Goal: Task Accomplishment & Management: Manage account settings

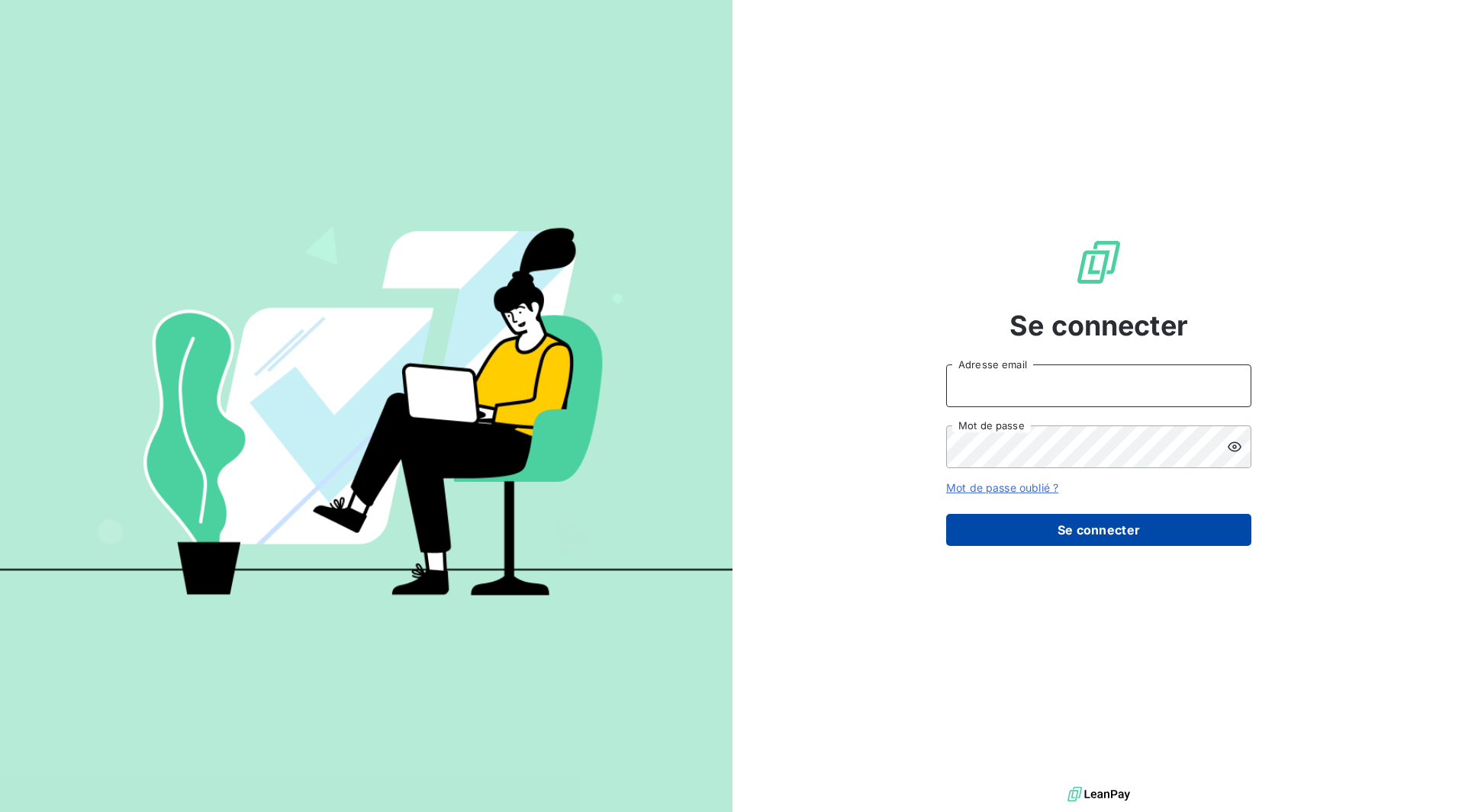
type input "Mériot"
click at [1090, 528] on button "Se connecter" at bounding box center [1098, 530] width 305 height 32
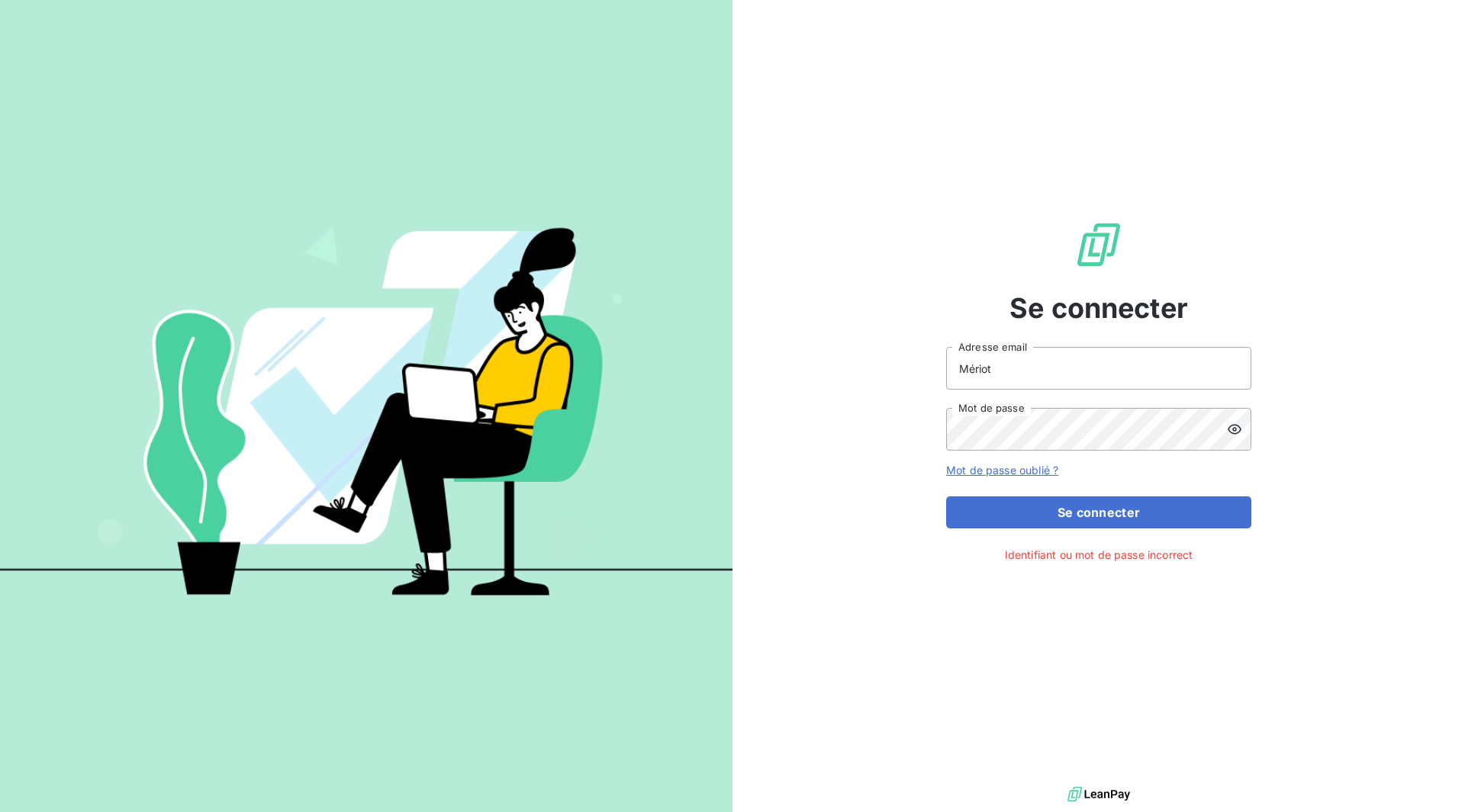
click at [1233, 429] on icon at bounding box center [1235, 430] width 14 height 10
click at [1102, 513] on button "Se connecter" at bounding box center [1098, 512] width 305 height 32
click at [994, 473] on link "Mot de passe oublié ?" at bounding box center [1001, 470] width 112 height 13
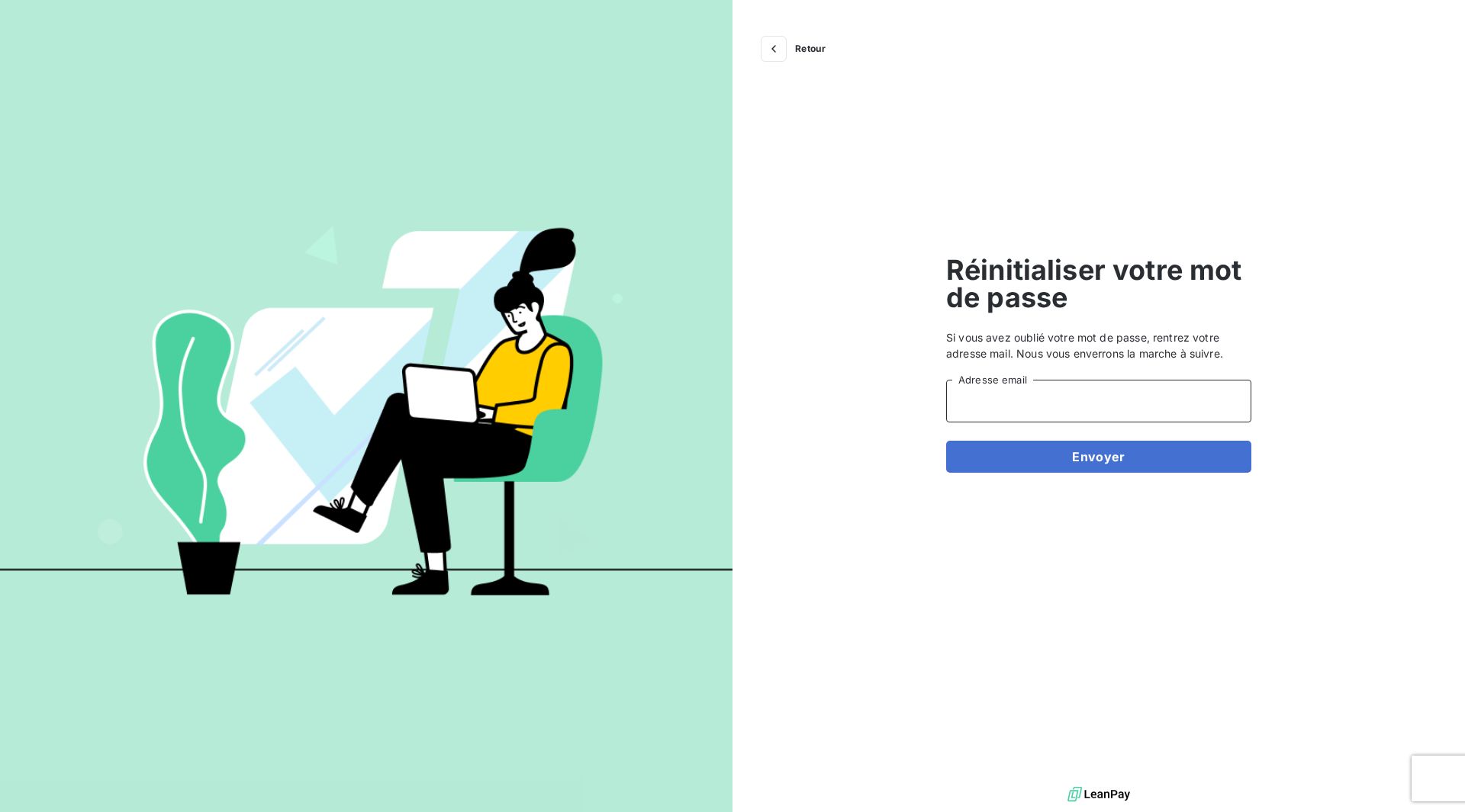
click at [988, 409] on input "Adresse email" at bounding box center [1098, 401] width 305 height 43
type input "Mériot"
click at [1034, 454] on button "Envoyer" at bounding box center [1098, 457] width 305 height 32
click at [992, 406] on input "Adresse email" at bounding box center [1098, 401] width 305 height 43
type input "[EMAIL_ADDRESS][DOMAIN_NAME]"
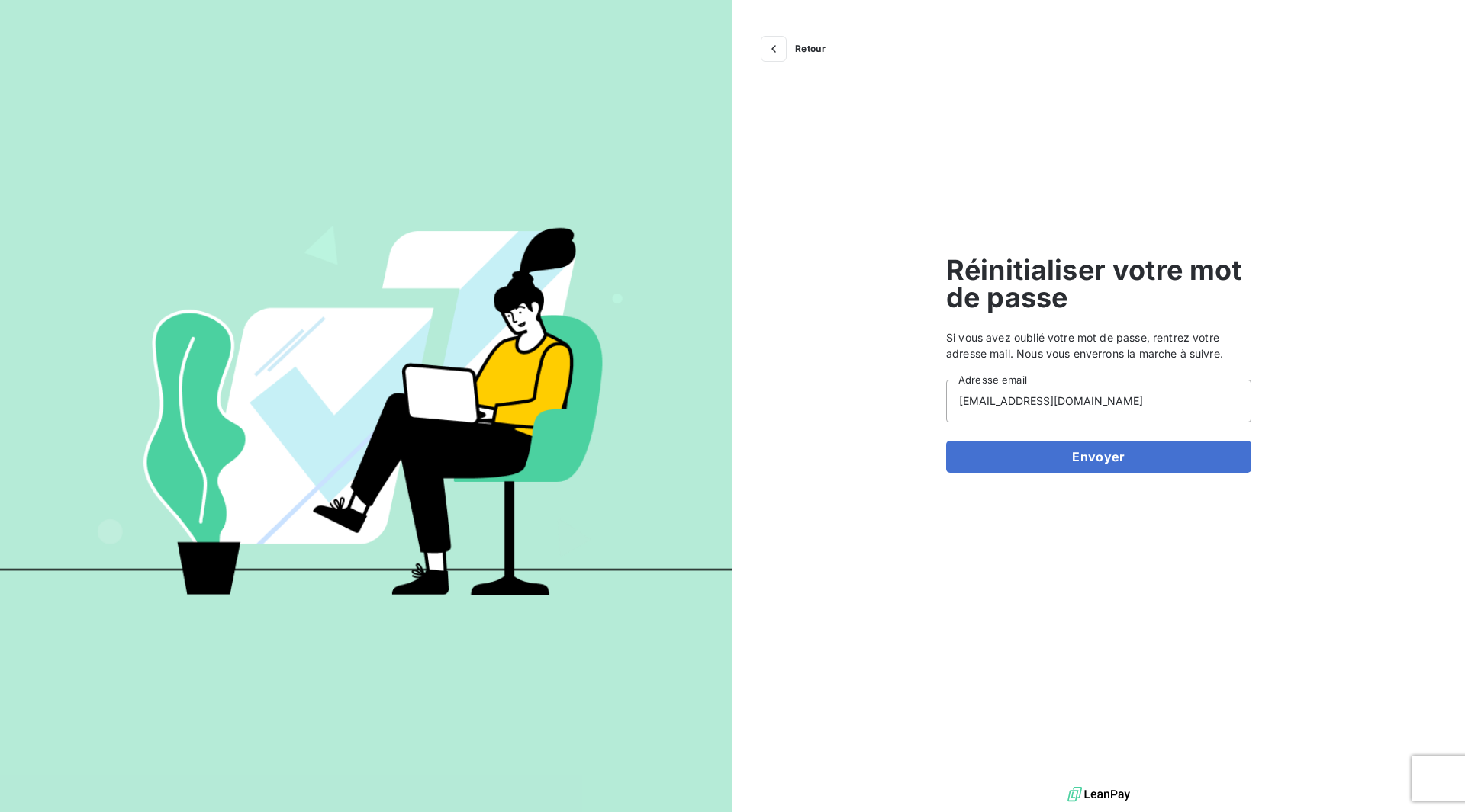
click at [1048, 454] on button "Envoyer" at bounding box center [1098, 457] width 305 height 32
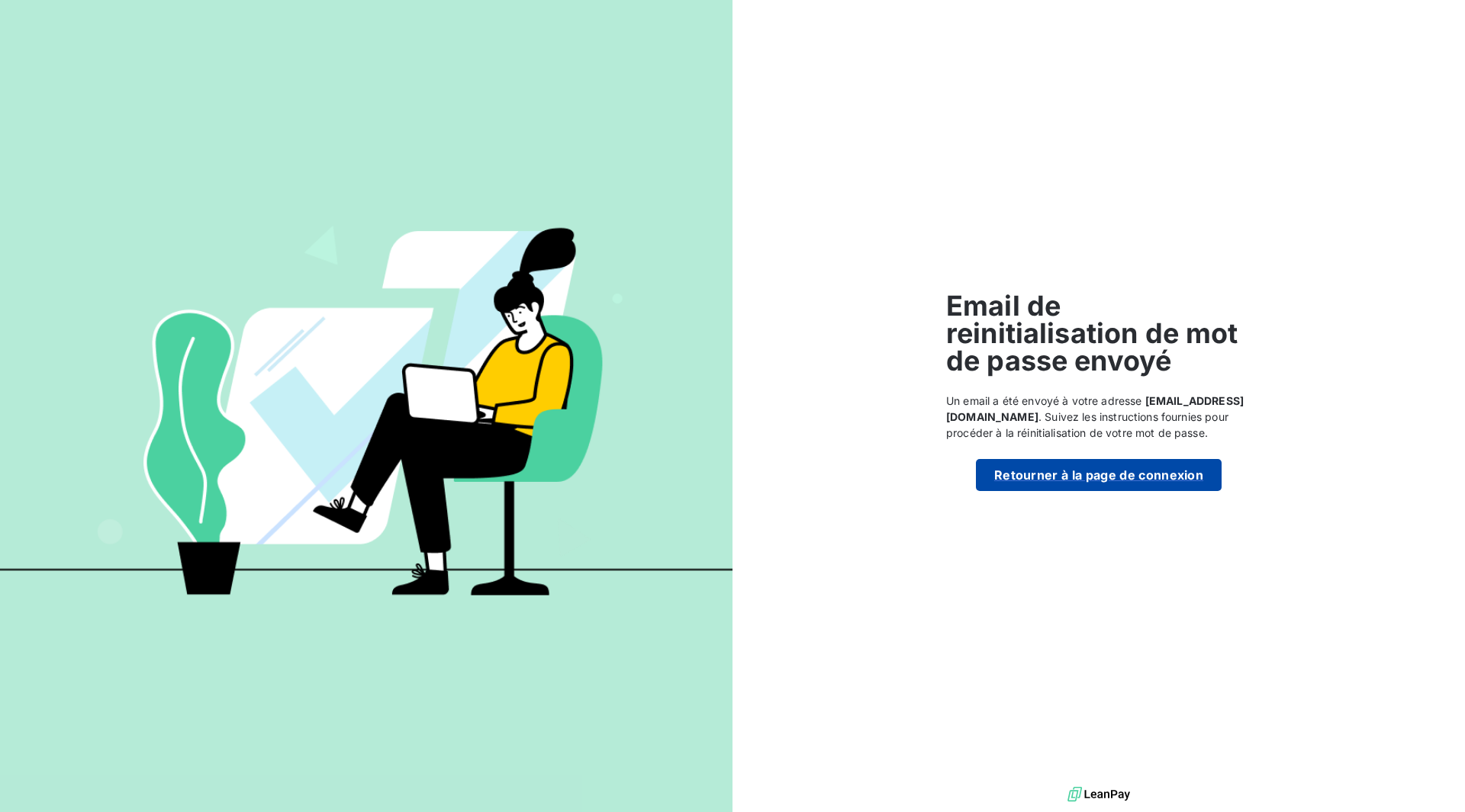
click at [1048, 479] on button "Retourner à la page de connexion" at bounding box center [1098, 474] width 245 height 32
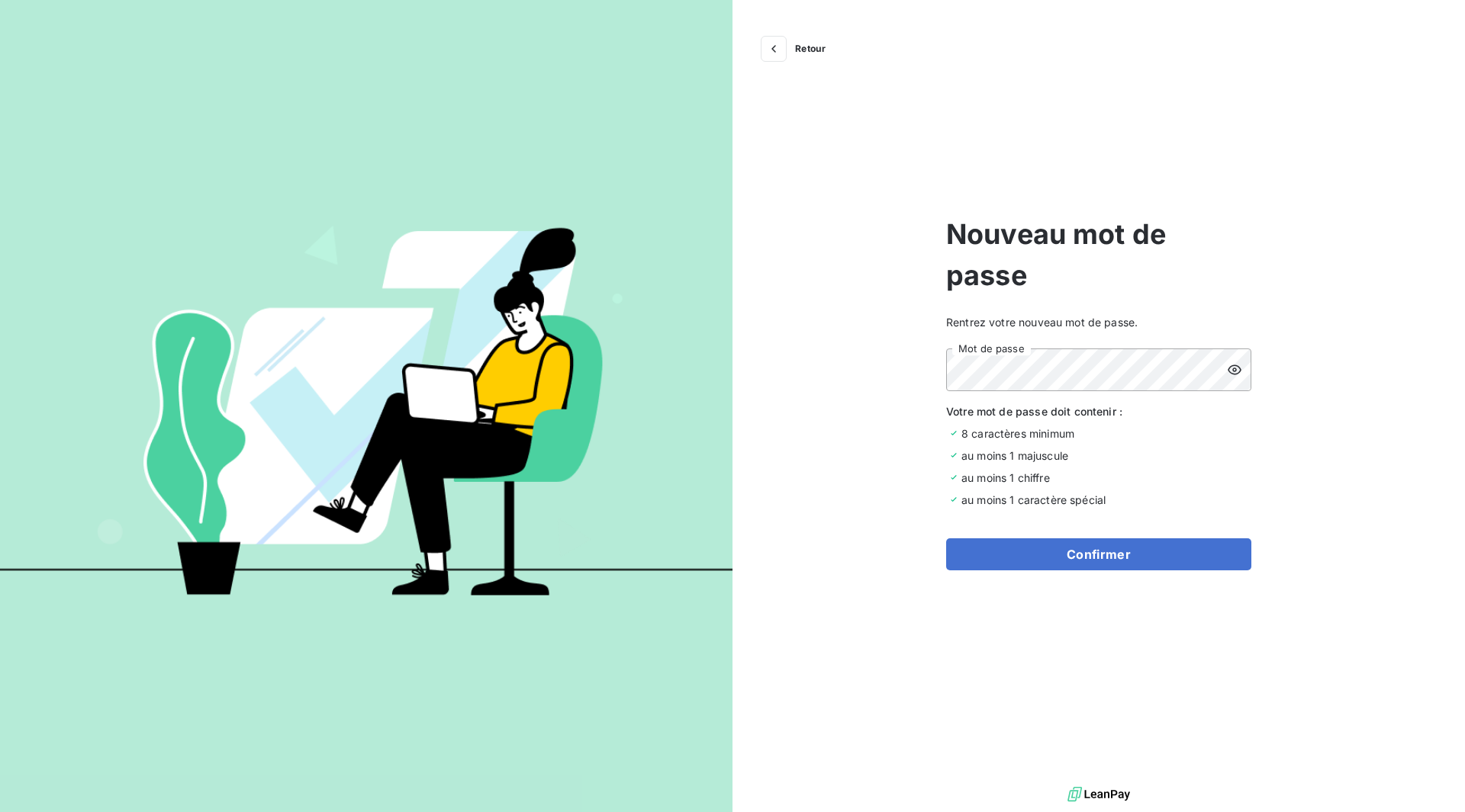
click at [1229, 369] on icon at bounding box center [1235, 369] width 14 height 10
click at [1205, 551] on button "Confirmer" at bounding box center [1098, 554] width 305 height 32
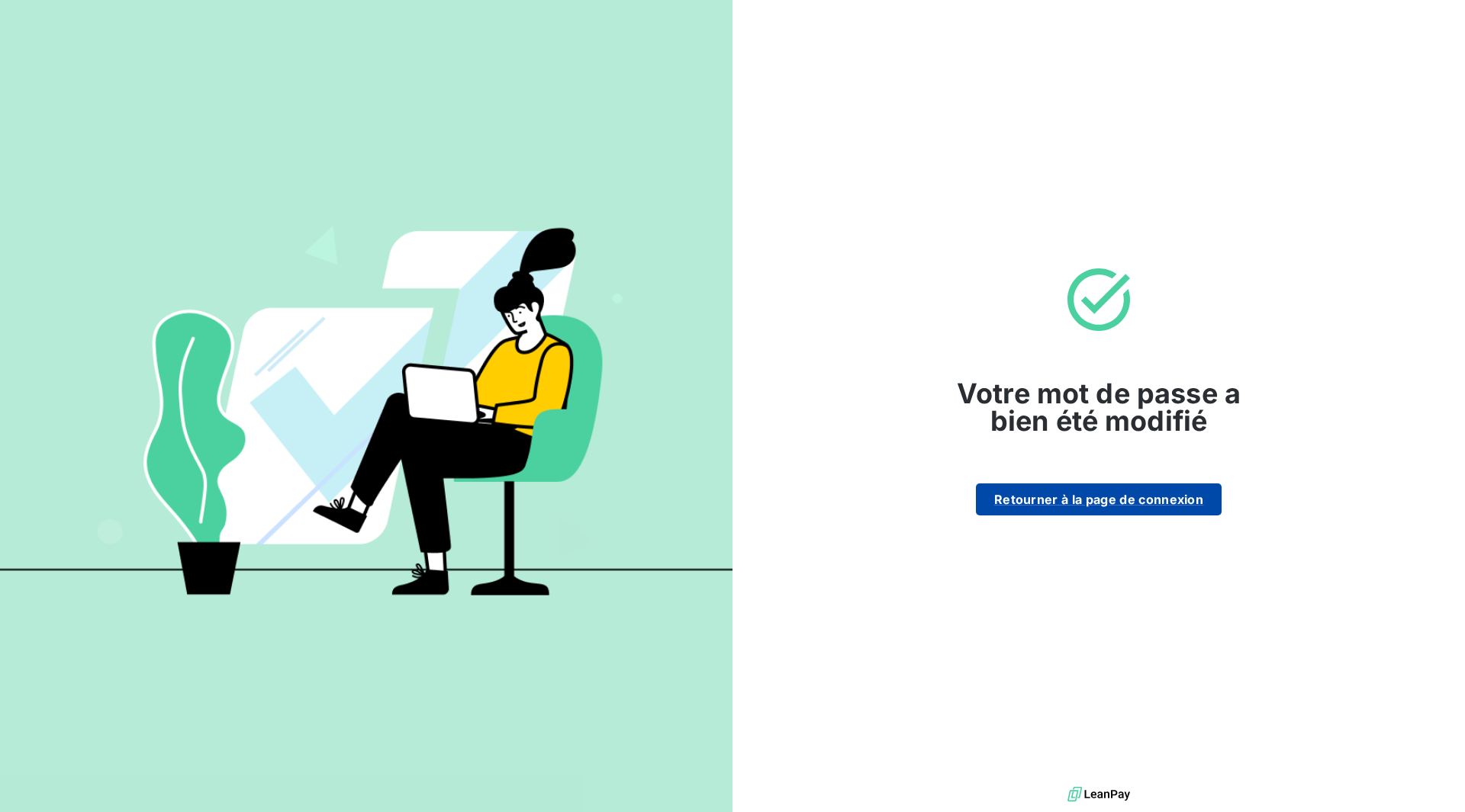
click at [1129, 502] on button "Retourner à la page de connexion" at bounding box center [1098, 499] width 245 height 32
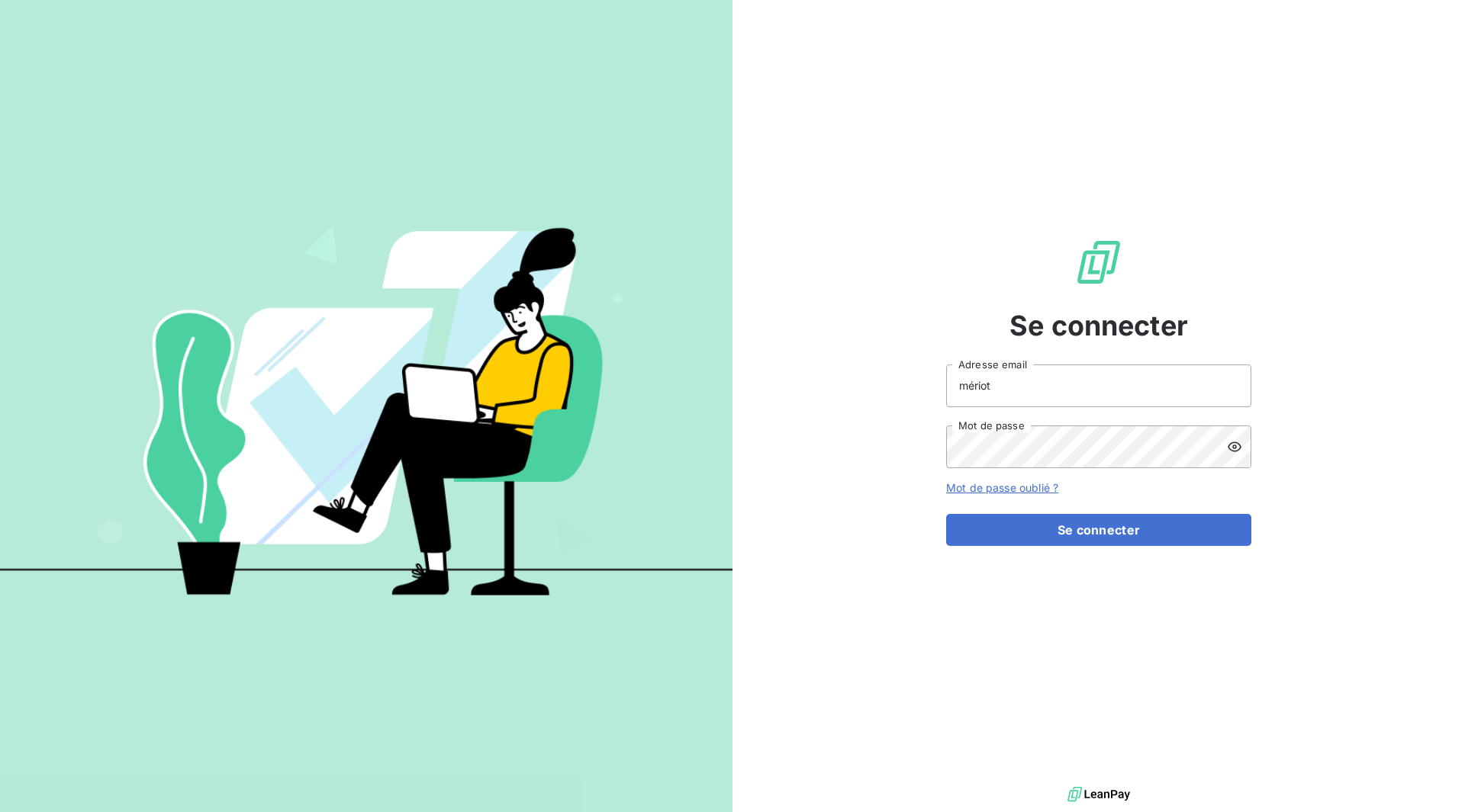
click at [1231, 446] on icon at bounding box center [1234, 446] width 15 height 15
click at [1173, 529] on button "Se connecter" at bounding box center [1098, 530] width 305 height 32
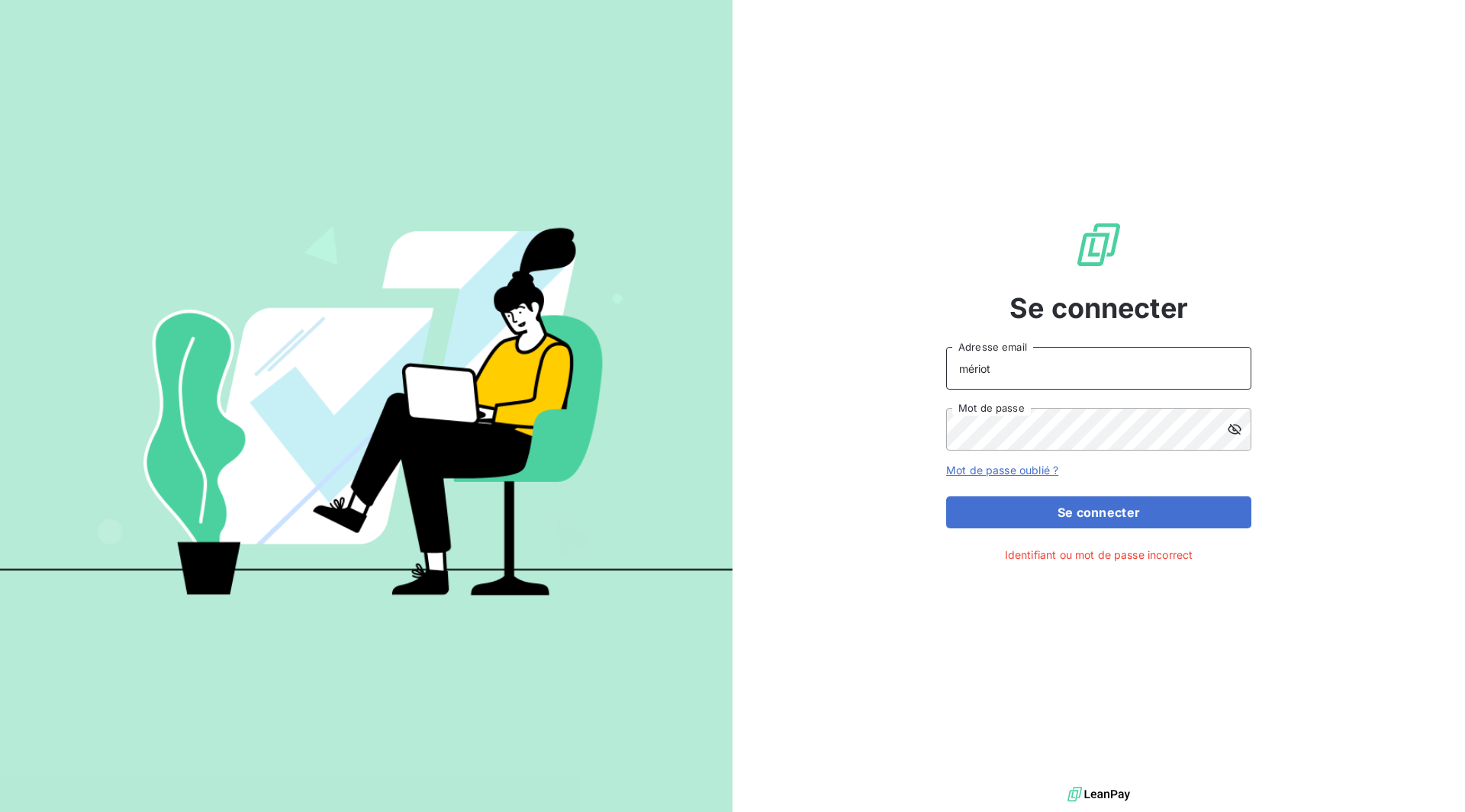
click at [992, 373] on input "mériot" at bounding box center [1098, 367] width 305 height 43
drag, startPoint x: 1005, startPoint y: 370, endPoint x: 923, endPoint y: 364, distance: 82.2
click at [923, 364] on div "Se connecter mériot Adresse email Mot de passe Mot de passe oublié ? Se connect…" at bounding box center [1098, 391] width 732 height 783
type input "smeriot@felix.fr"
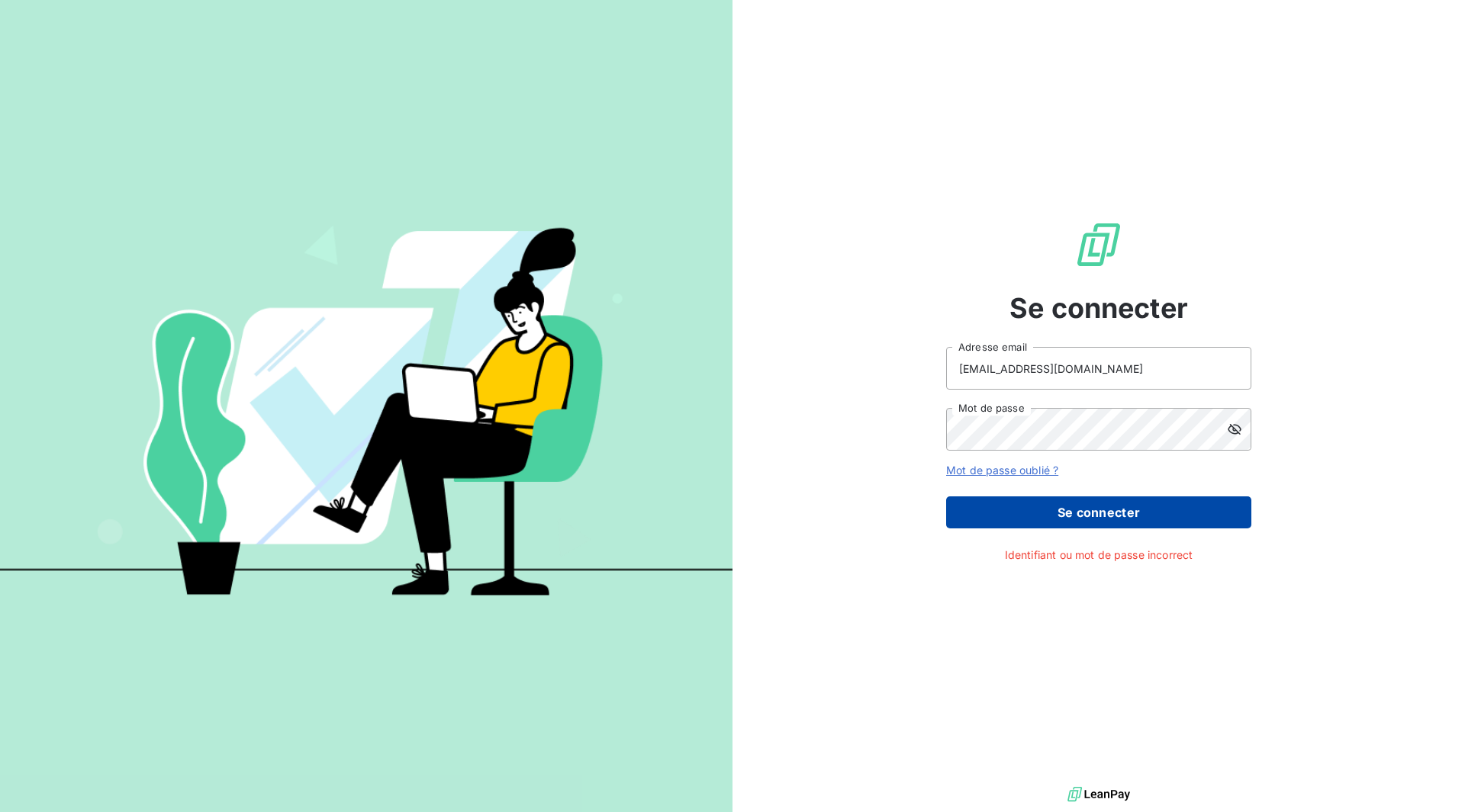
click at [1143, 514] on button "Se connecter" at bounding box center [1098, 512] width 305 height 32
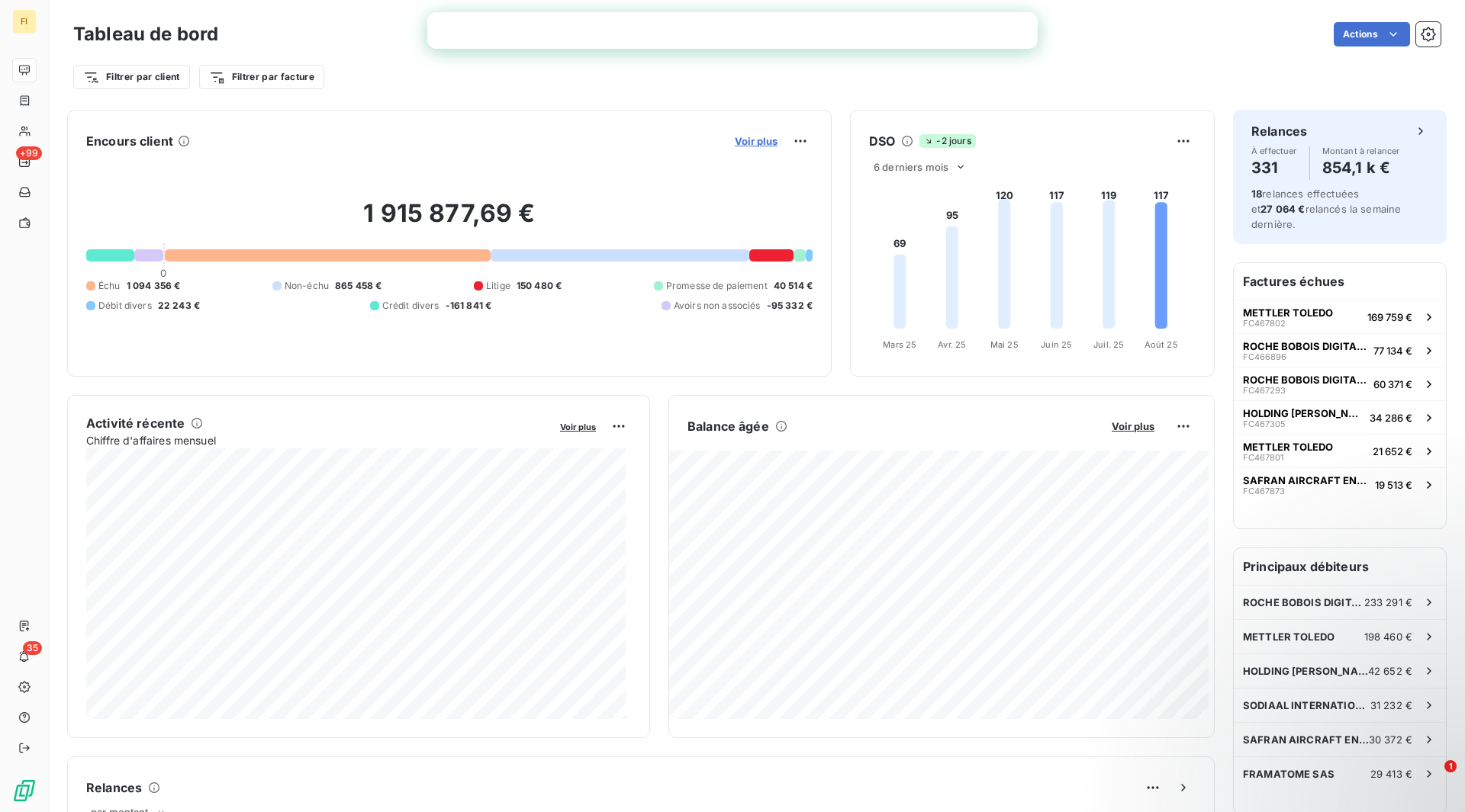
click at [743, 140] on span "Voir plus" at bounding box center [756, 141] width 43 height 12
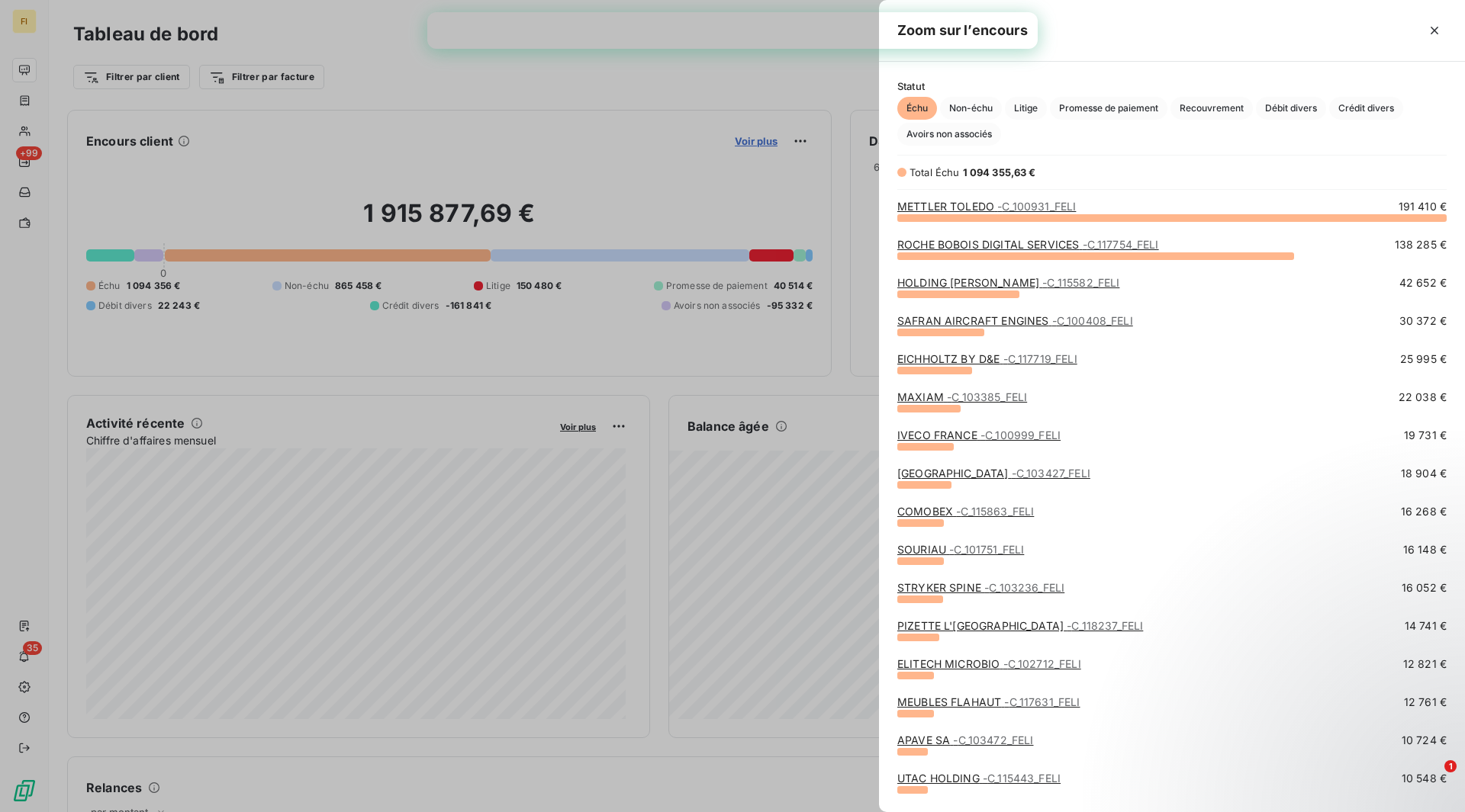
scroll to position [584, 574]
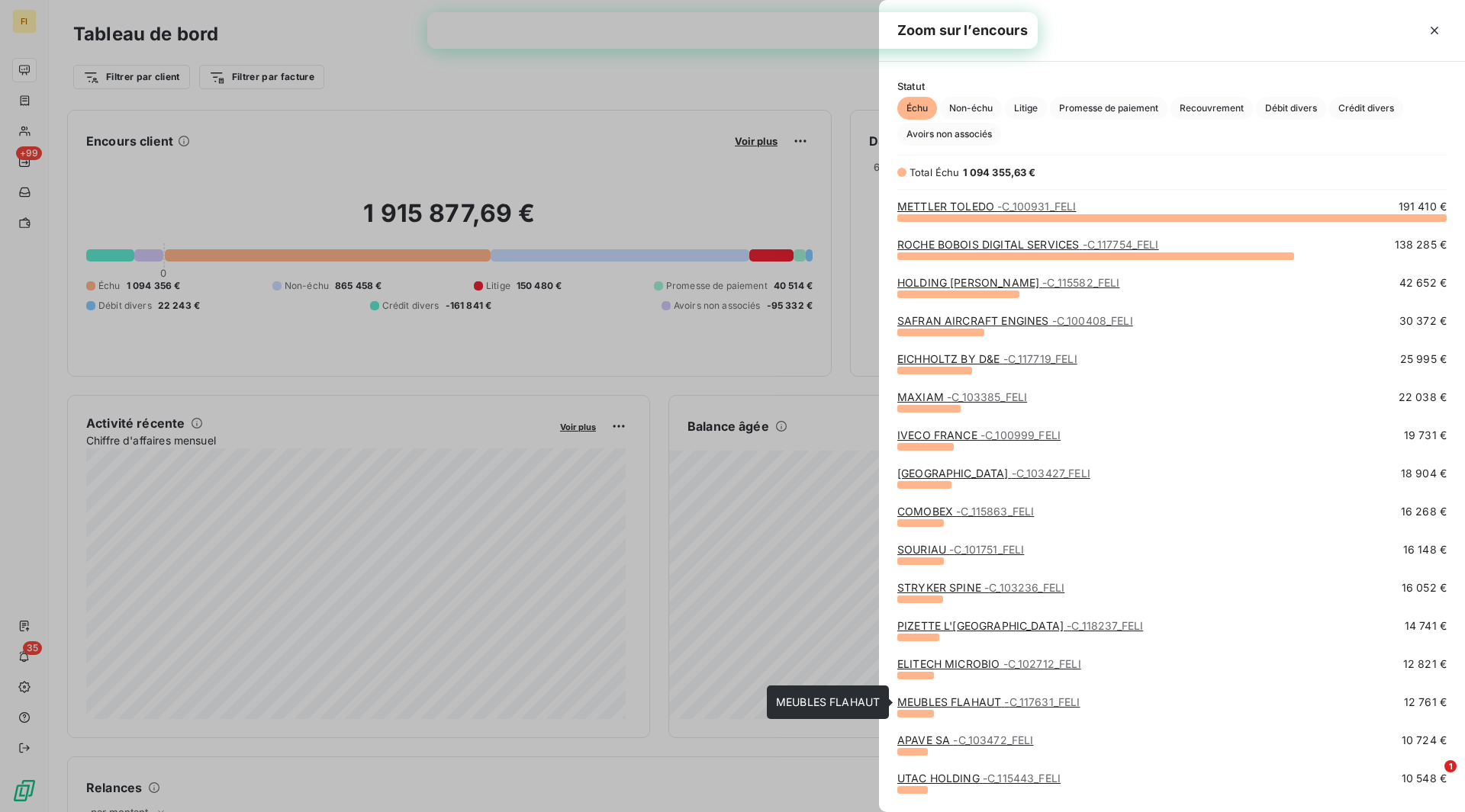
click at [1068, 704] on span "- C_117631_FELI" at bounding box center [1042, 702] width 75 height 13
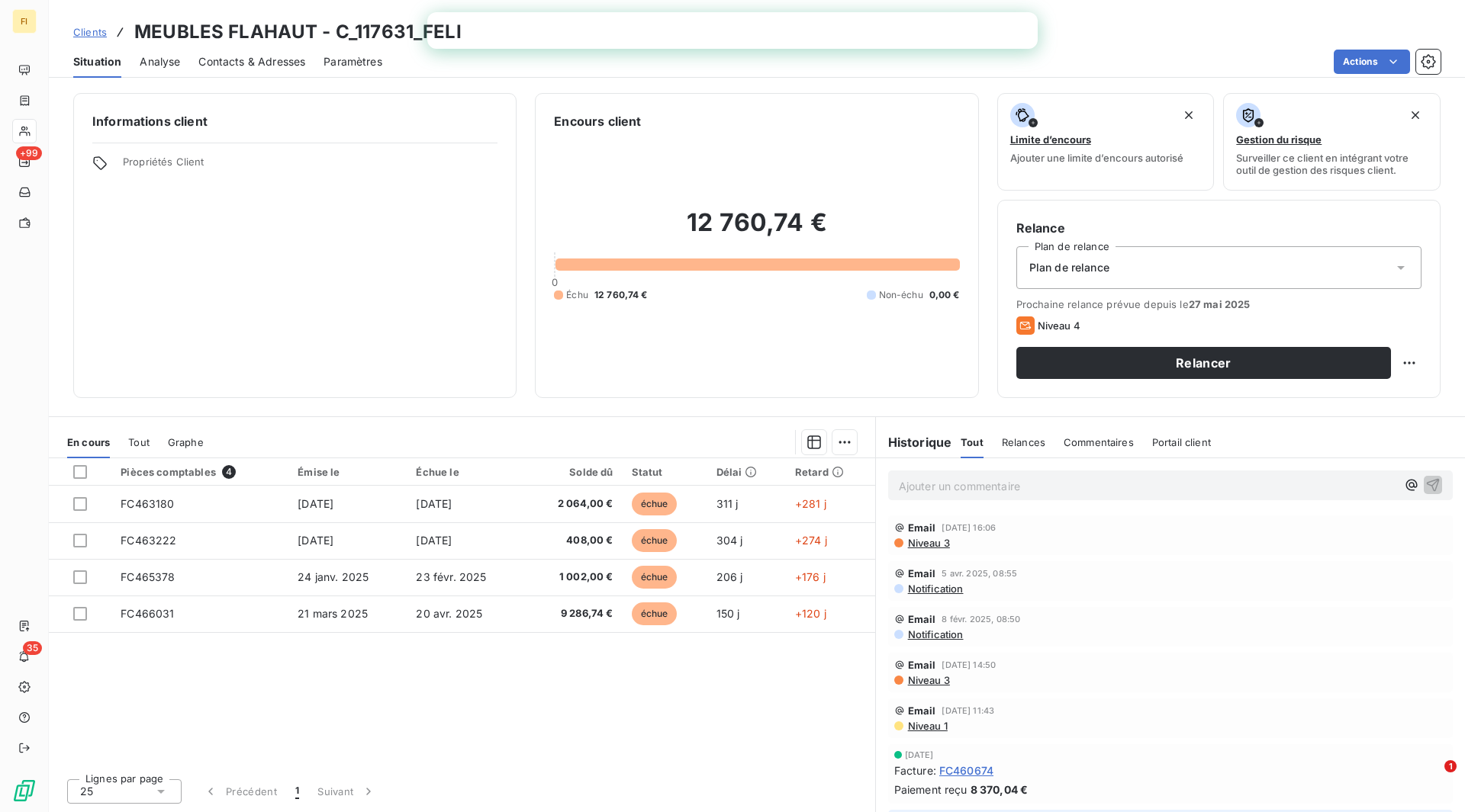
click at [167, 59] on span "Analyse" at bounding box center [160, 62] width 41 height 15
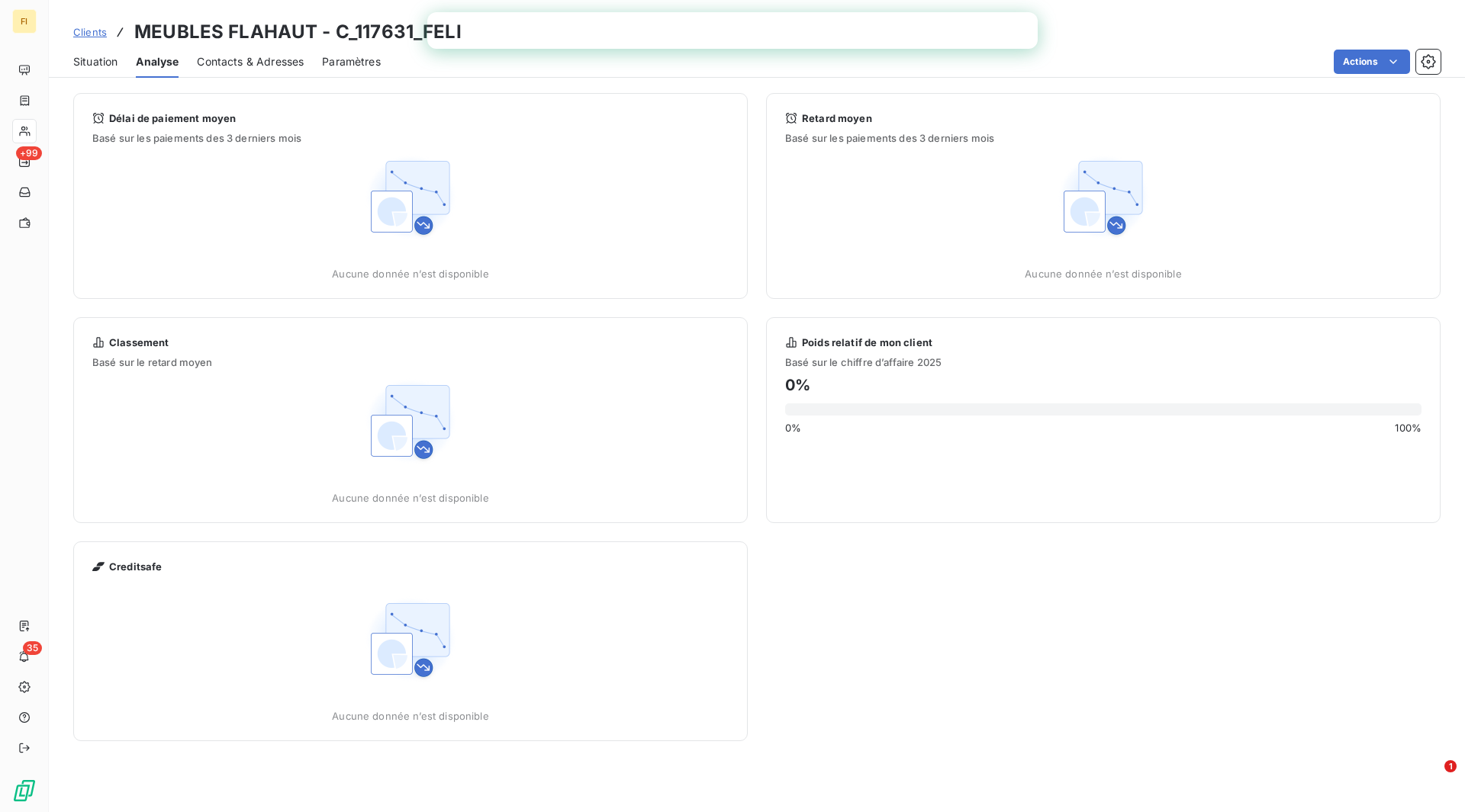
click at [204, 59] on span "Contacts & Adresses" at bounding box center [250, 62] width 107 height 15
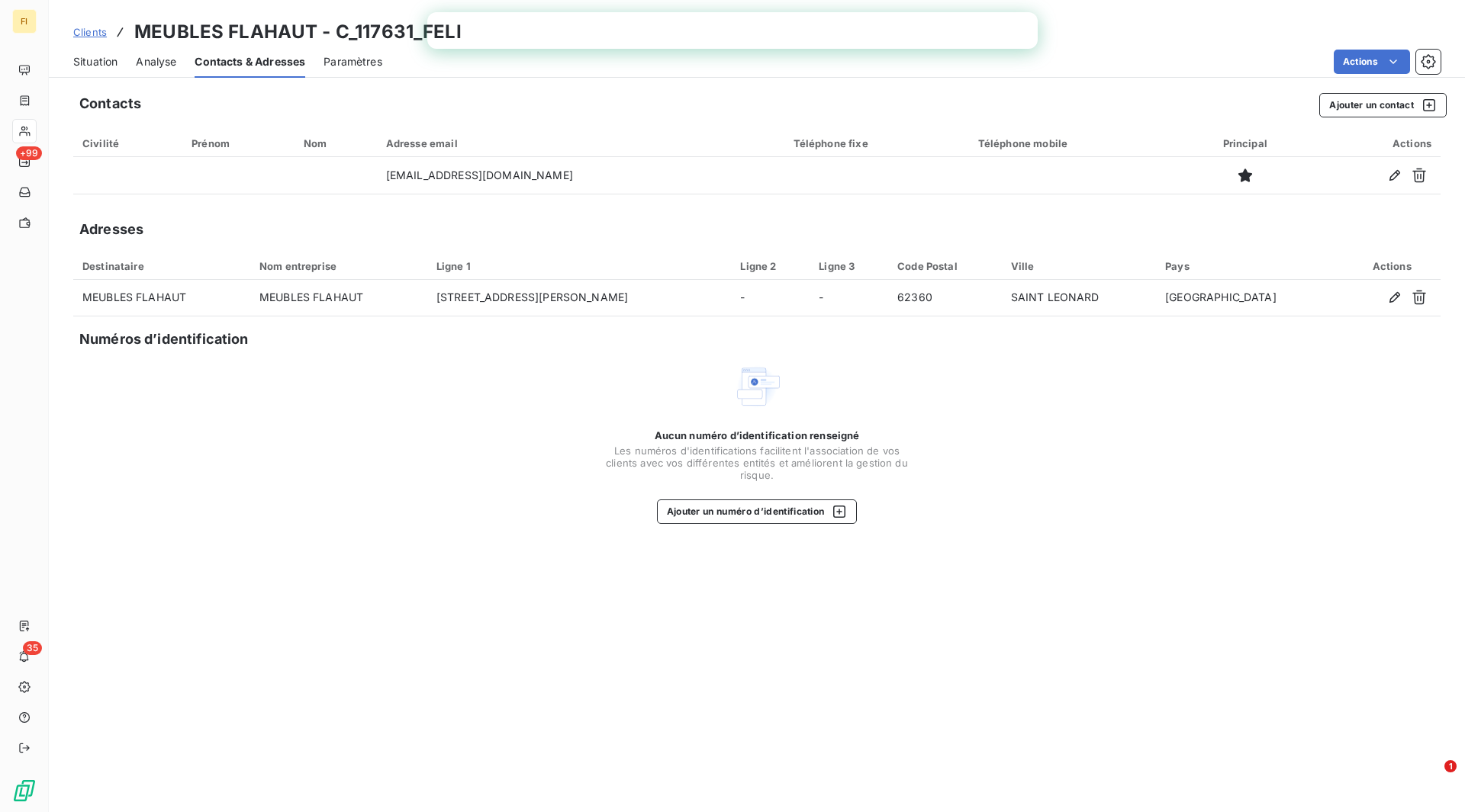
click at [331, 65] on span "Paramètres" at bounding box center [353, 62] width 59 height 15
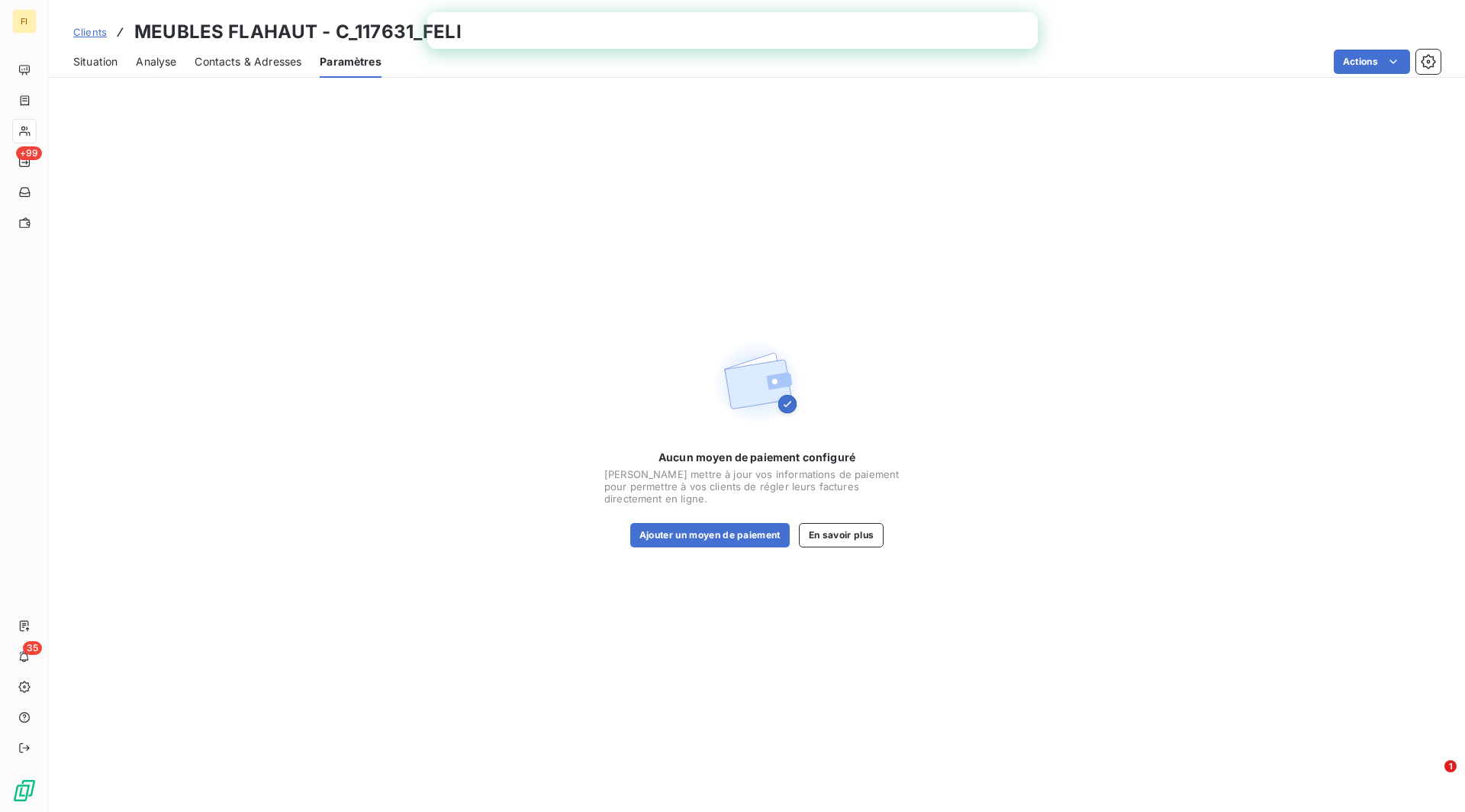
click at [117, 63] on span "Situation" at bounding box center [95, 62] width 45 height 15
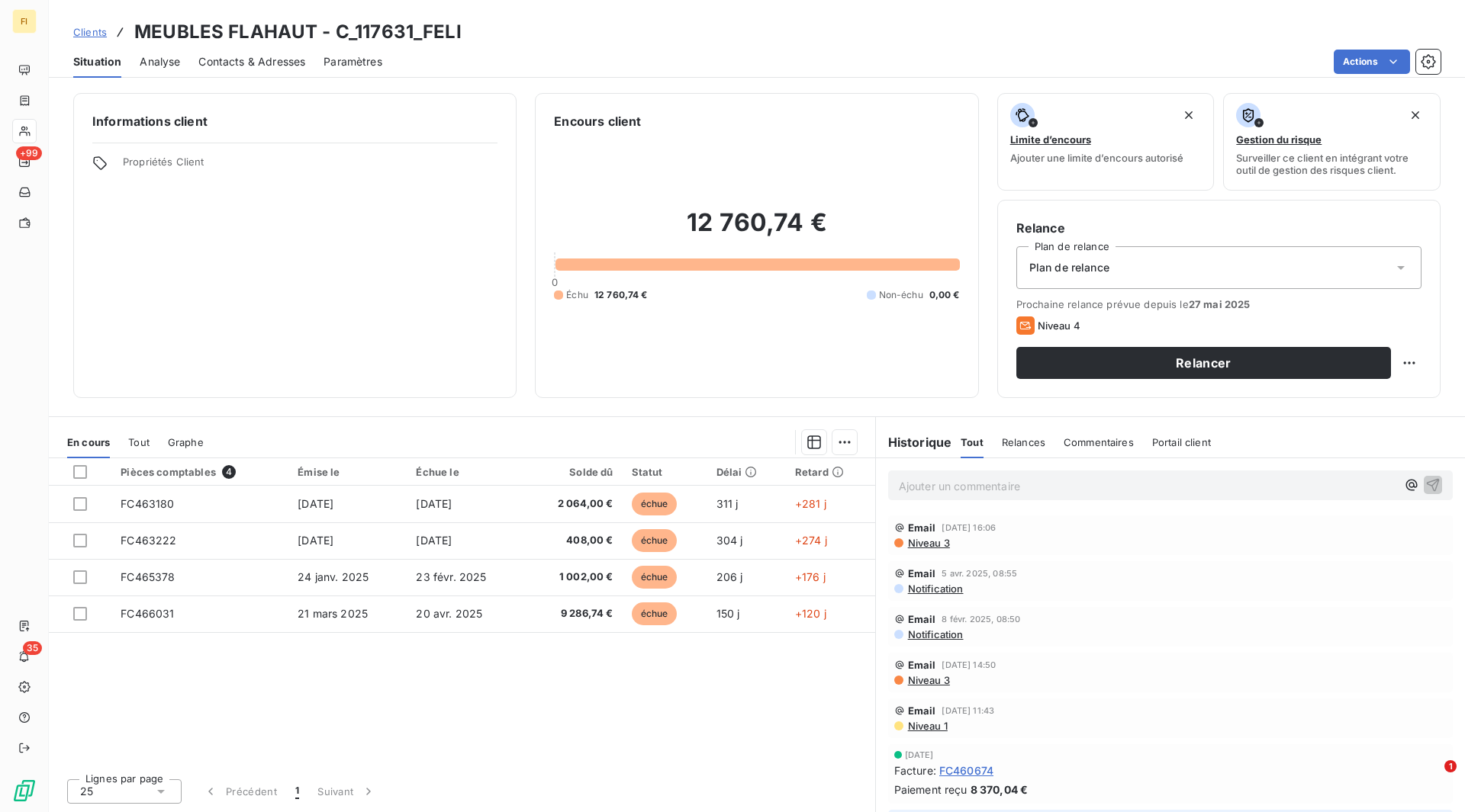
click at [90, 31] on span "Clients" at bounding box center [90, 32] width 34 height 12
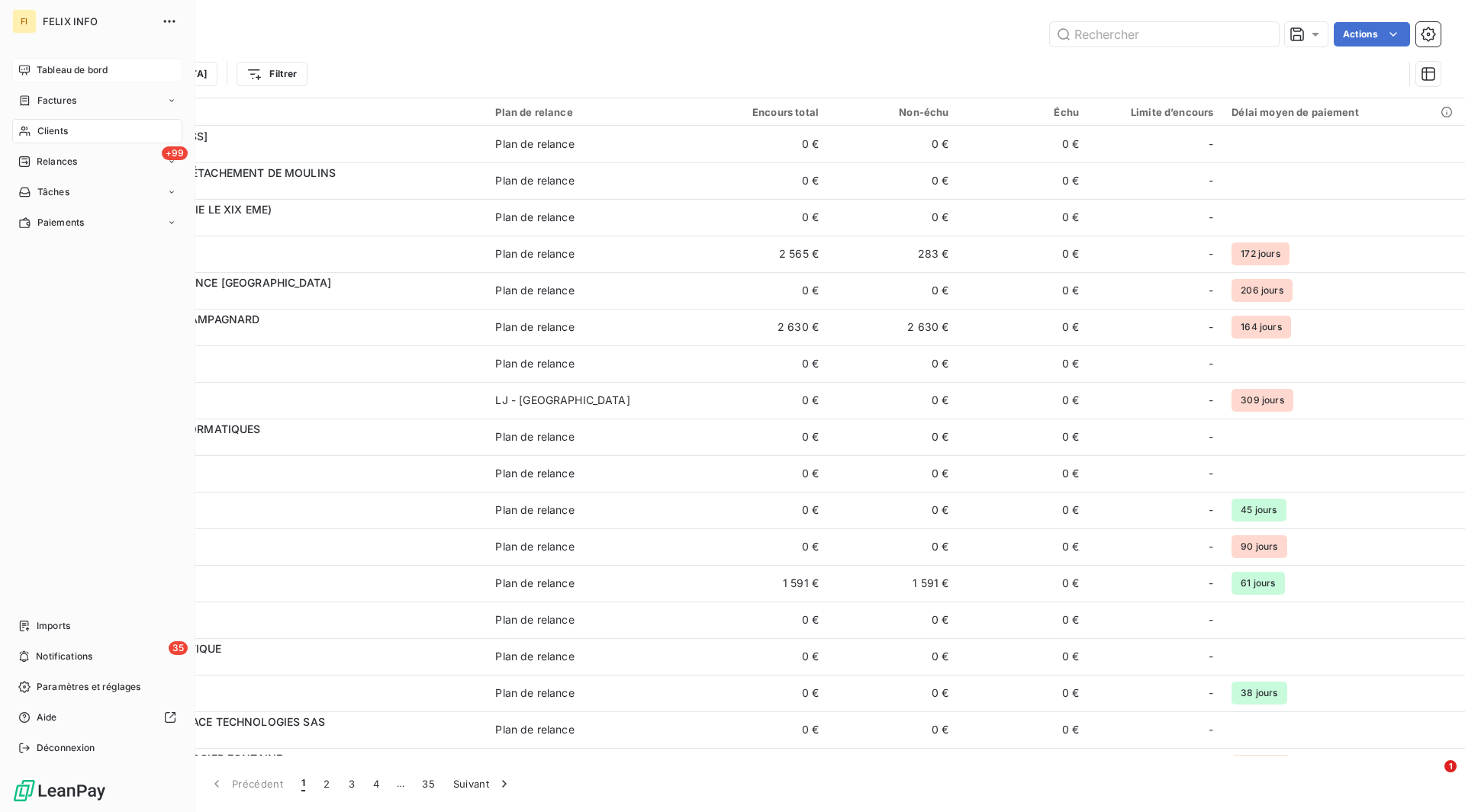
click at [25, 66] on icon at bounding box center [24, 69] width 11 height 10
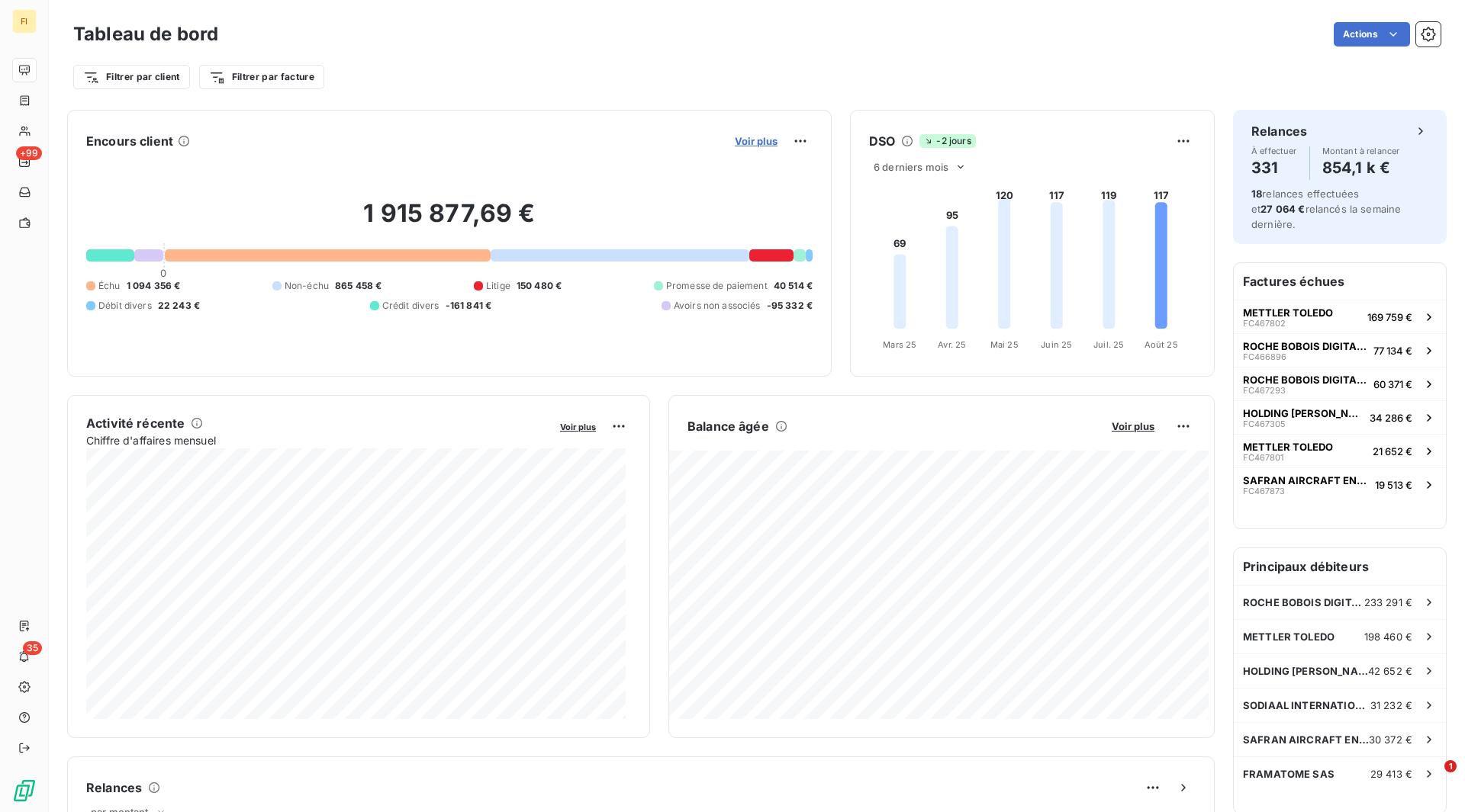
click at [735, 140] on span "Voir plus" at bounding box center [756, 141] width 43 height 12
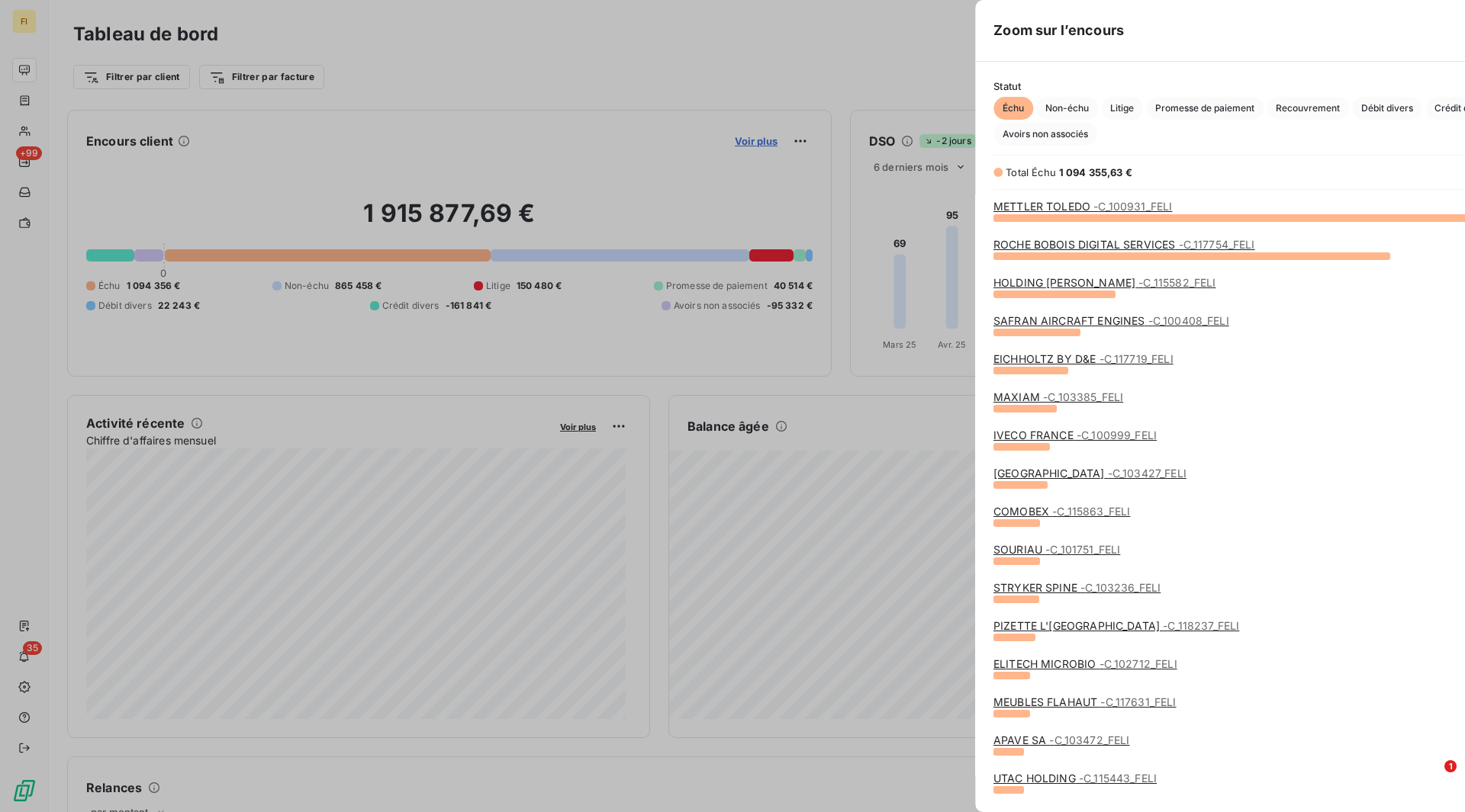
scroll to position [584, 574]
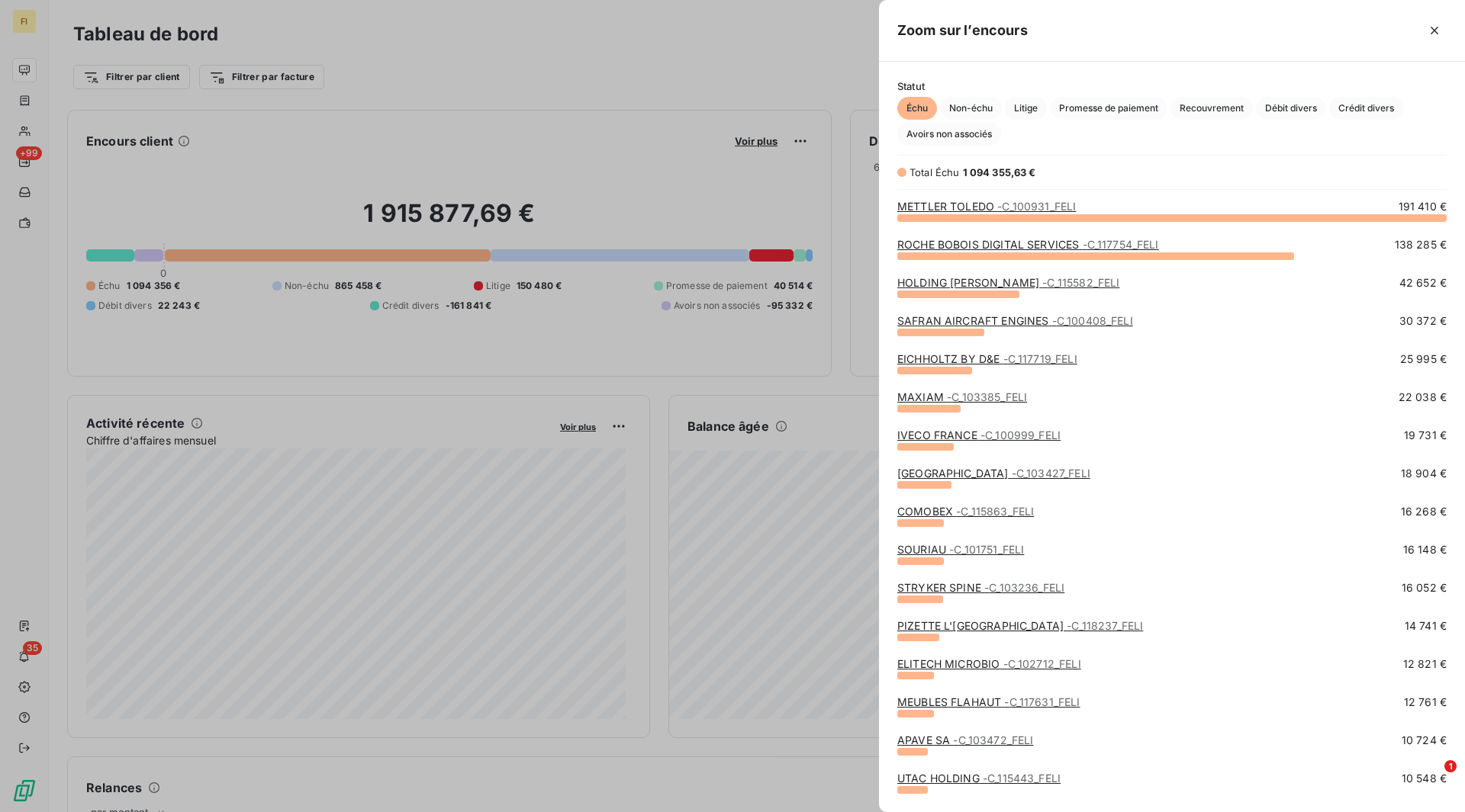
click at [1001, 355] on link "EICHHOLTZ BY D&E - C_117719_FELI" at bounding box center [986, 358] width 180 height 13
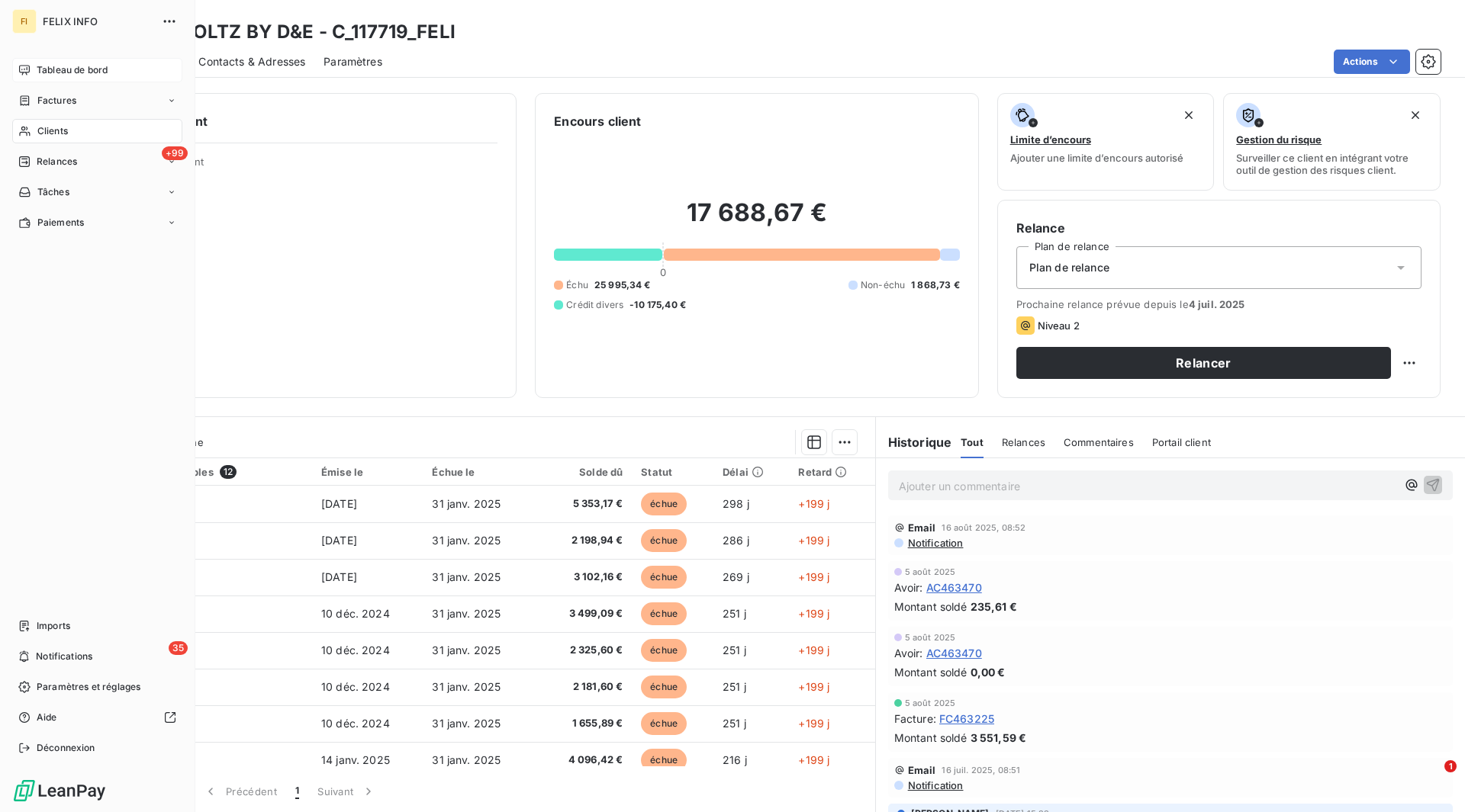
click at [44, 68] on span "Tableau de bord" at bounding box center [72, 70] width 71 height 14
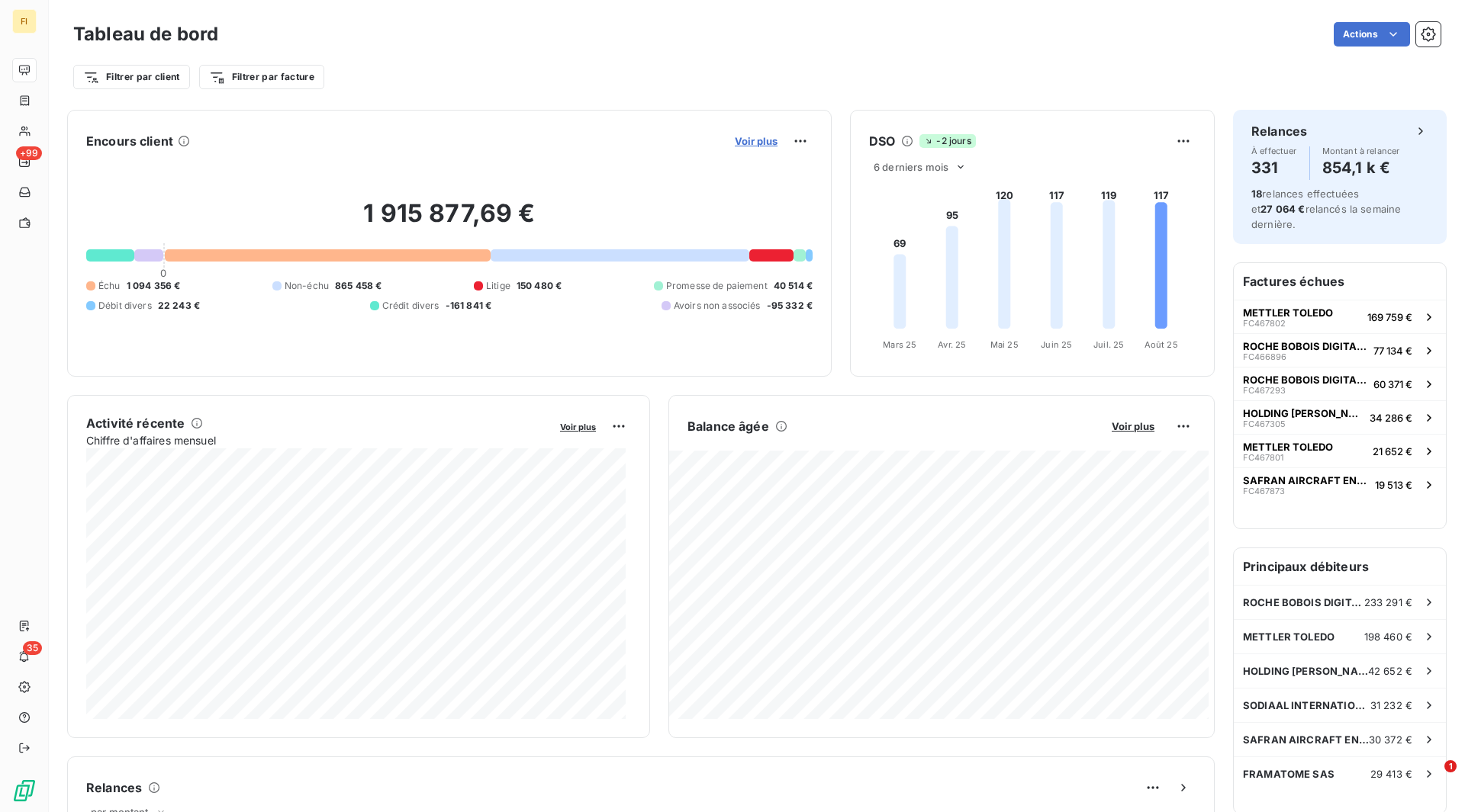
click at [740, 140] on span "Voir plus" at bounding box center [756, 141] width 43 height 12
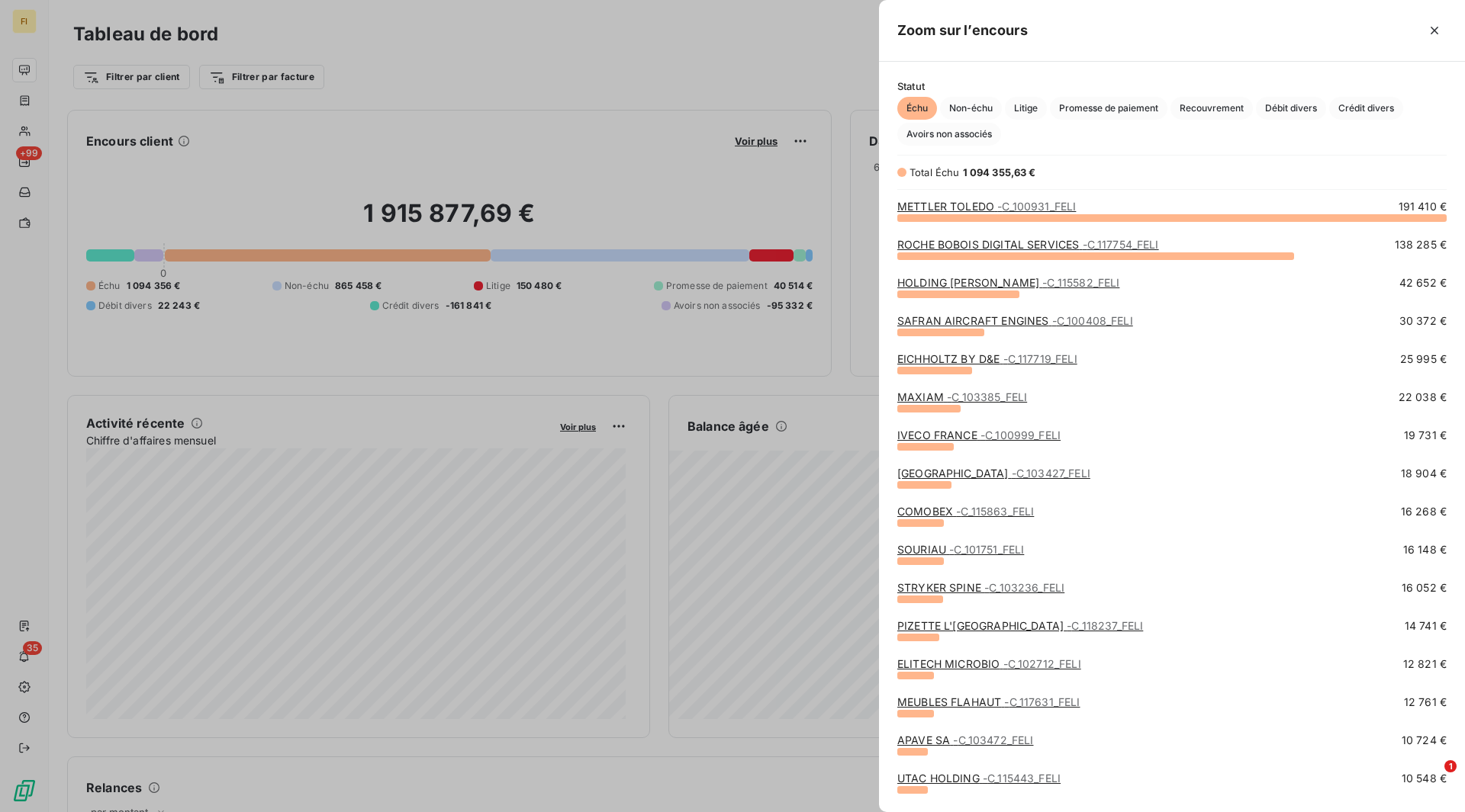
click at [965, 398] on span "- C_103385_FELI" at bounding box center [986, 396] width 80 height 13
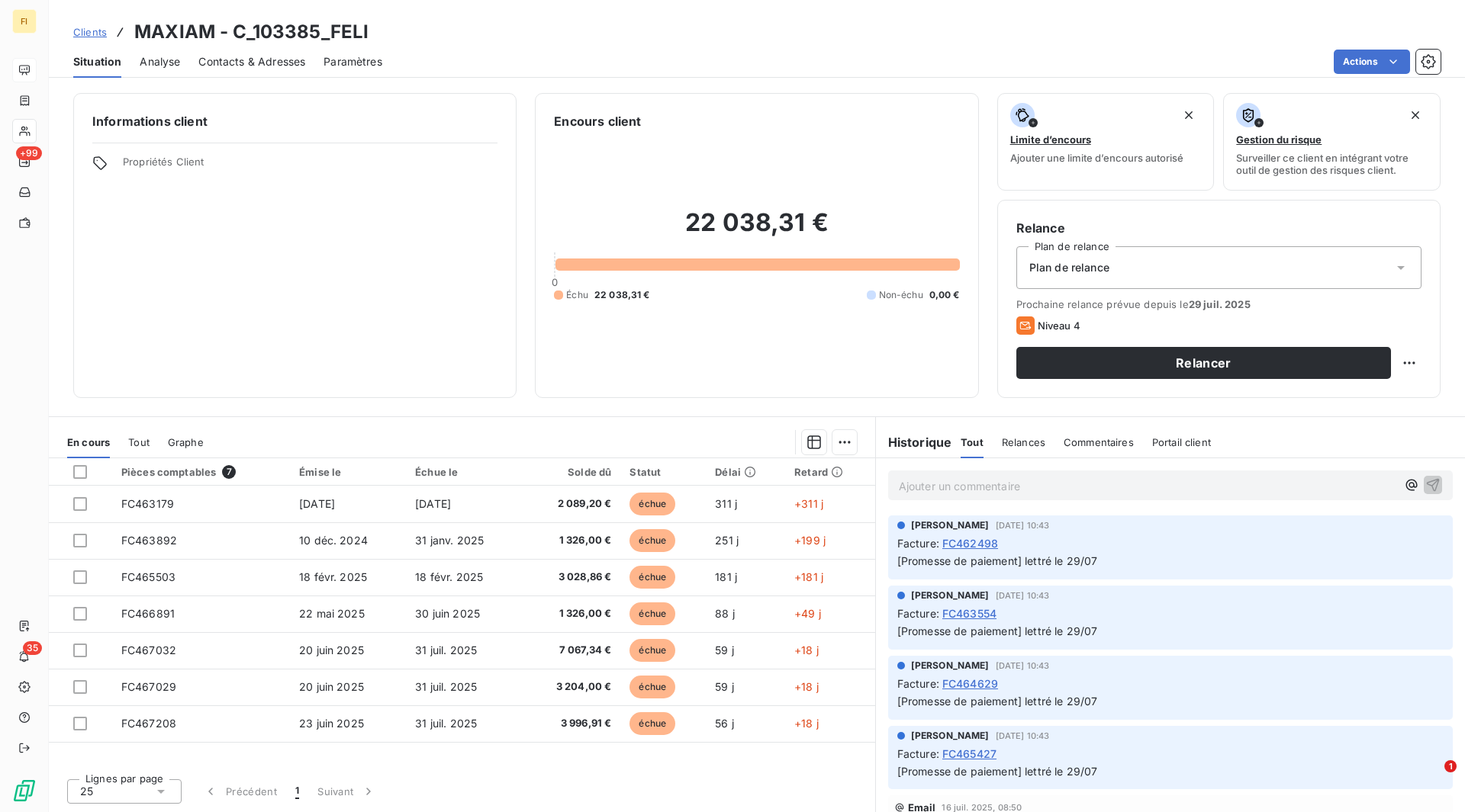
click at [89, 33] on span "Clients" at bounding box center [90, 32] width 34 height 12
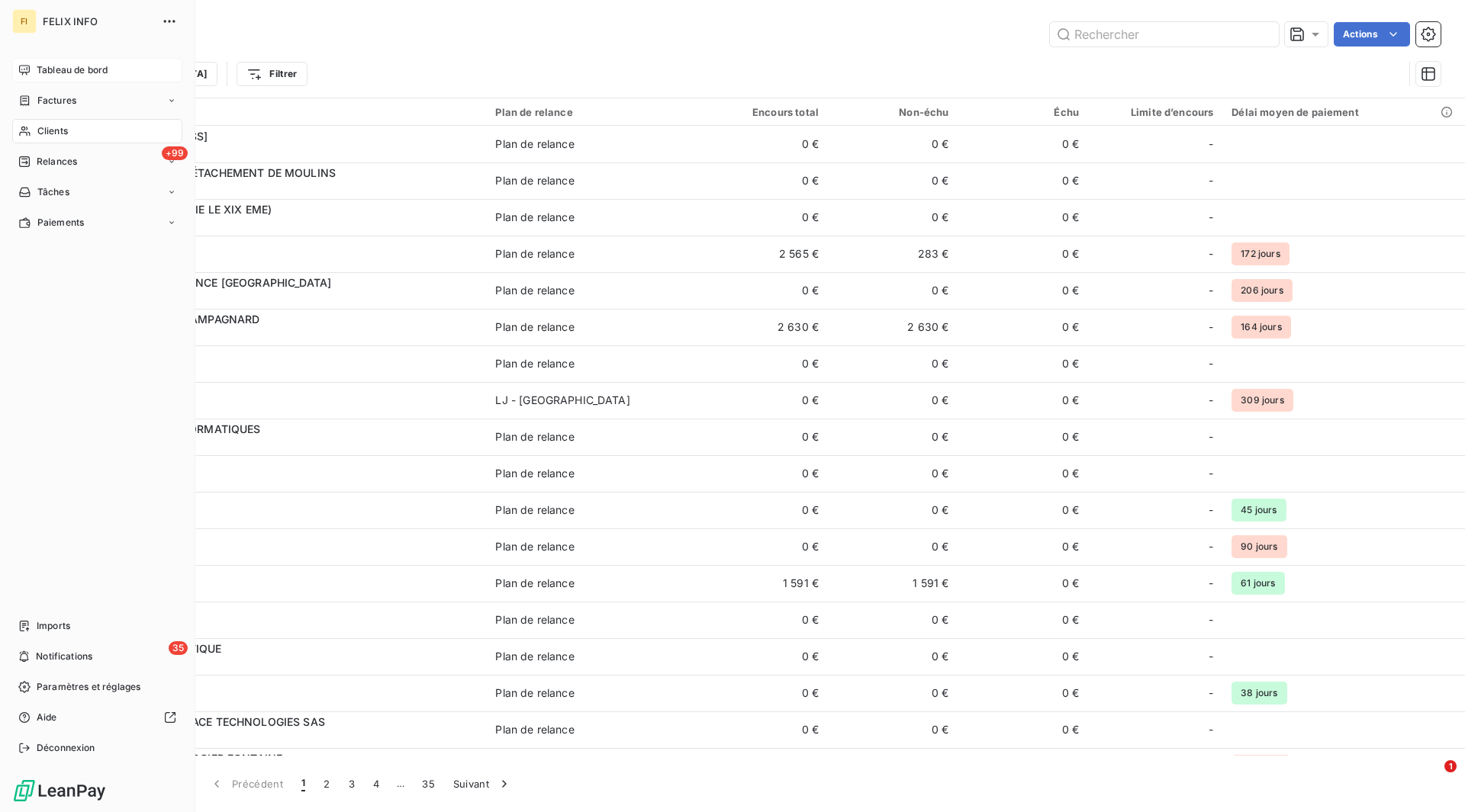
click at [23, 68] on icon at bounding box center [24, 70] width 12 height 12
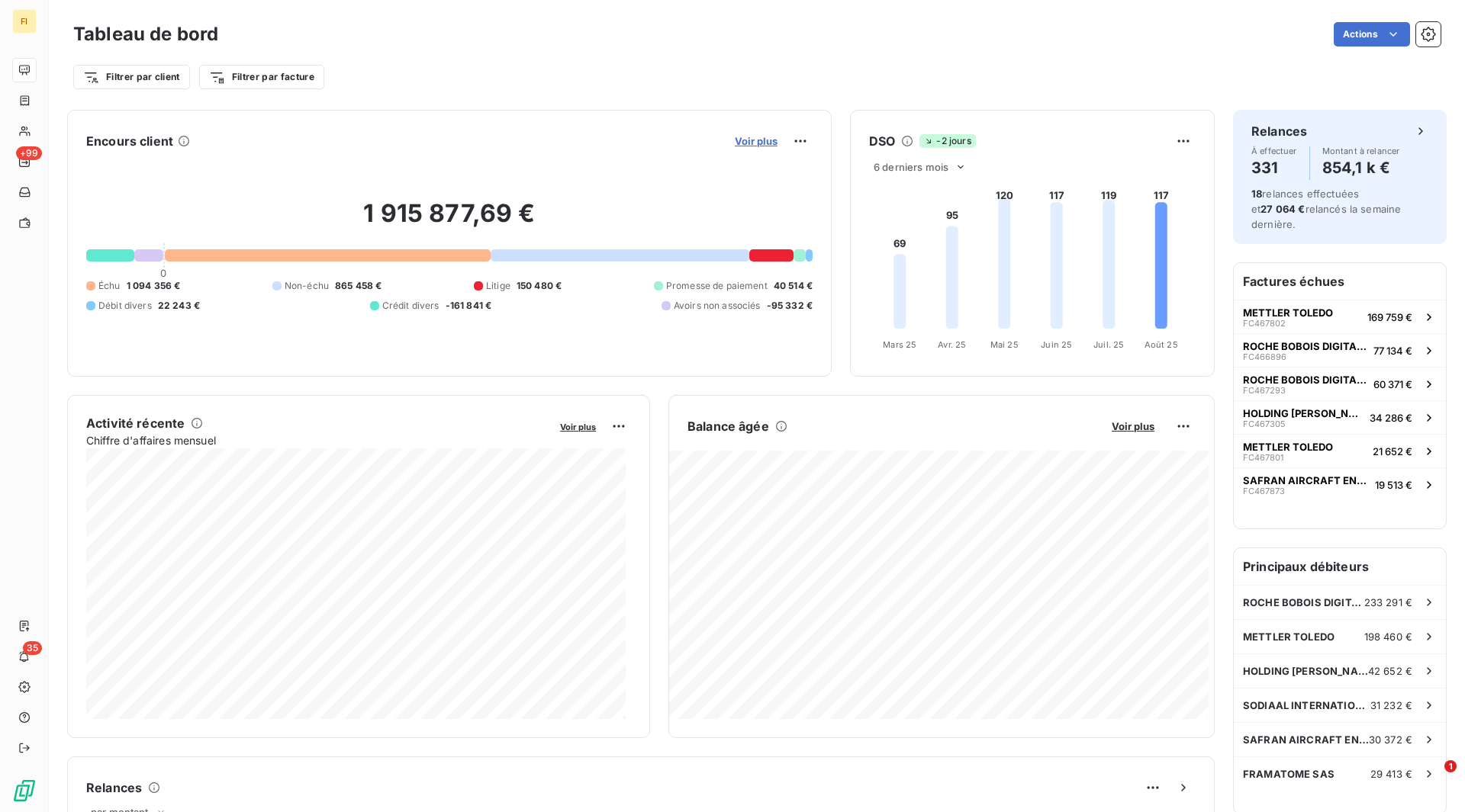
click at [759, 144] on span "Voir plus" at bounding box center [756, 141] width 43 height 12
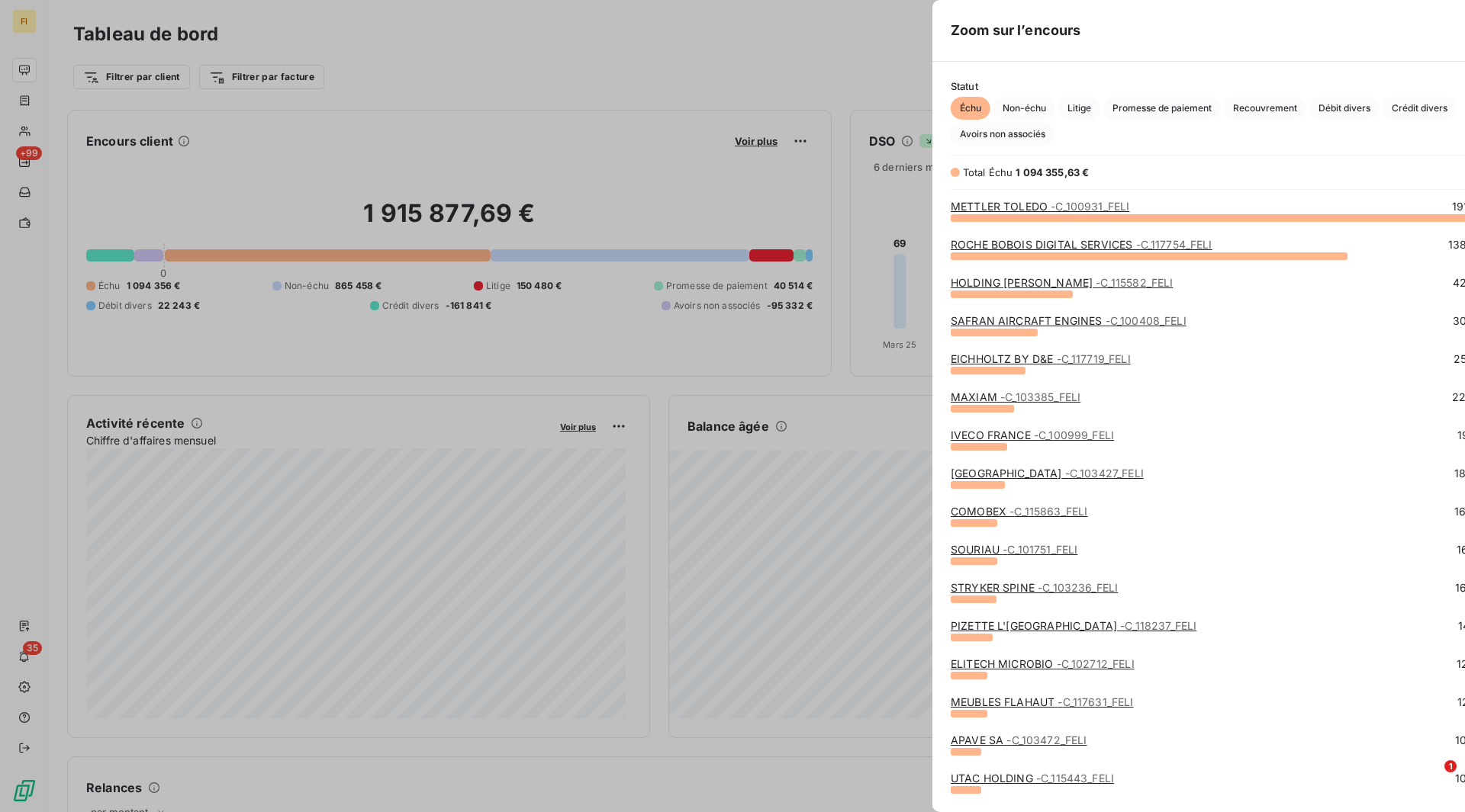
scroll to position [801, 574]
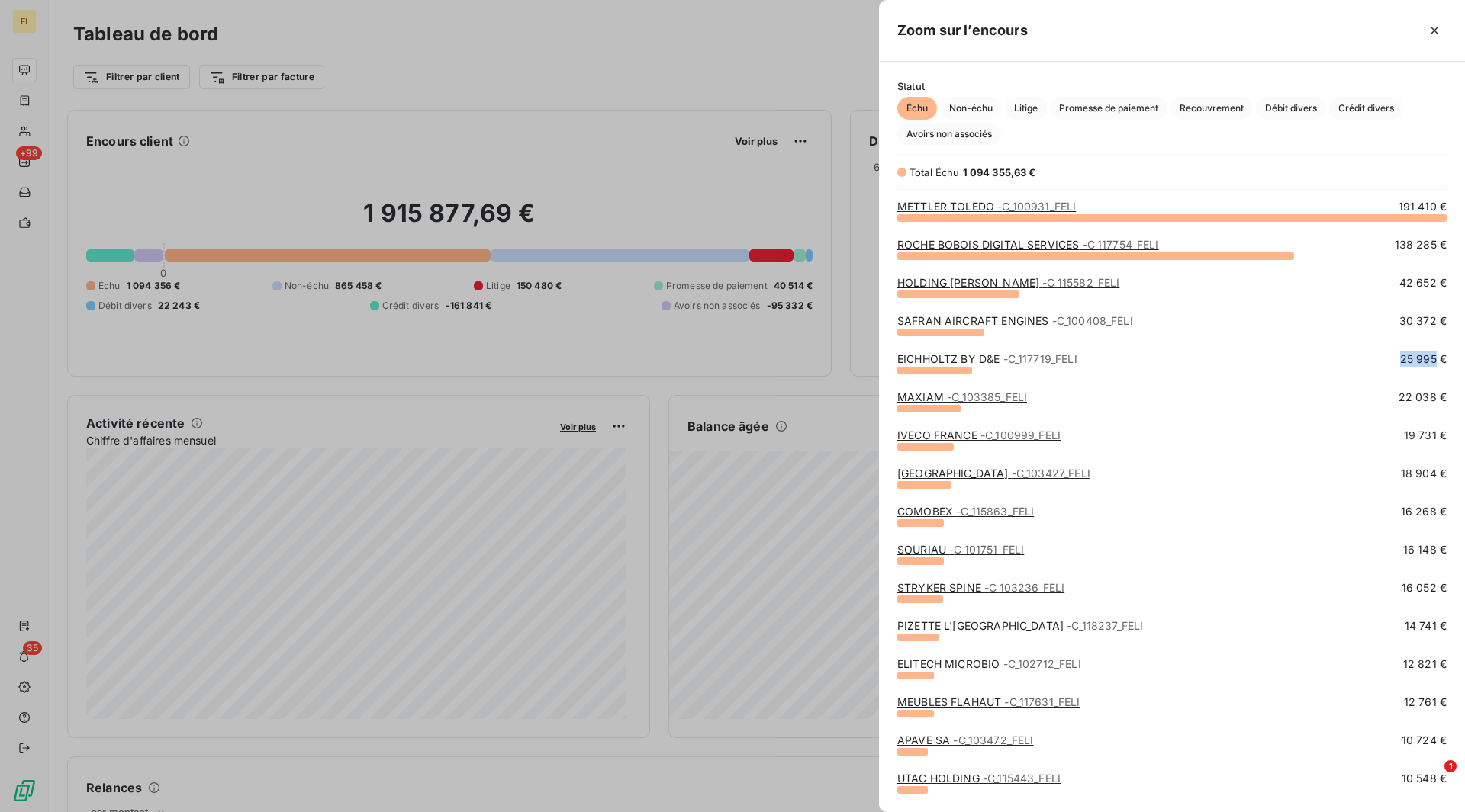
drag, startPoint x: 1426, startPoint y: 359, endPoint x: 1375, endPoint y: 356, distance: 51.1
click at [1375, 356] on div "EICHHOLTZ BY D&E - C_117719_FELI 25 995 €" at bounding box center [1171, 358] width 549 height 15
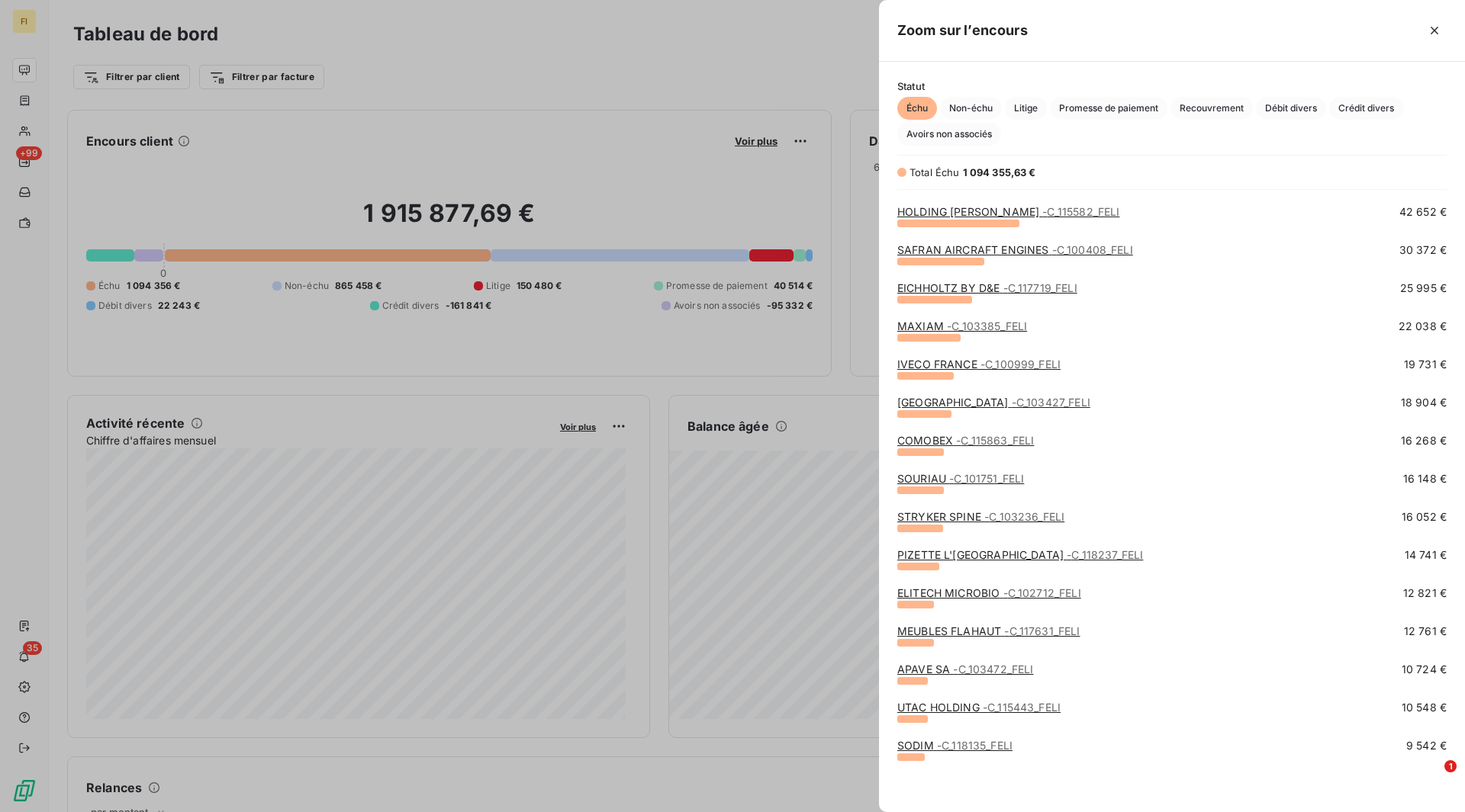
scroll to position [0, 0]
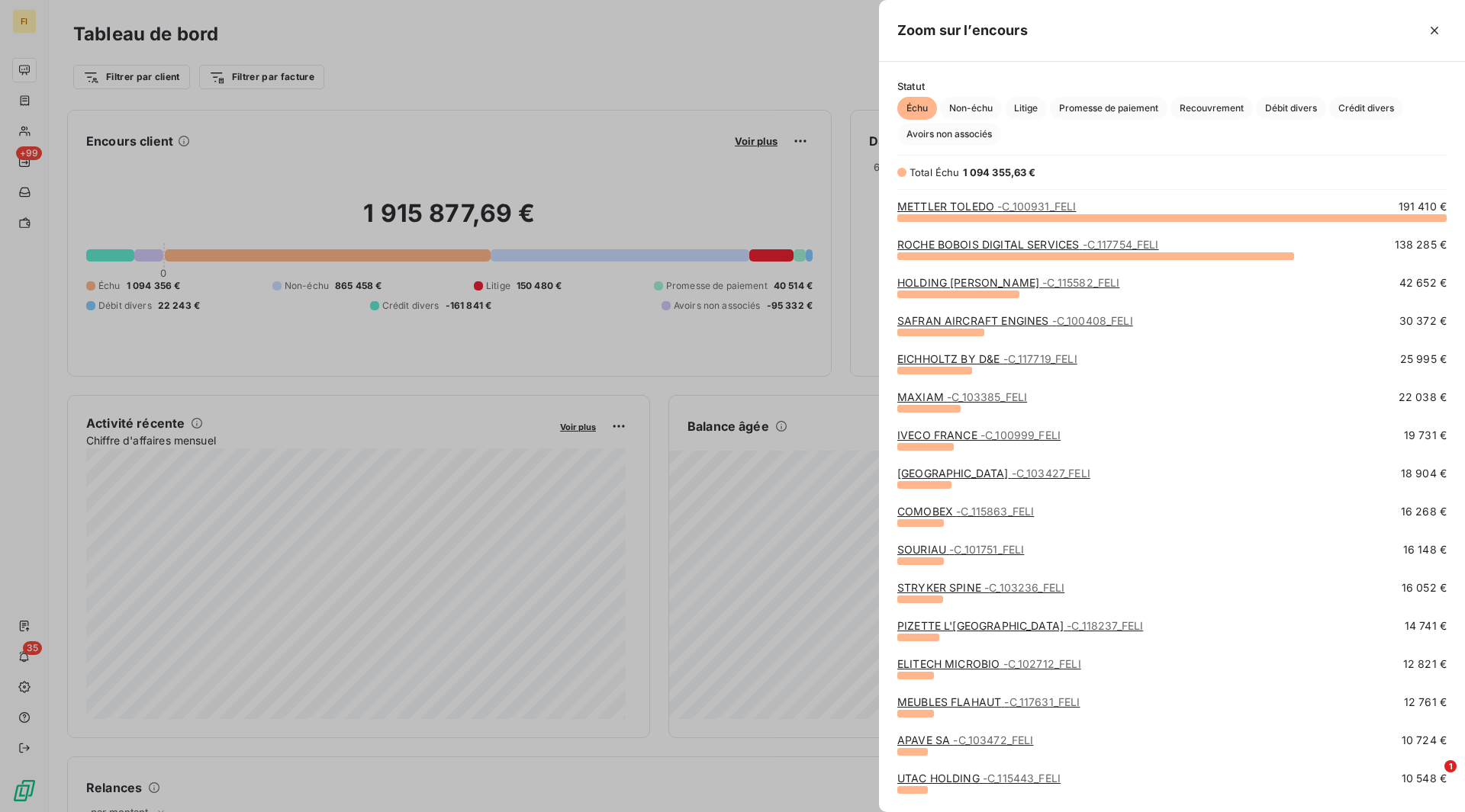
click at [952, 477] on link "KARE PREFECTURE - C_103427_FELI" at bounding box center [993, 473] width 193 height 13
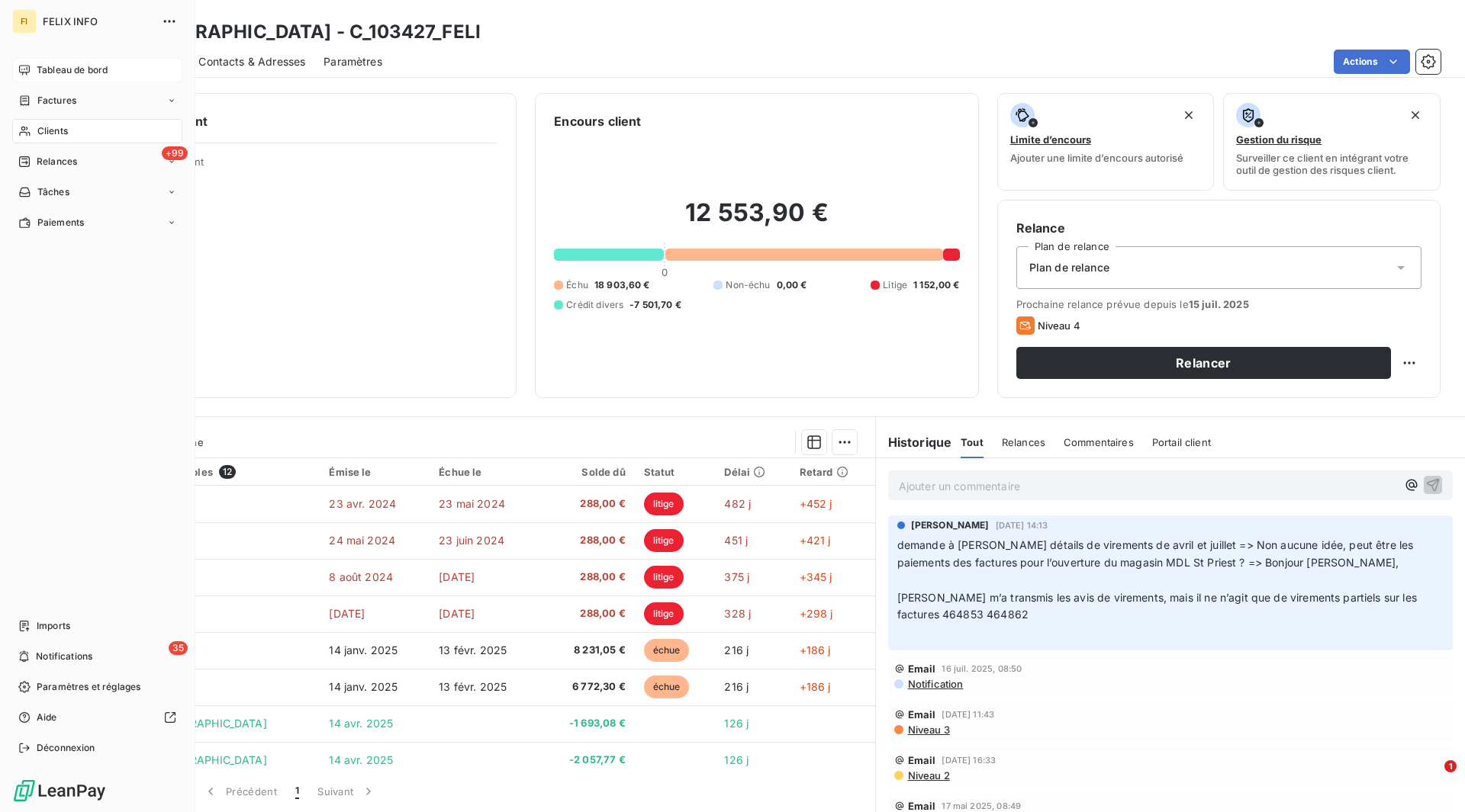
click at [42, 66] on span "Tableau de bord" at bounding box center [72, 70] width 71 height 14
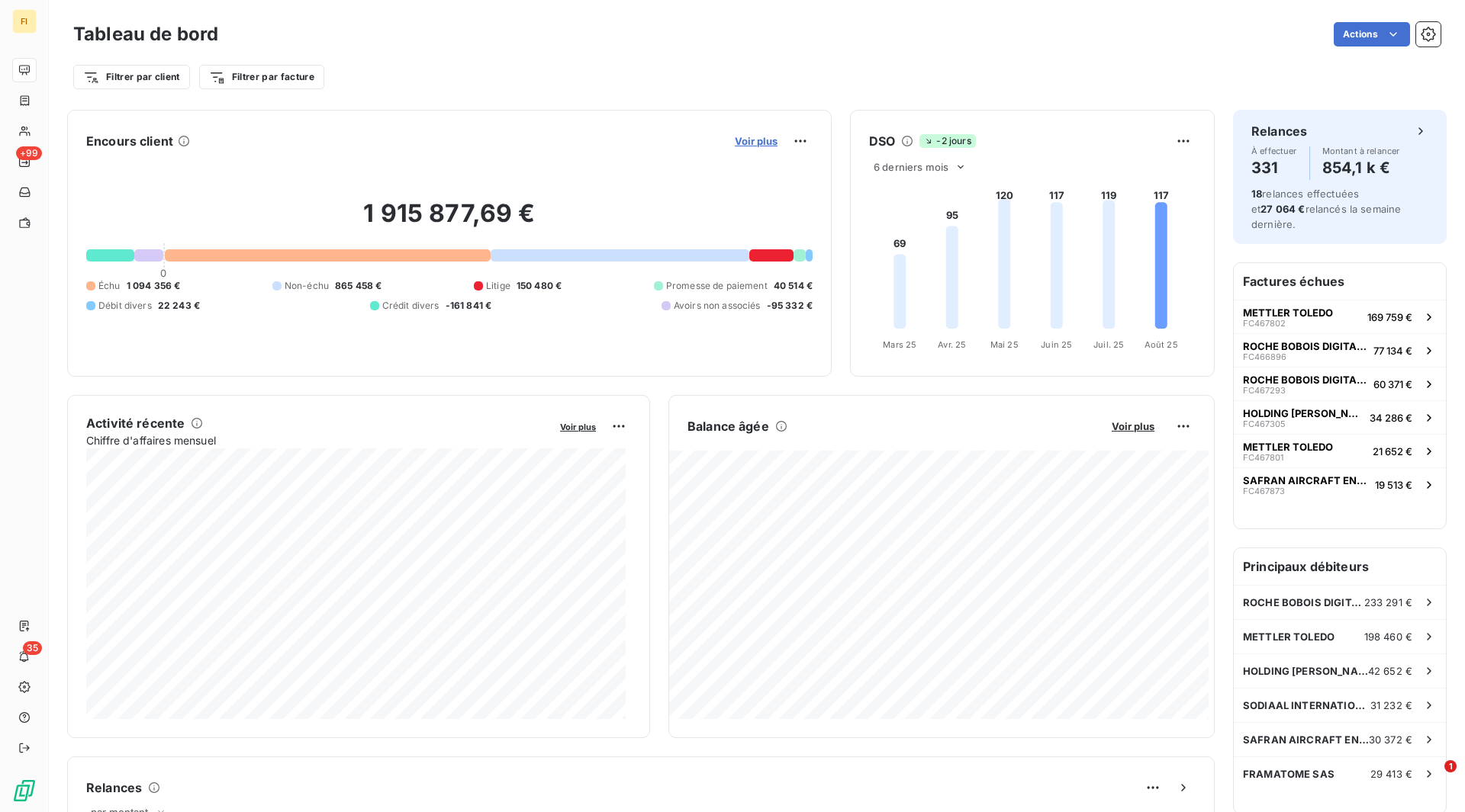
click at [742, 137] on span "Voir plus" at bounding box center [756, 141] width 43 height 12
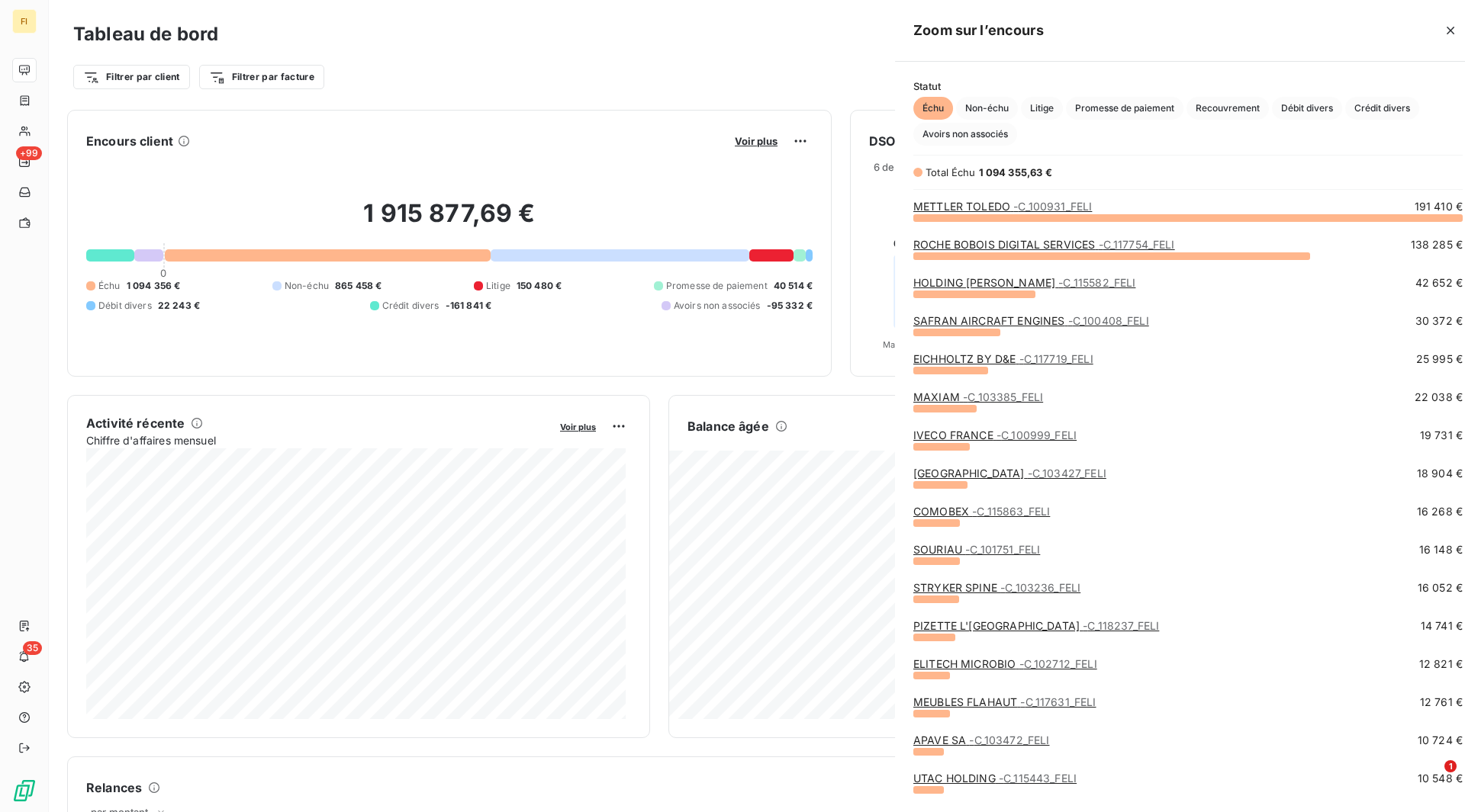
scroll to position [801, 574]
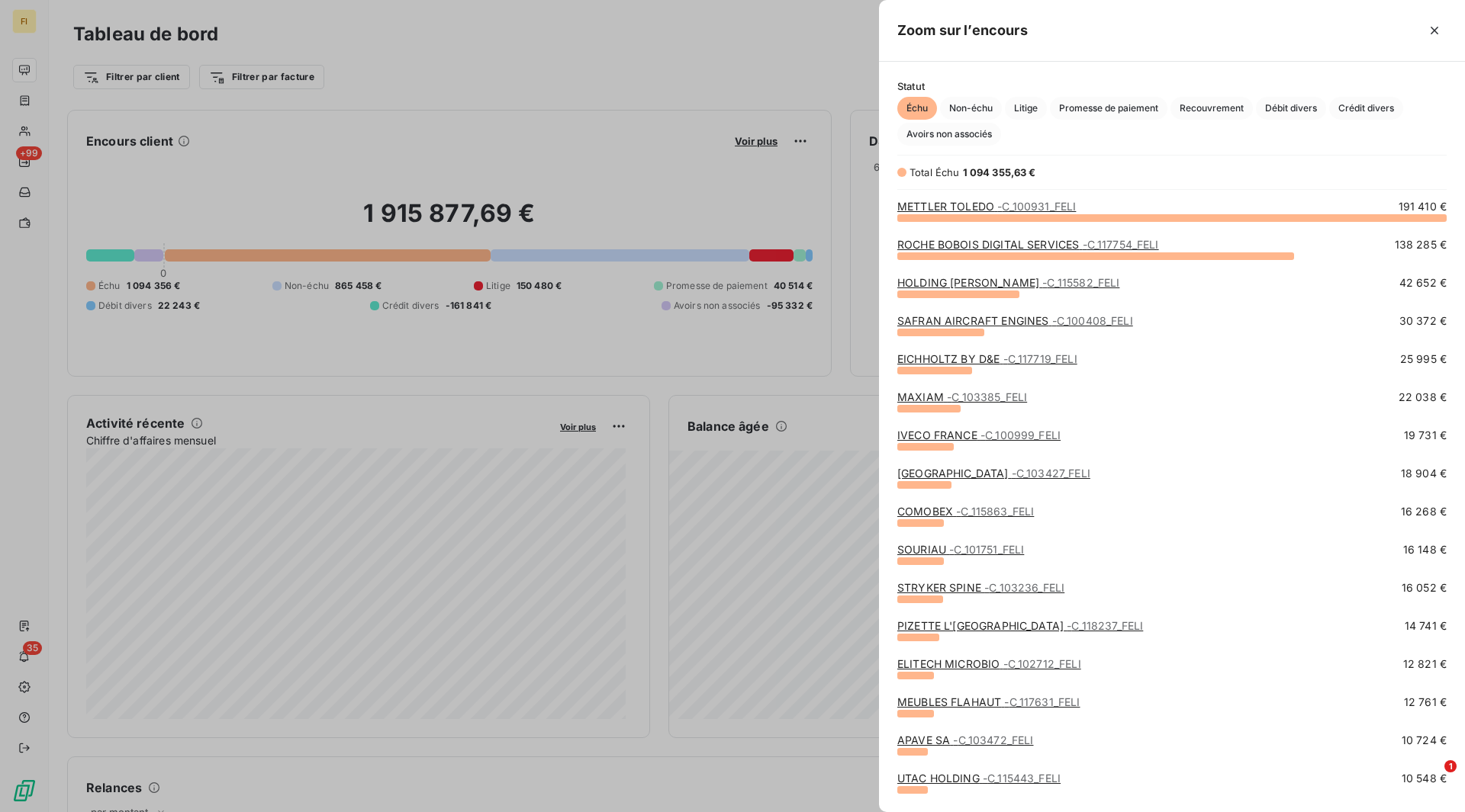
click at [1012, 474] on span "- C_103427_FELI" at bounding box center [1051, 473] width 78 height 13
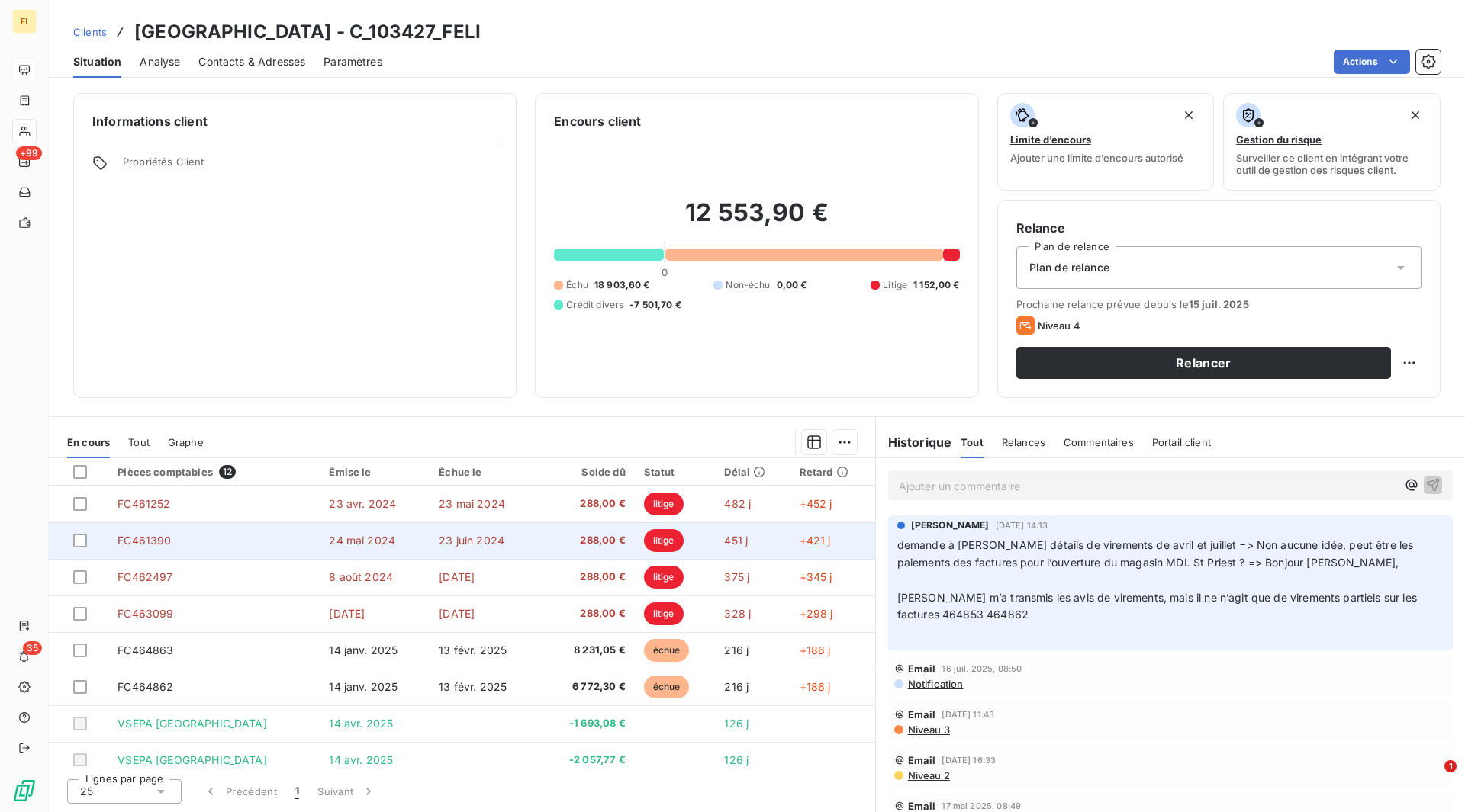
click at [574, 538] on span "288,00 €" at bounding box center [587, 540] width 77 height 15
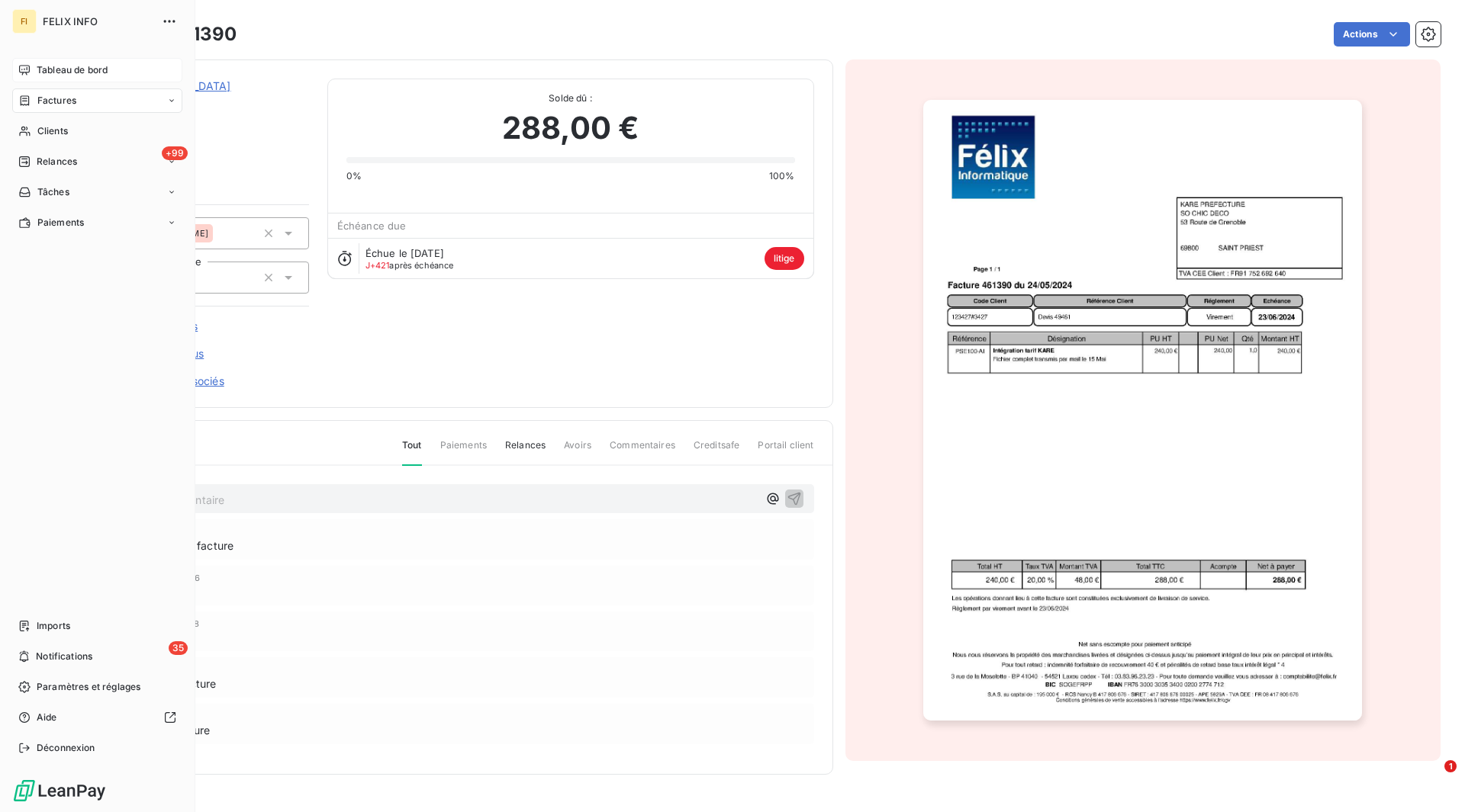
click at [30, 65] on icon at bounding box center [24, 70] width 12 height 12
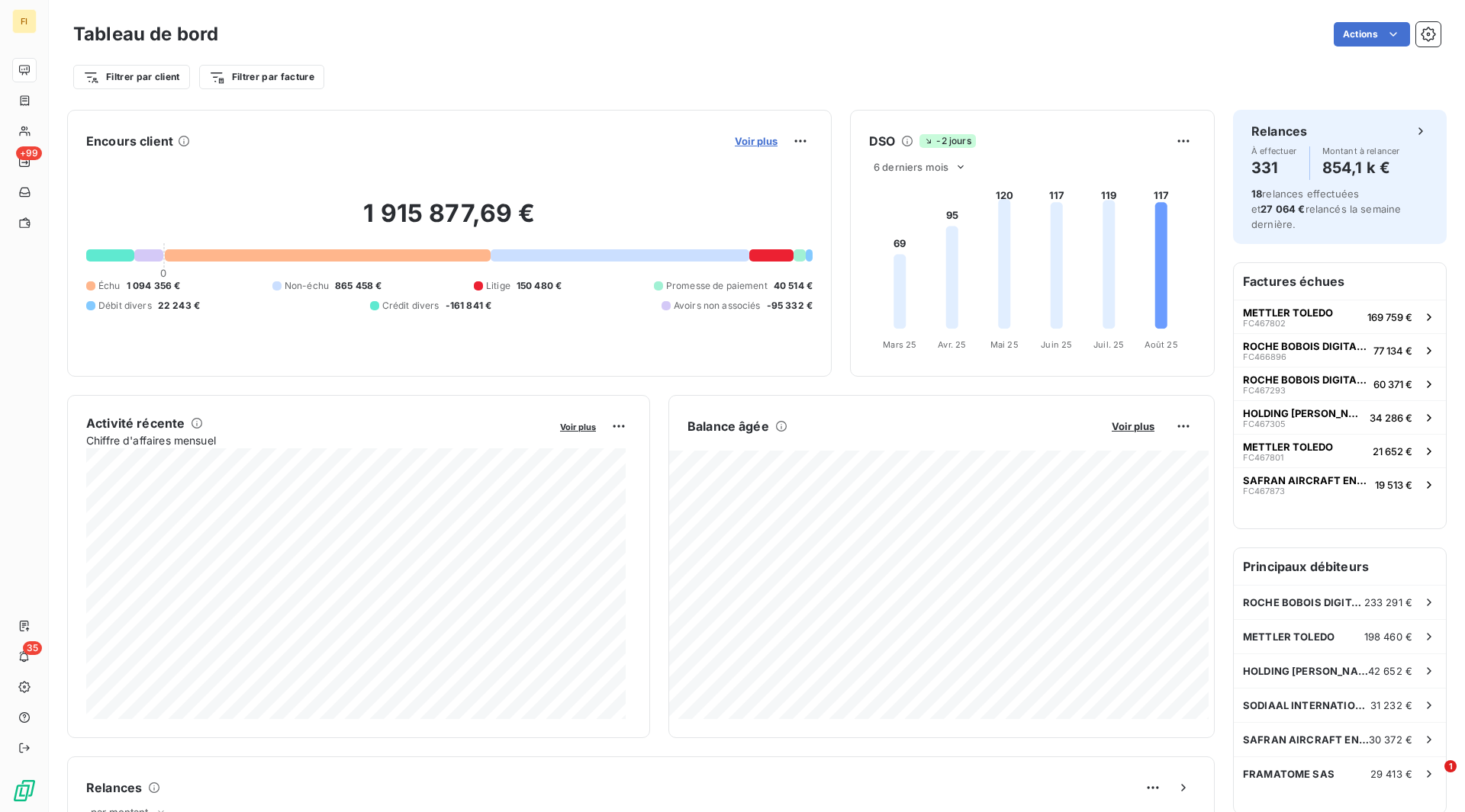
click at [735, 144] on span "Voir plus" at bounding box center [756, 141] width 43 height 12
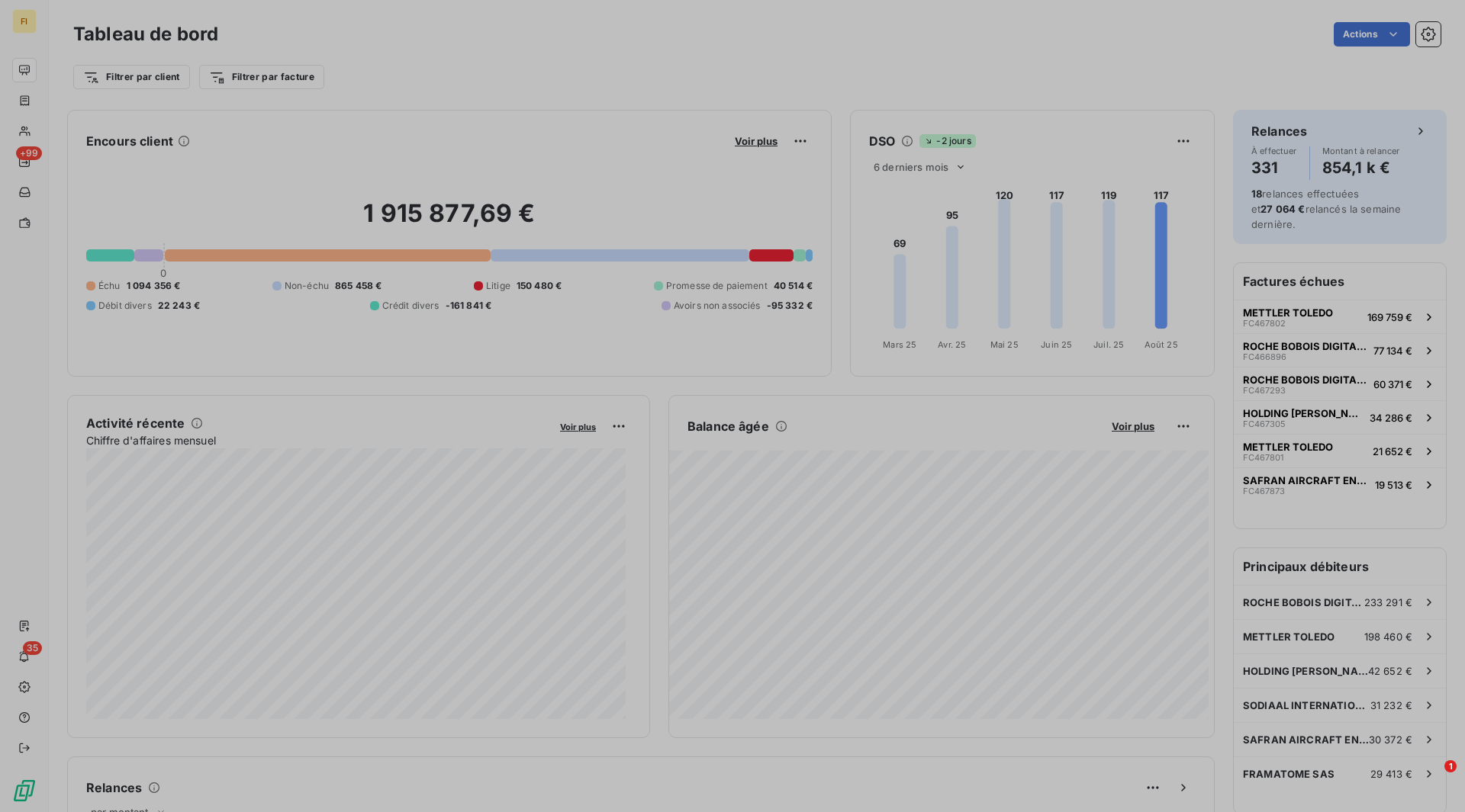
scroll to position [12, 12]
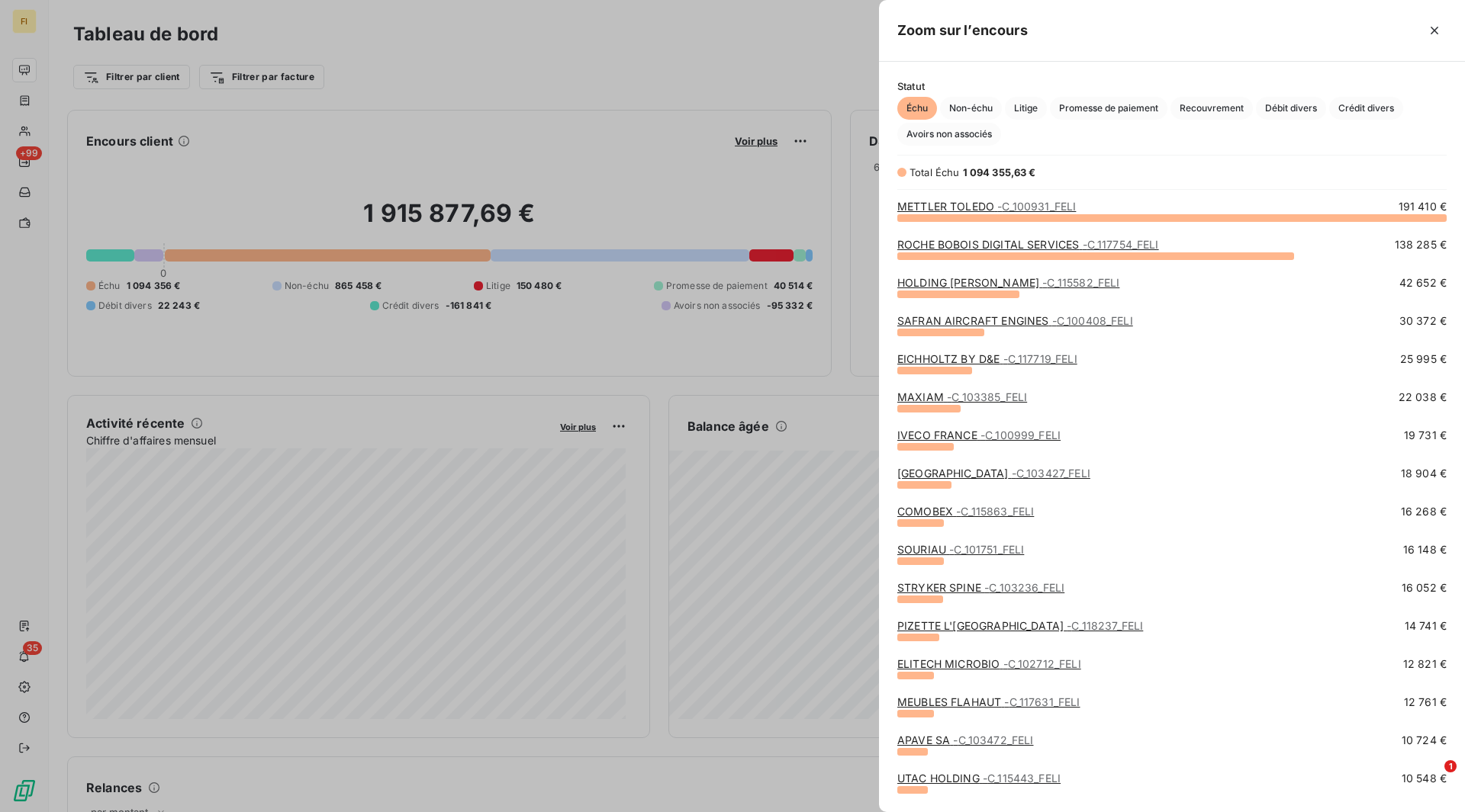
click at [995, 465] on div "IVECO FRANCE - C_100999_FELI 19 731 €" at bounding box center [1171, 447] width 549 height 38
click at [995, 473] on link "KARE PREFECTURE - C_103427_FELI" at bounding box center [993, 473] width 193 height 13
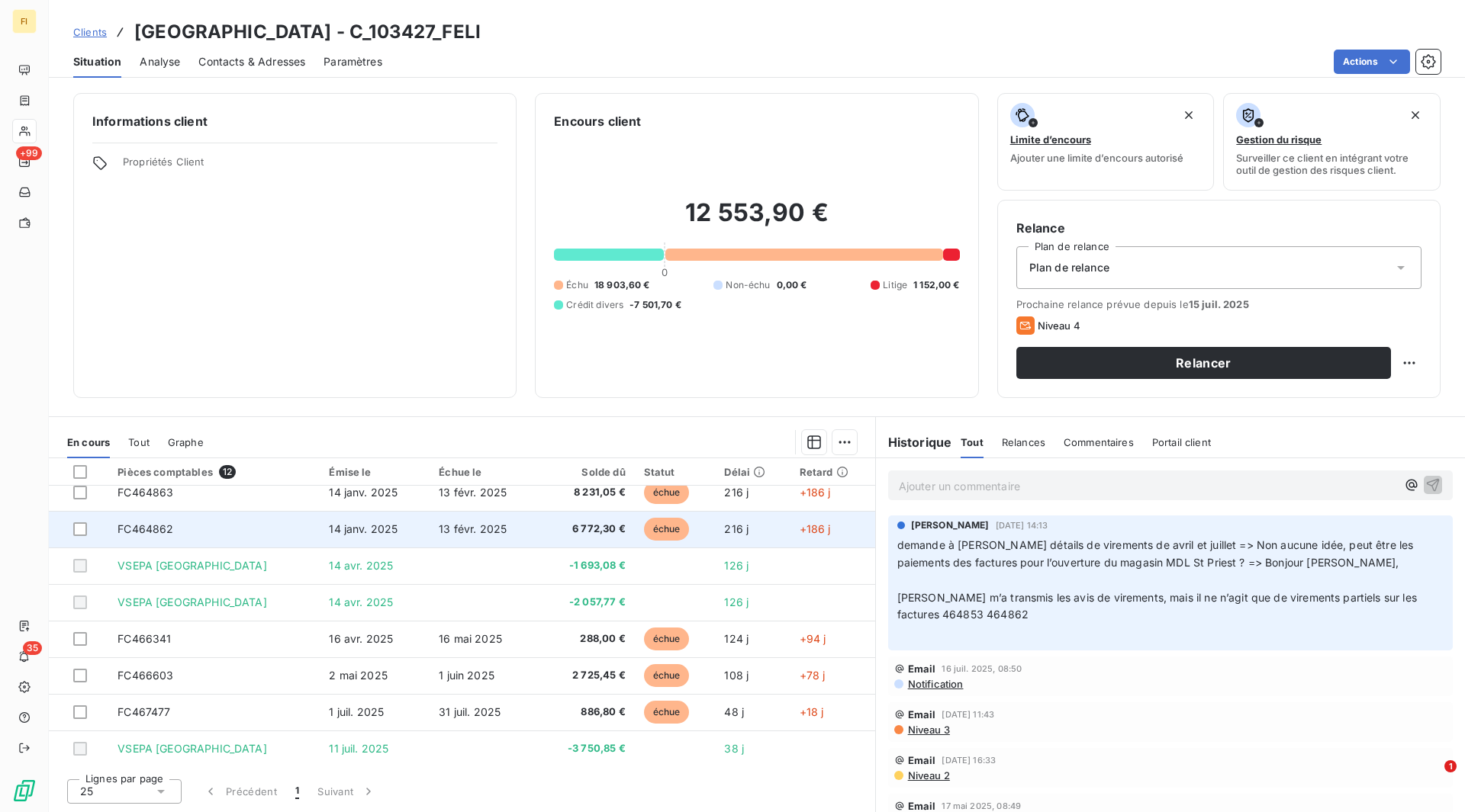
scroll to position [160, 0]
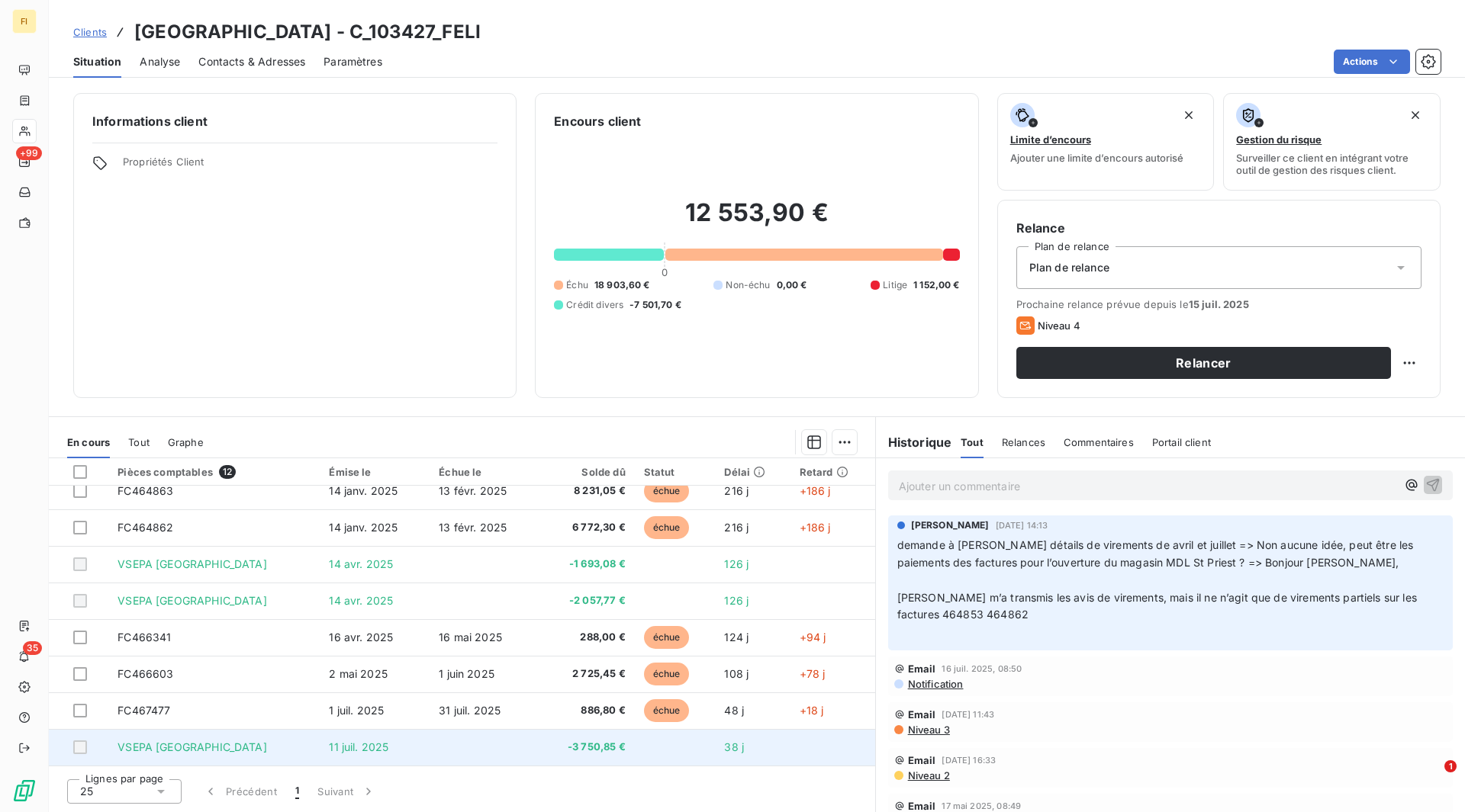
click at [608, 746] on span "-3 750,85 €" at bounding box center [587, 746] width 77 height 15
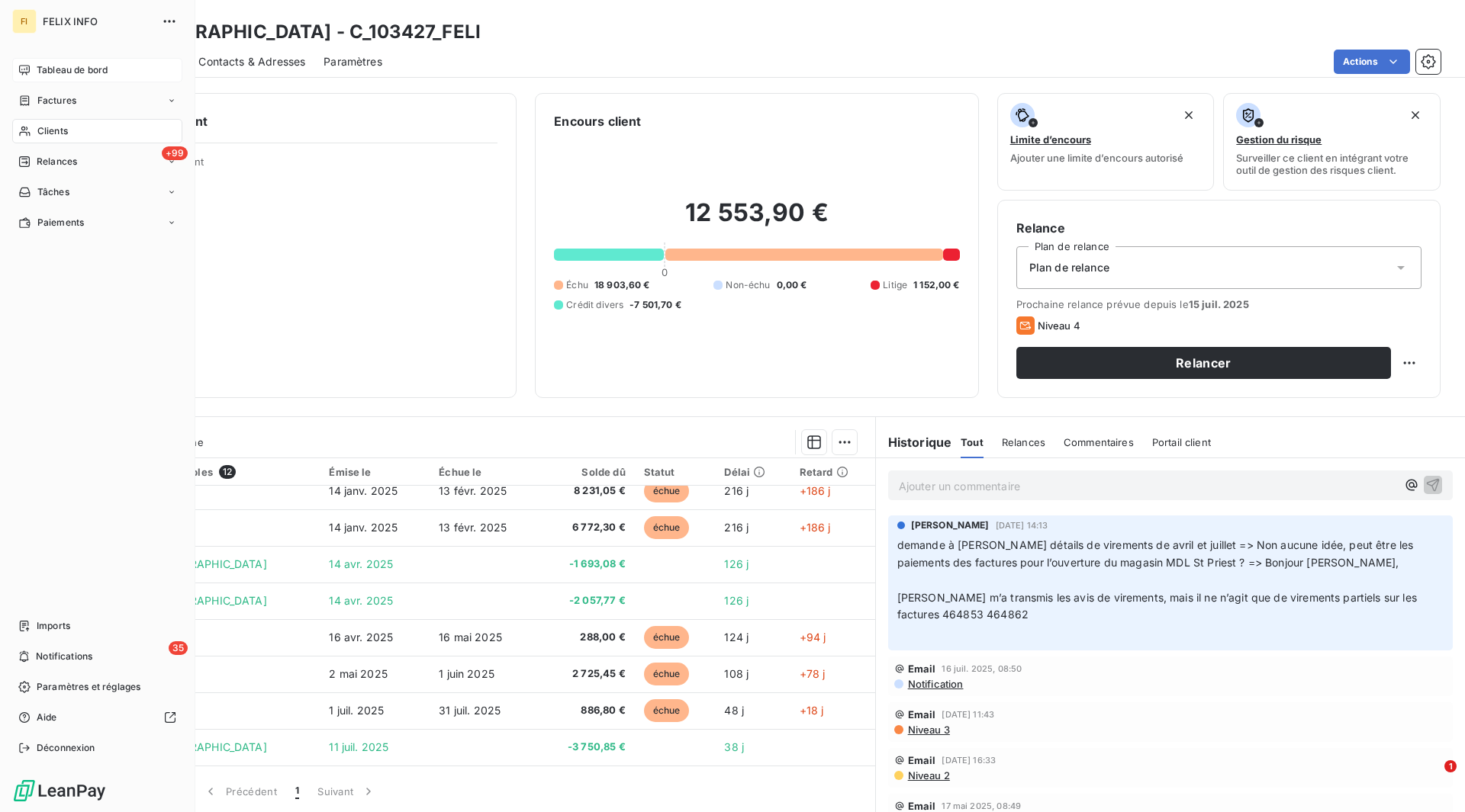
click at [54, 67] on span "Tableau de bord" at bounding box center [72, 70] width 71 height 14
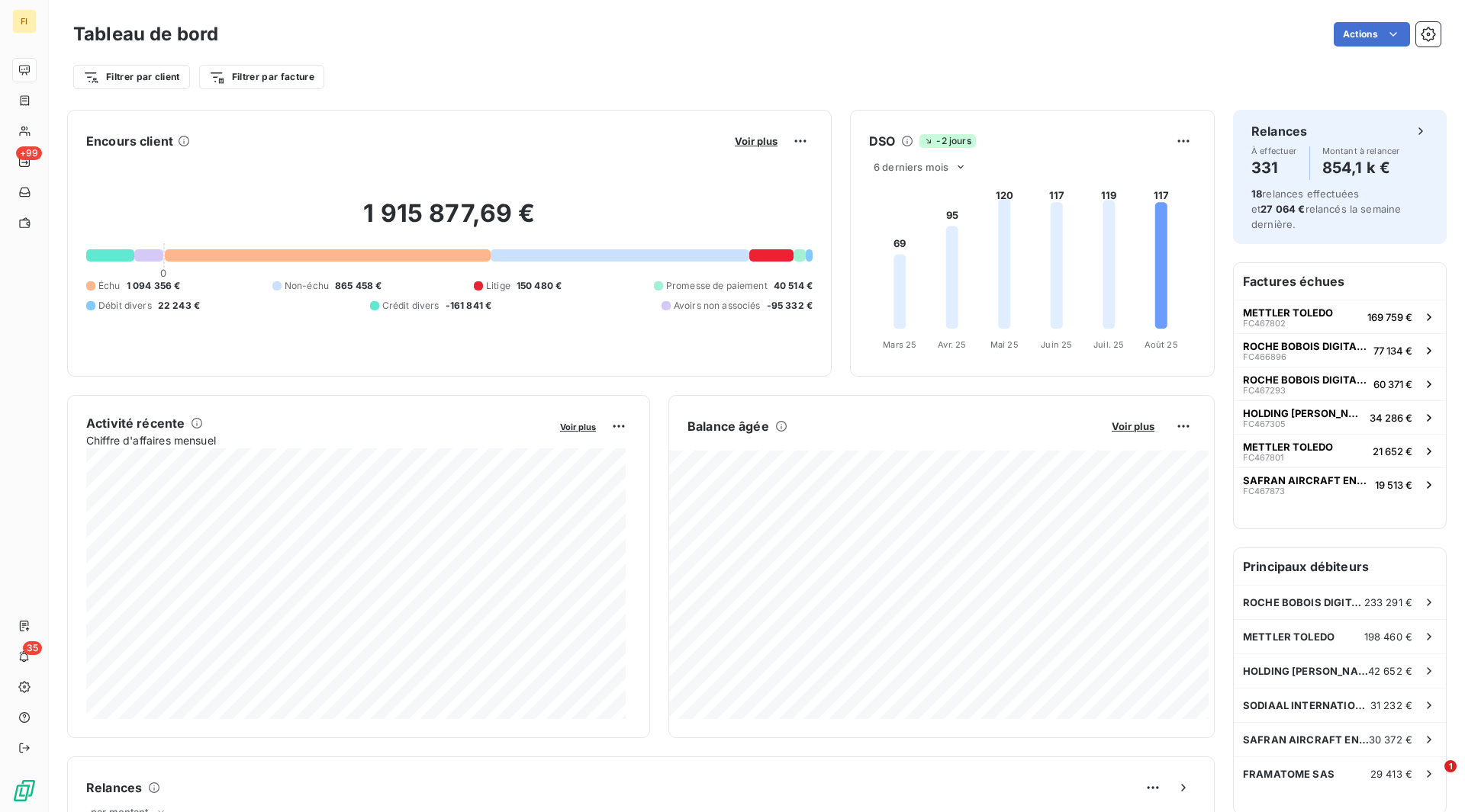
click at [730, 138] on button "Voir plus" at bounding box center [756, 141] width 52 height 14
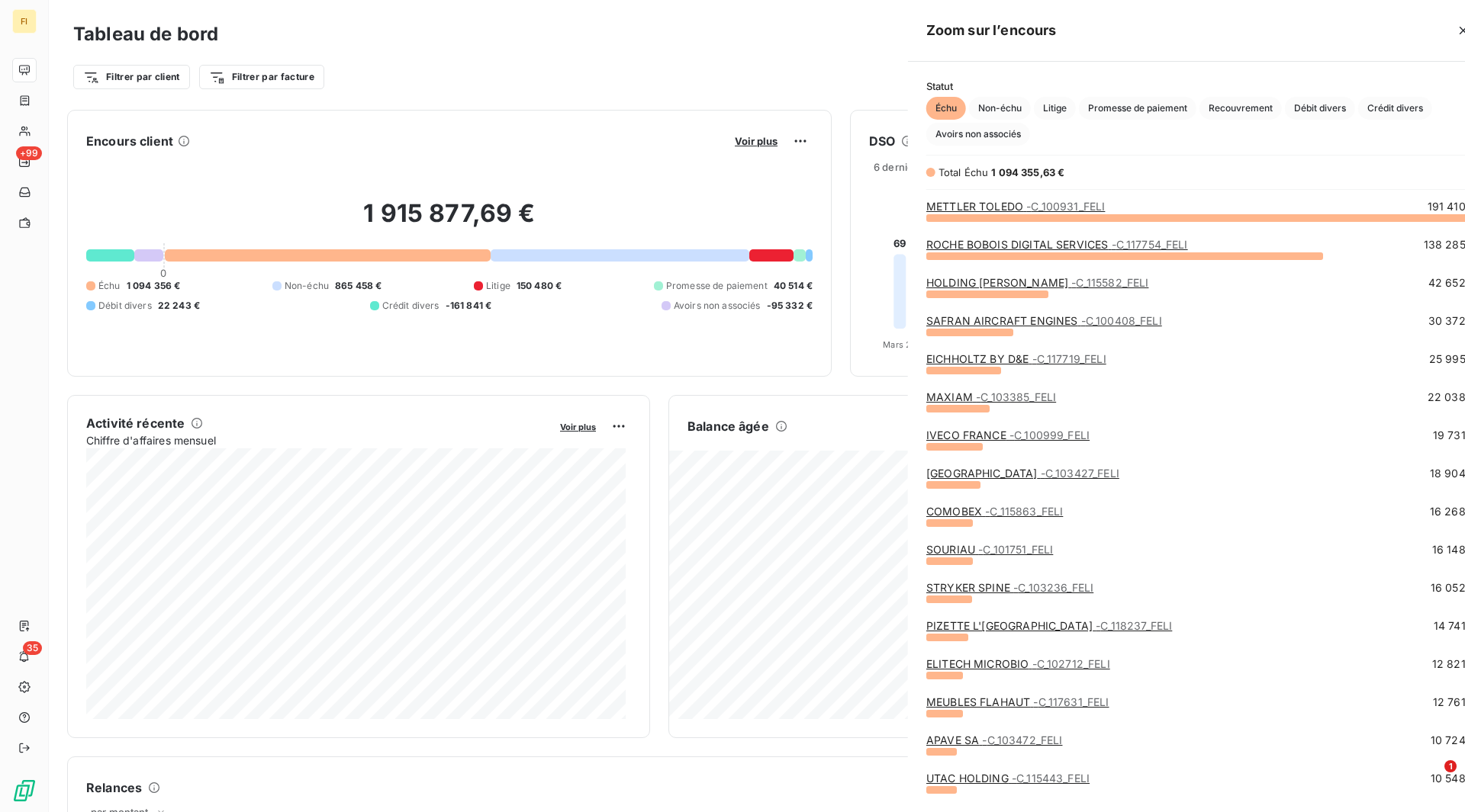
scroll to position [801, 574]
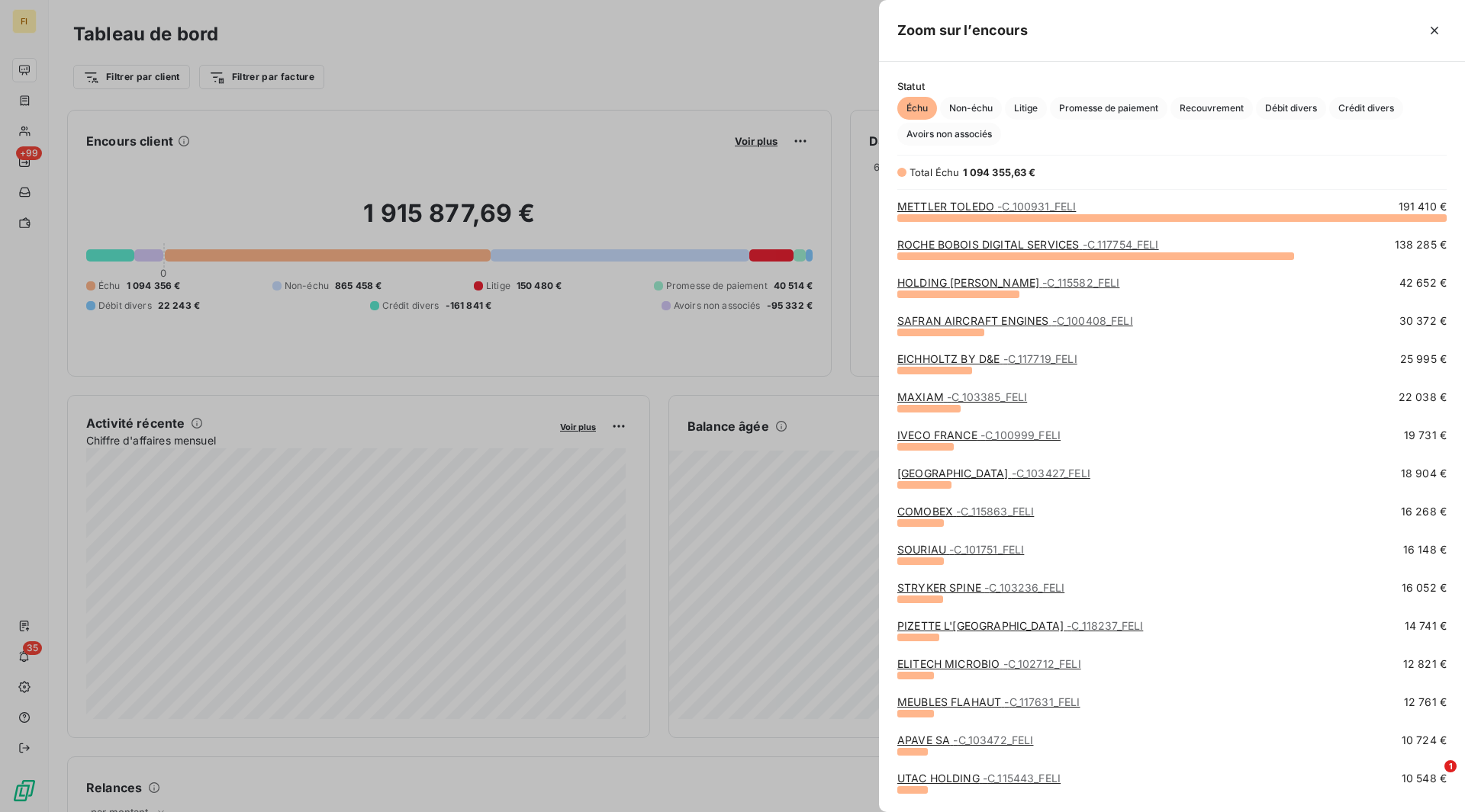
click at [1016, 243] on link "ROCHE BOBOIS DIGITAL SERVICES - C_117754_FELI" at bounding box center [1027, 244] width 261 height 13
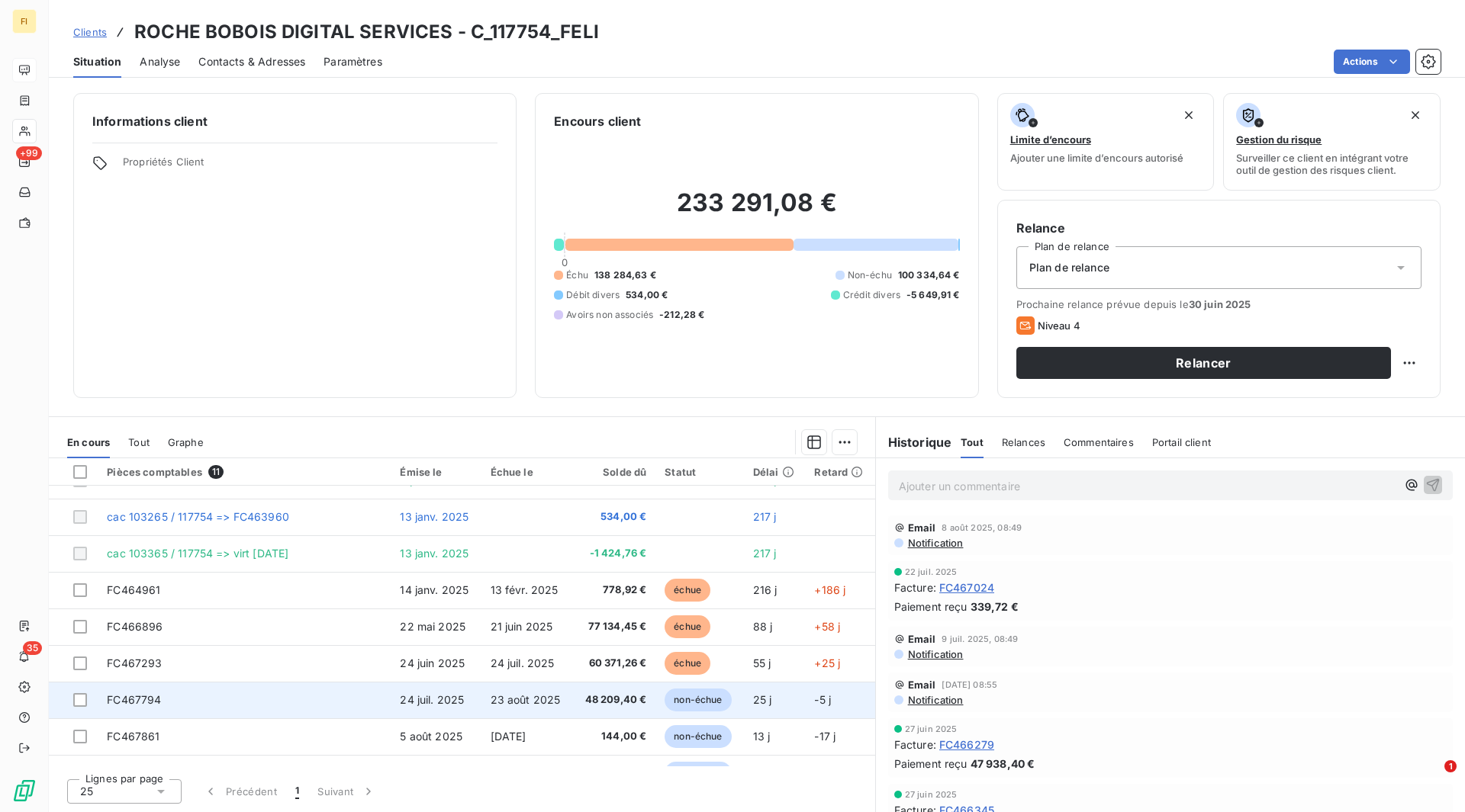
scroll to position [123, 0]
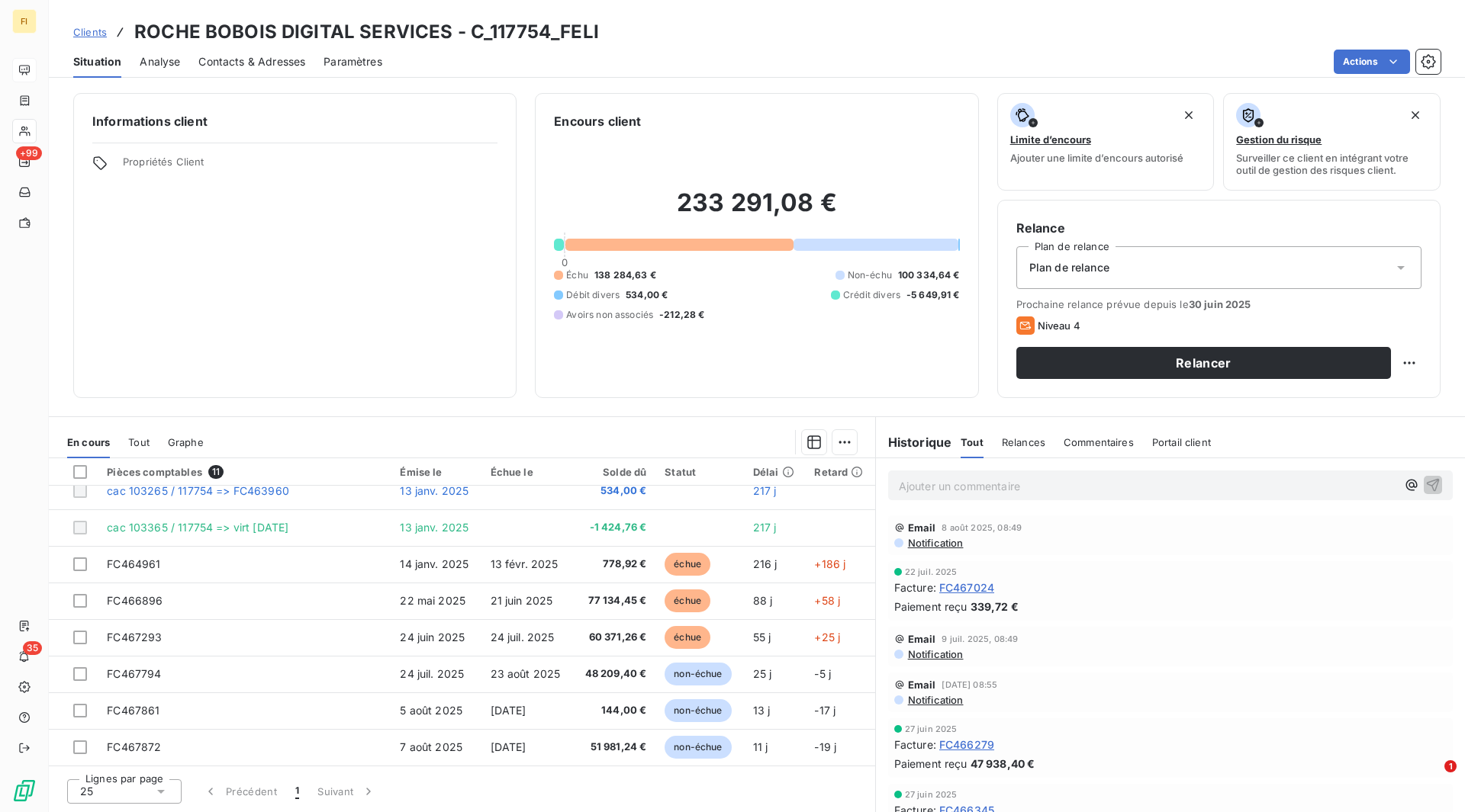
click at [100, 32] on span "Clients" at bounding box center [90, 32] width 34 height 12
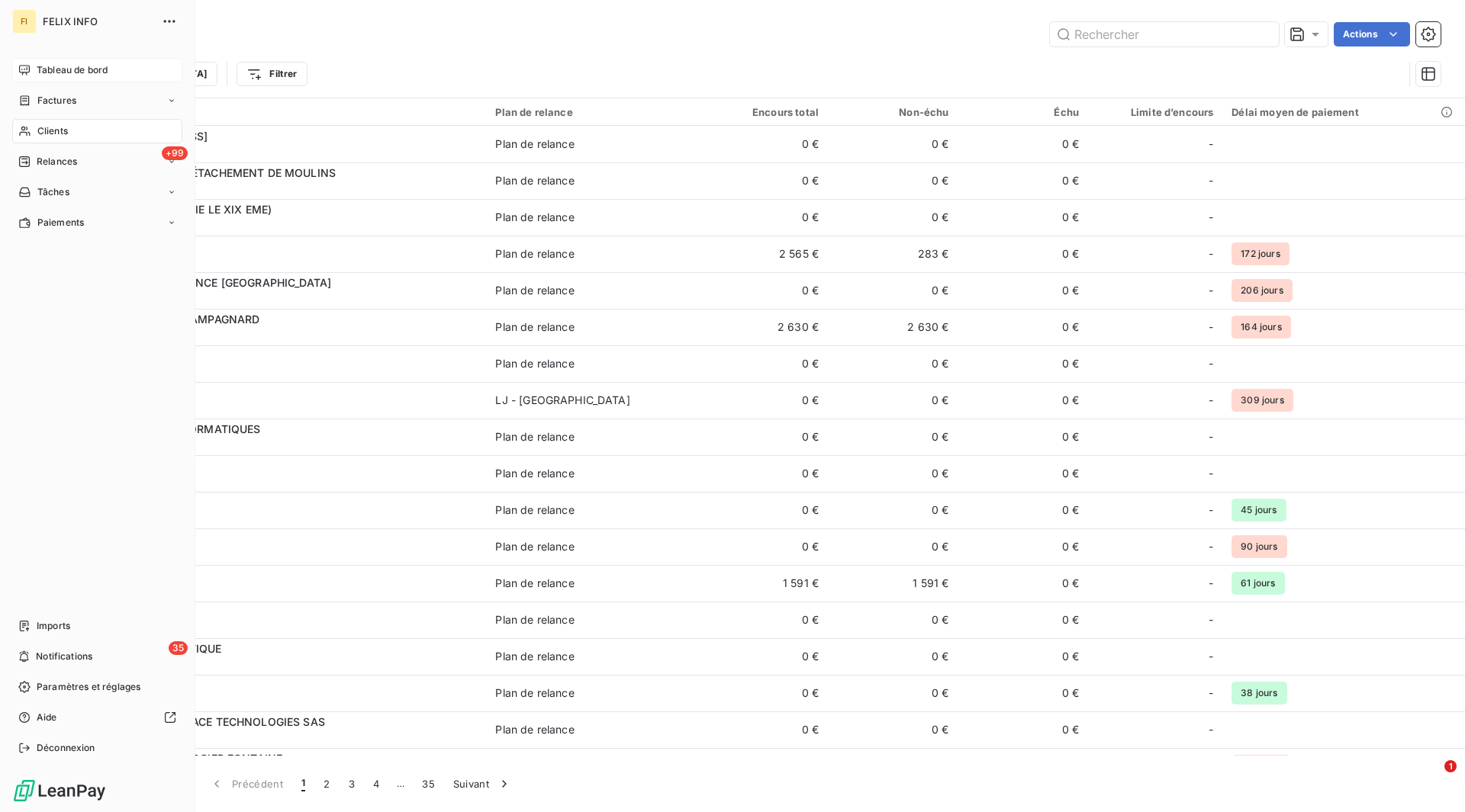
click at [47, 70] on span "Tableau de bord" at bounding box center [72, 70] width 71 height 14
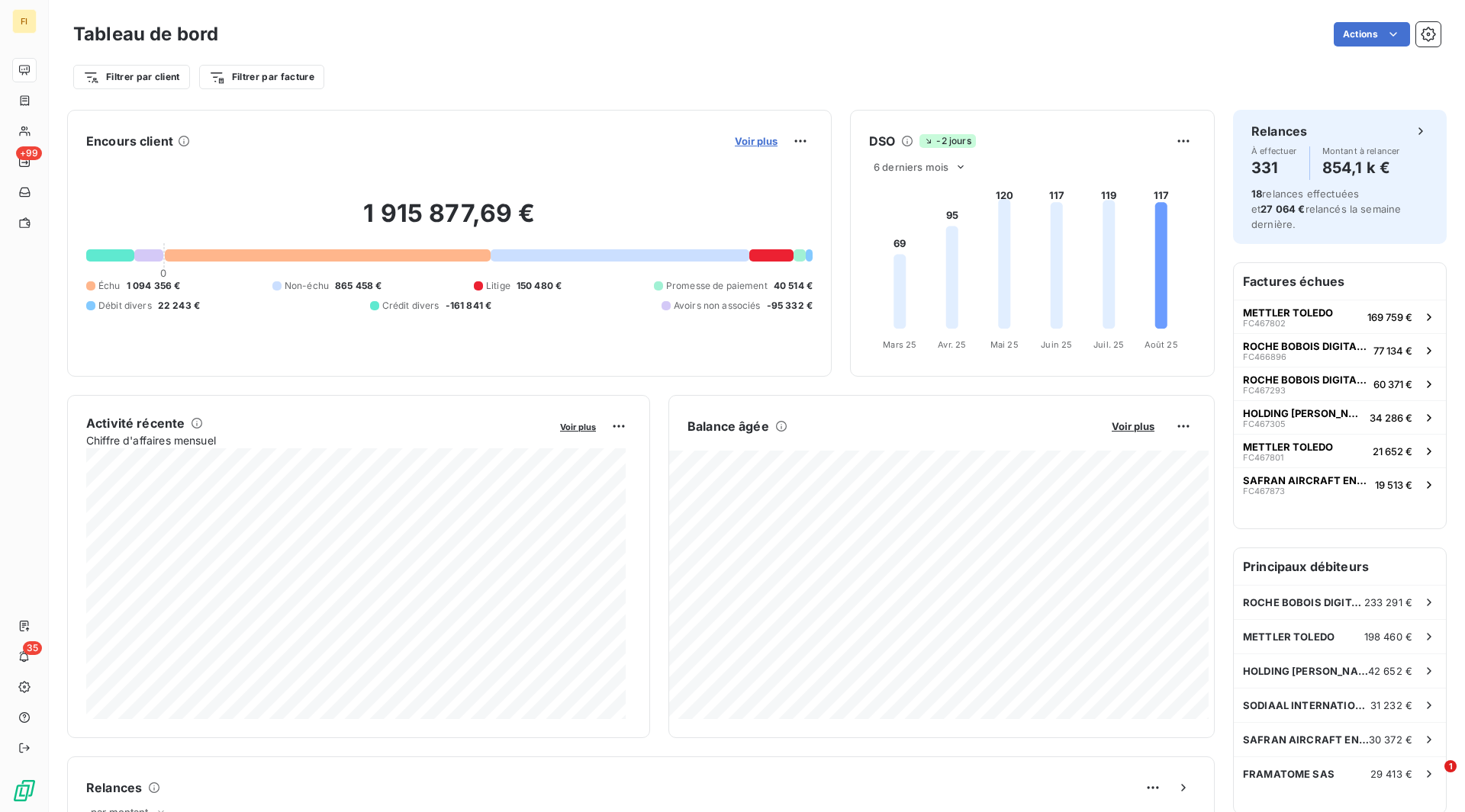
click at [747, 144] on span "Voir plus" at bounding box center [756, 141] width 43 height 12
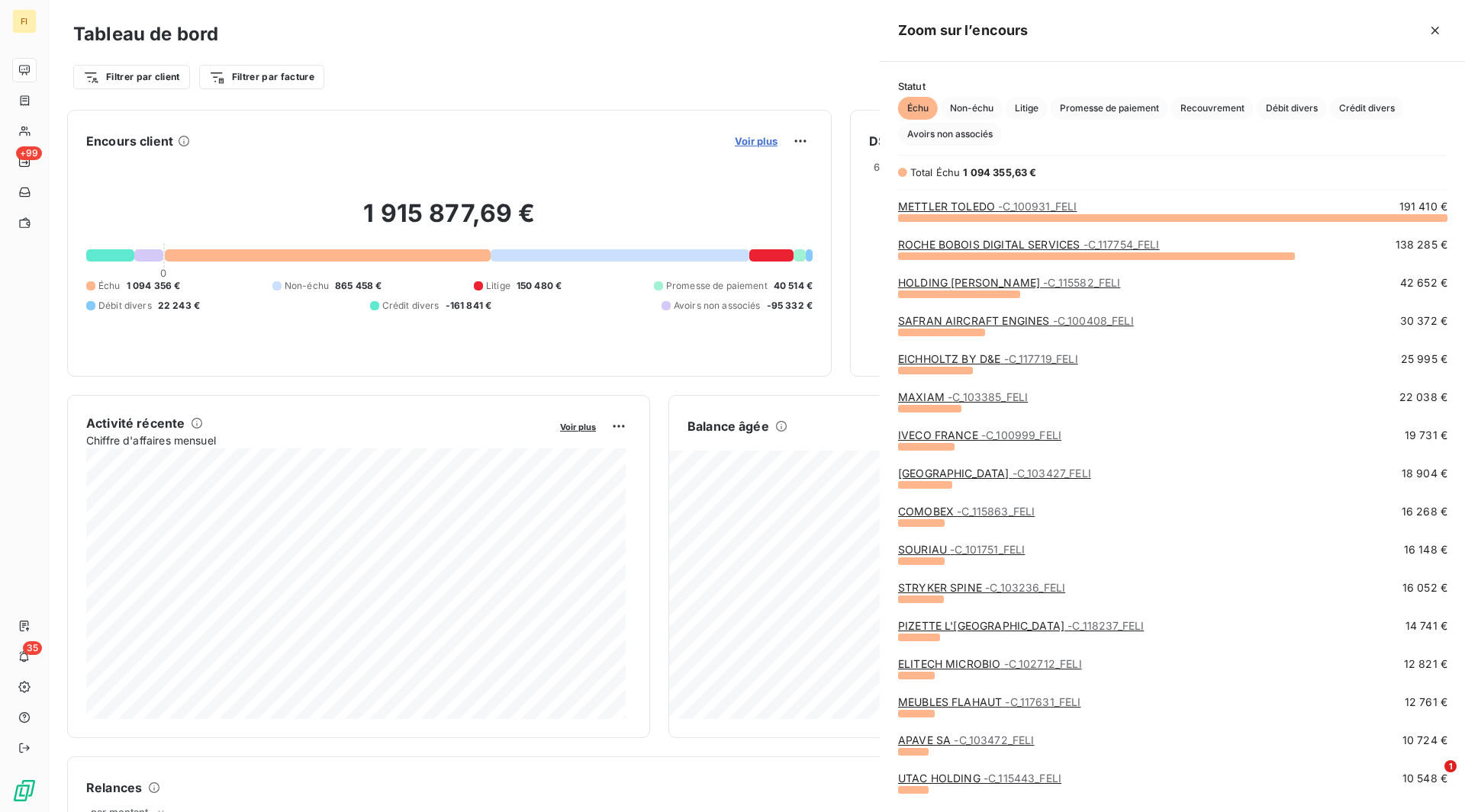
scroll to position [801, 574]
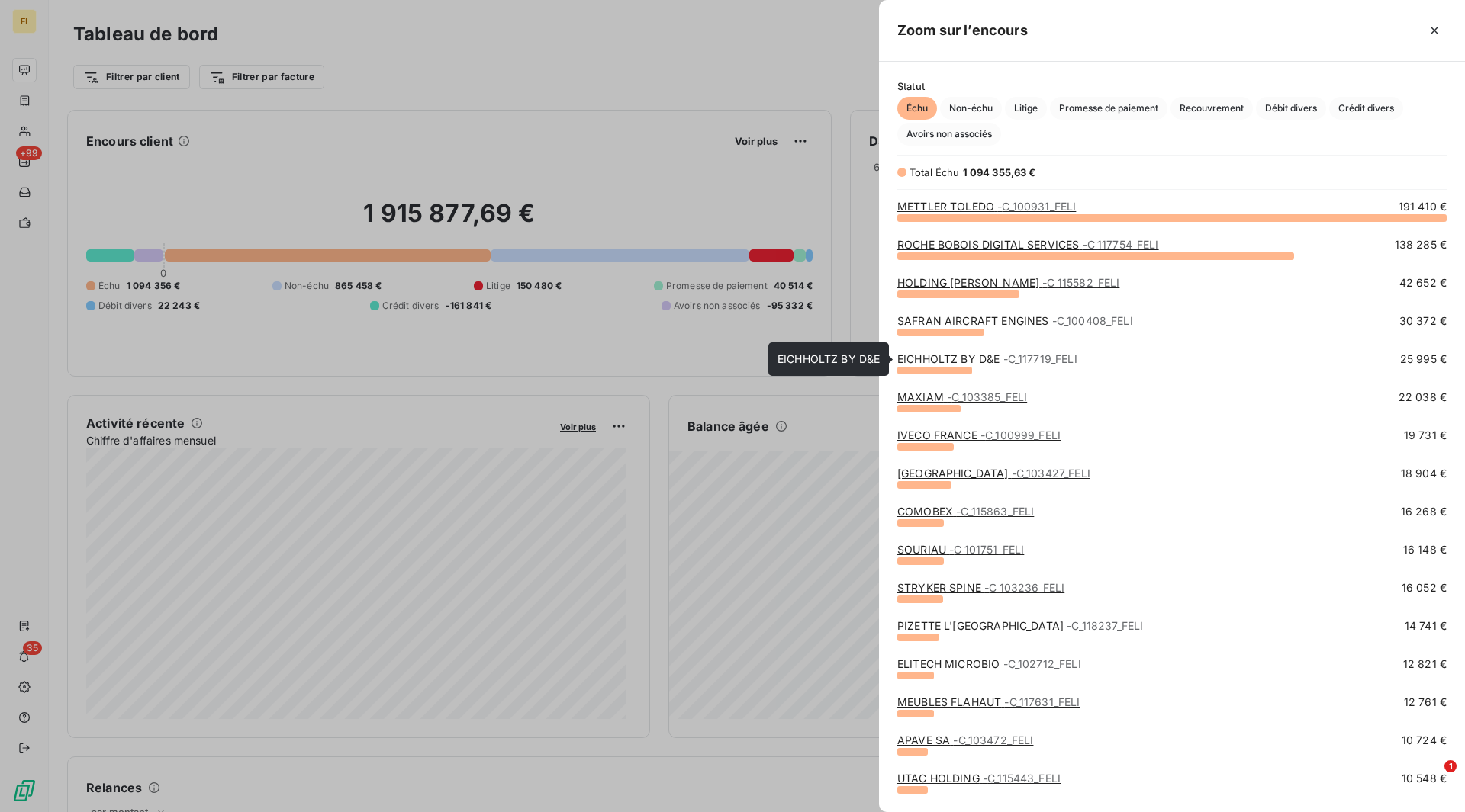
click at [971, 361] on link "EICHHOLTZ BY D&E - C_117719_FELI" at bounding box center [986, 358] width 180 height 13
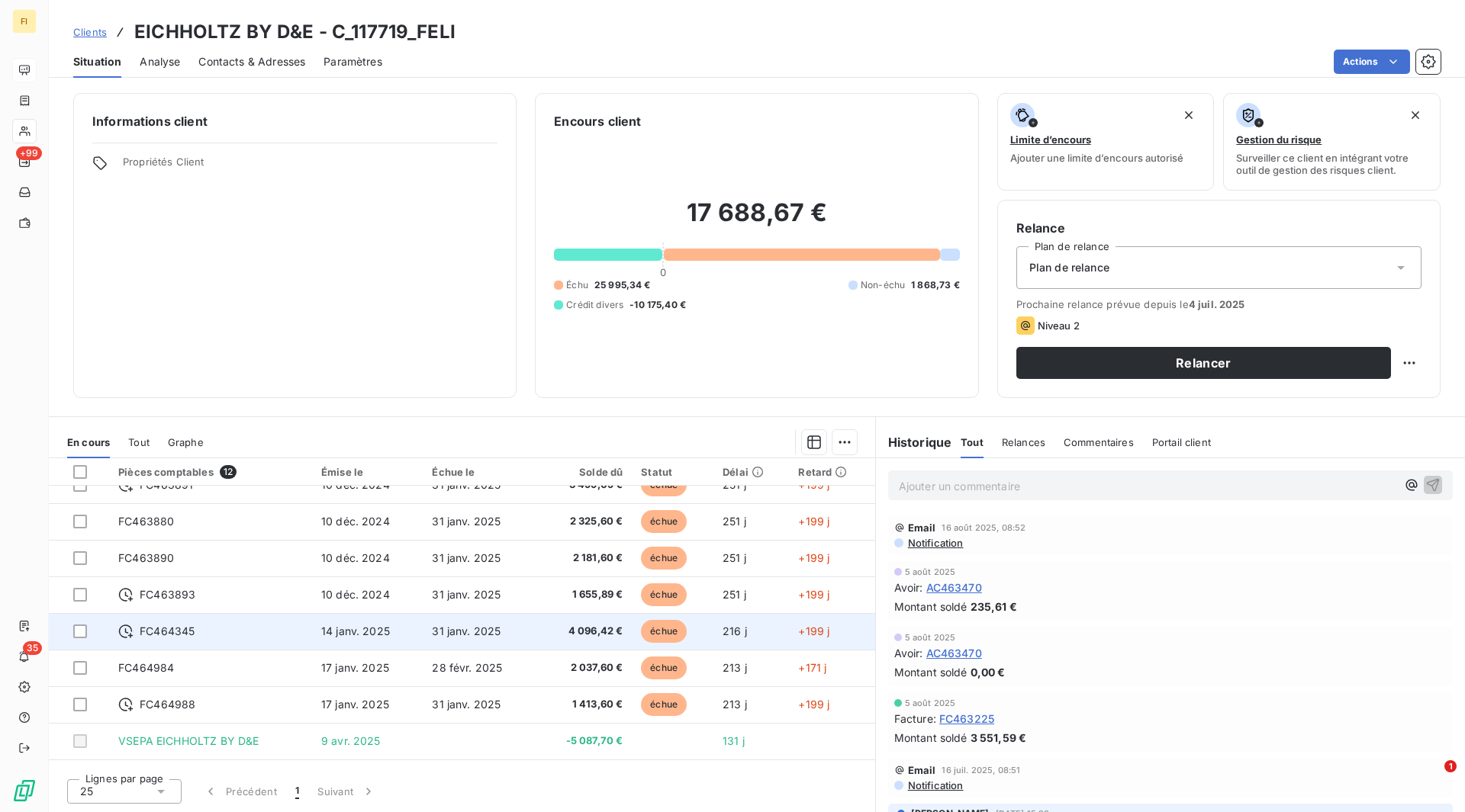
scroll to position [160, 0]
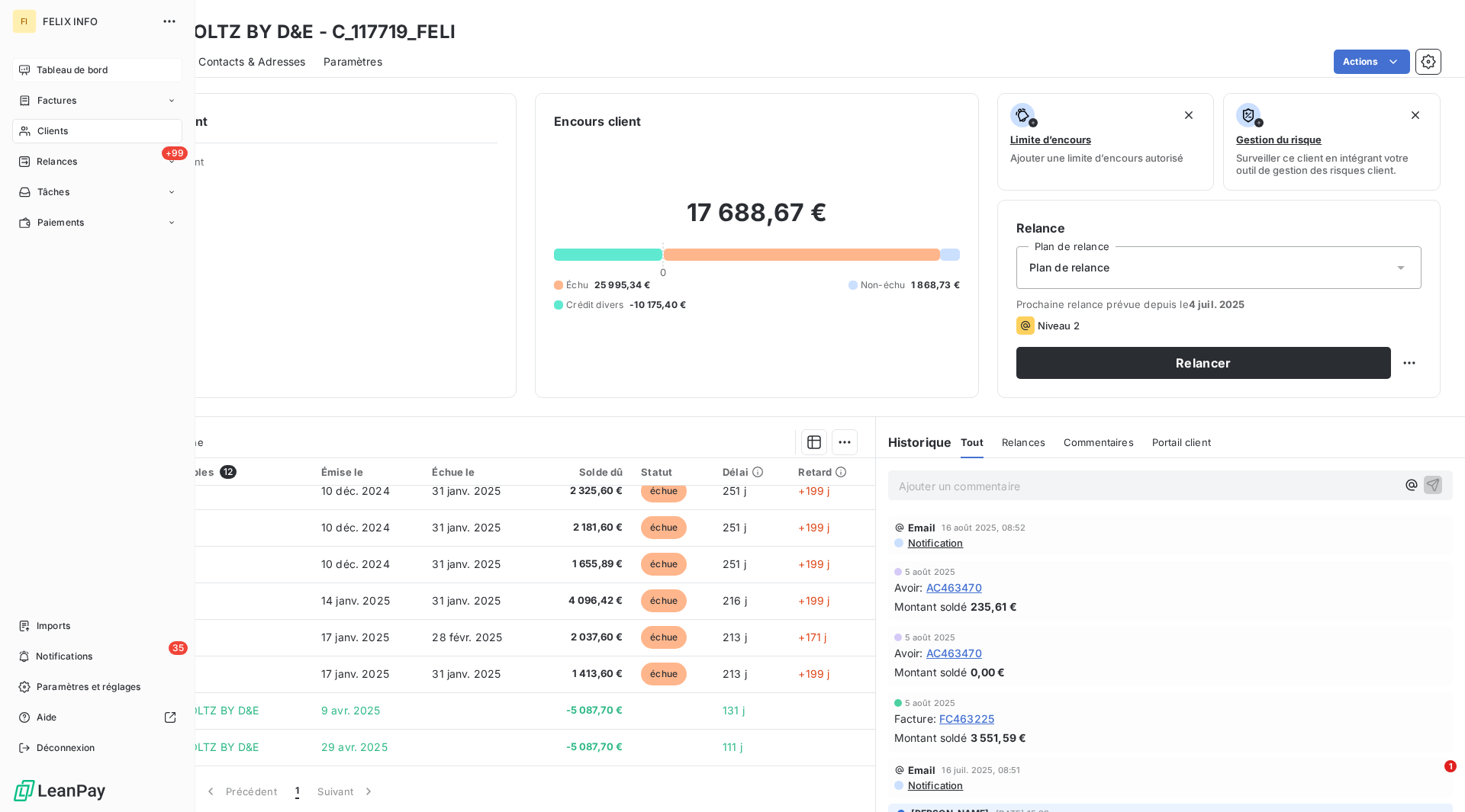
click at [28, 68] on icon at bounding box center [24, 70] width 12 height 12
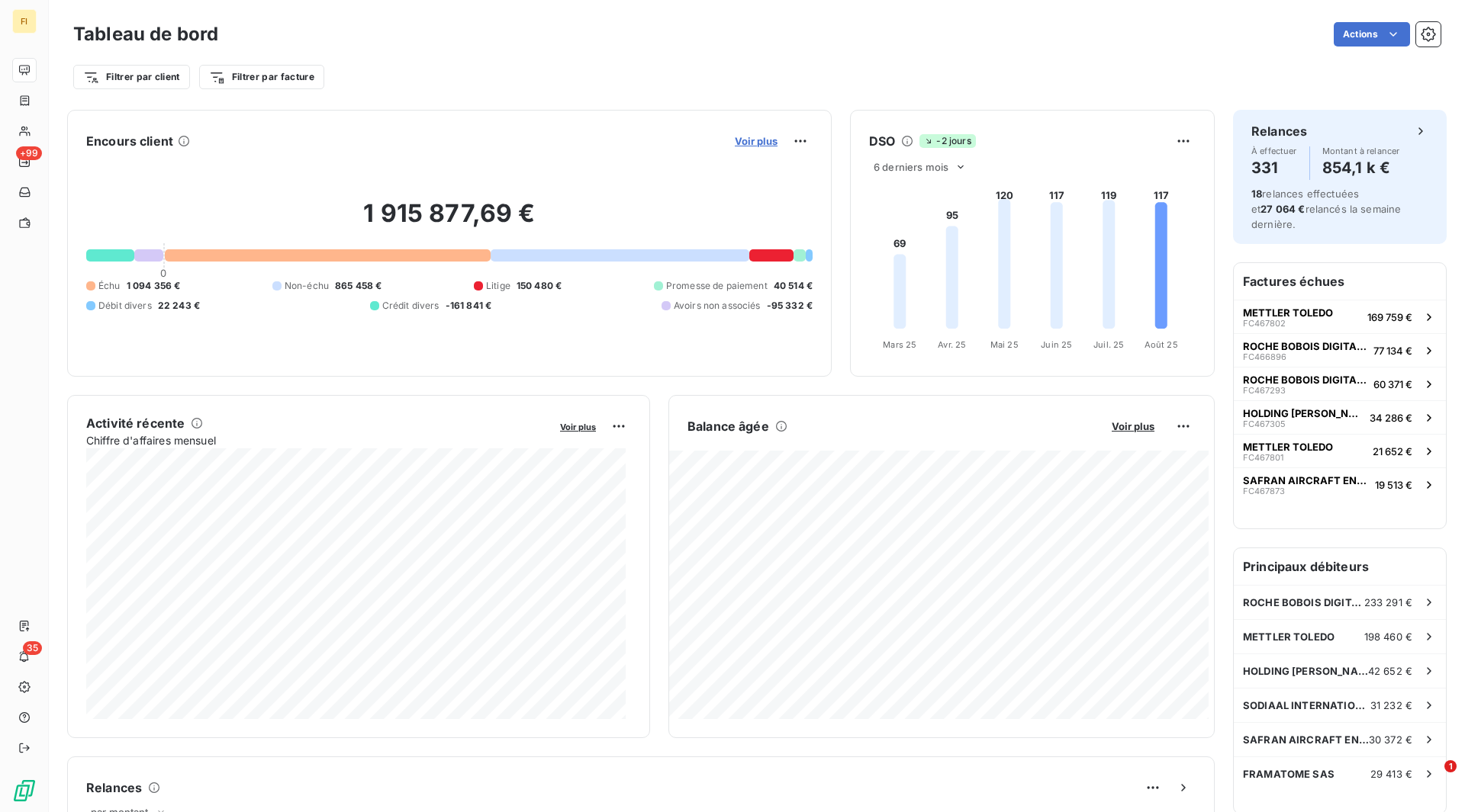
click at [759, 144] on span "Voir plus" at bounding box center [756, 141] width 43 height 12
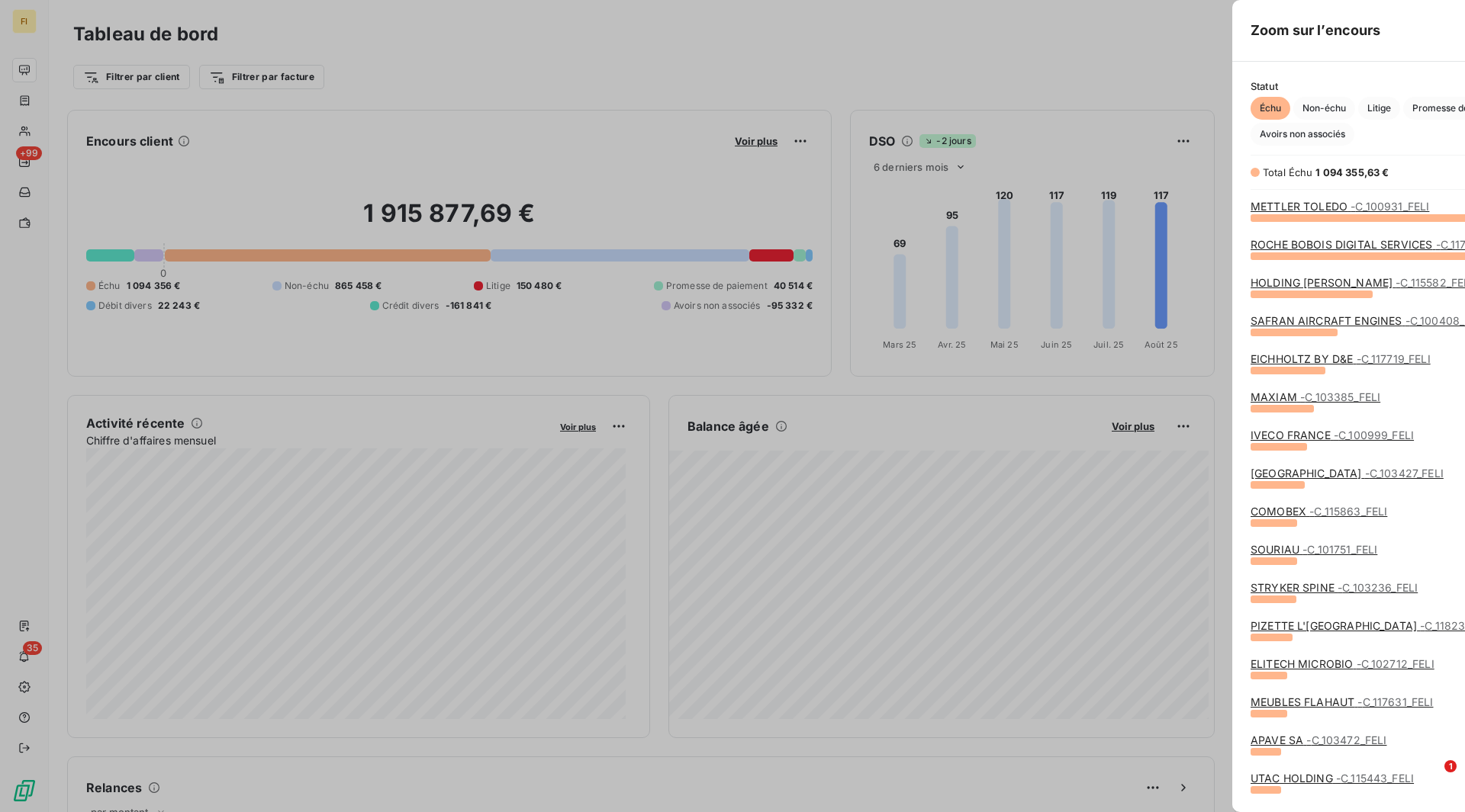
scroll to position [801, 574]
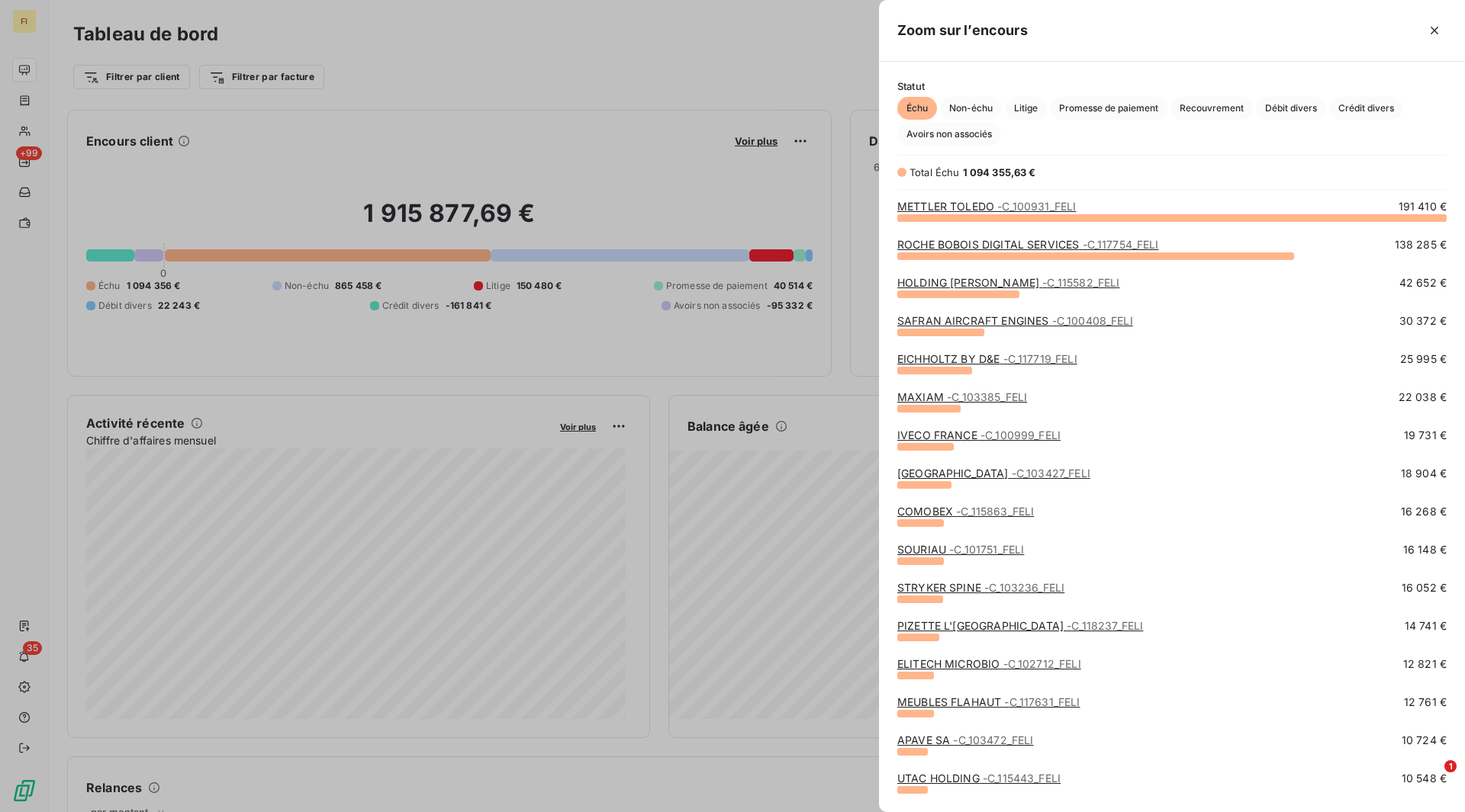
click at [1001, 510] on span "- C_115863_FELI" at bounding box center [994, 511] width 77 height 13
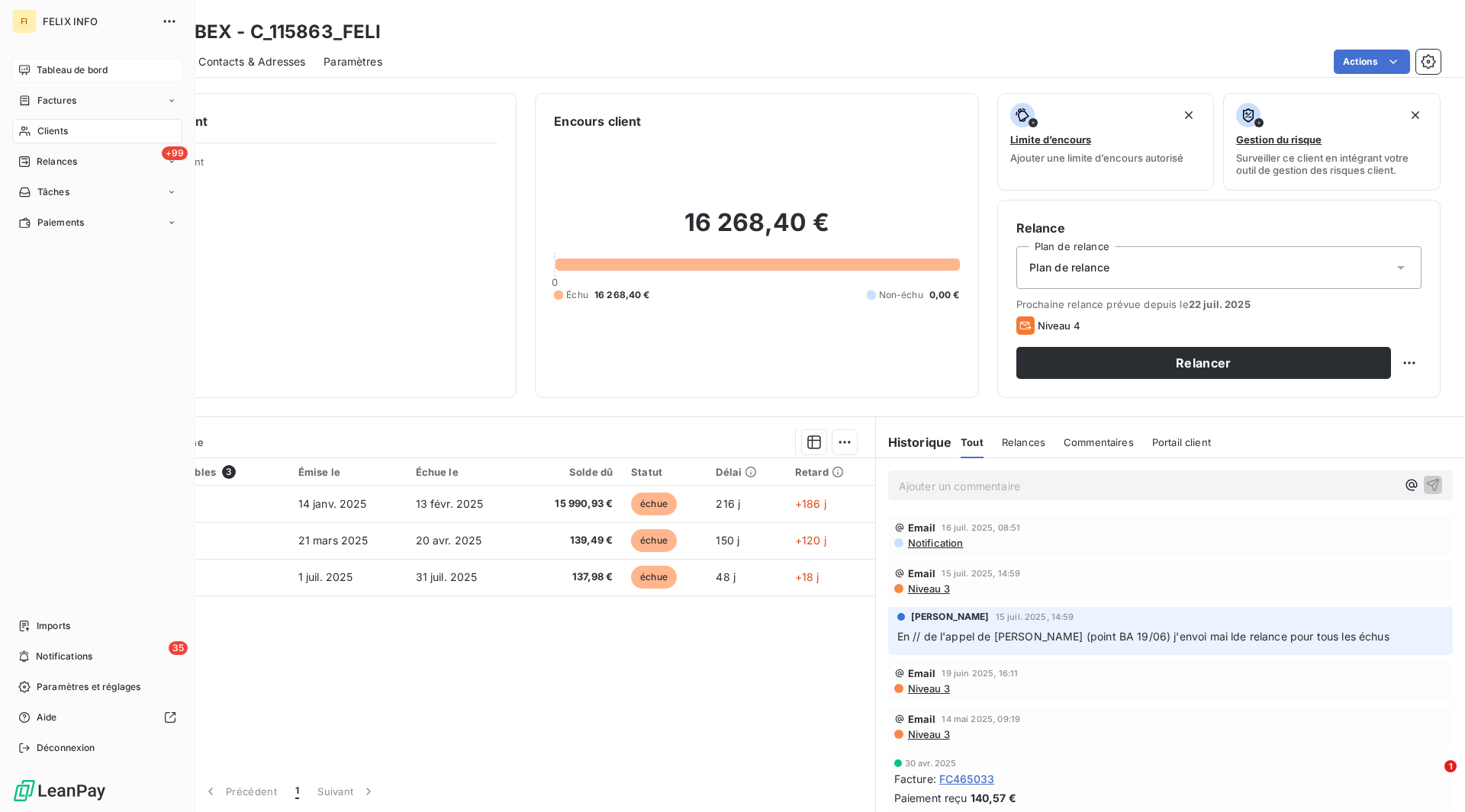
click at [62, 70] on span "Tableau de bord" at bounding box center [72, 70] width 71 height 14
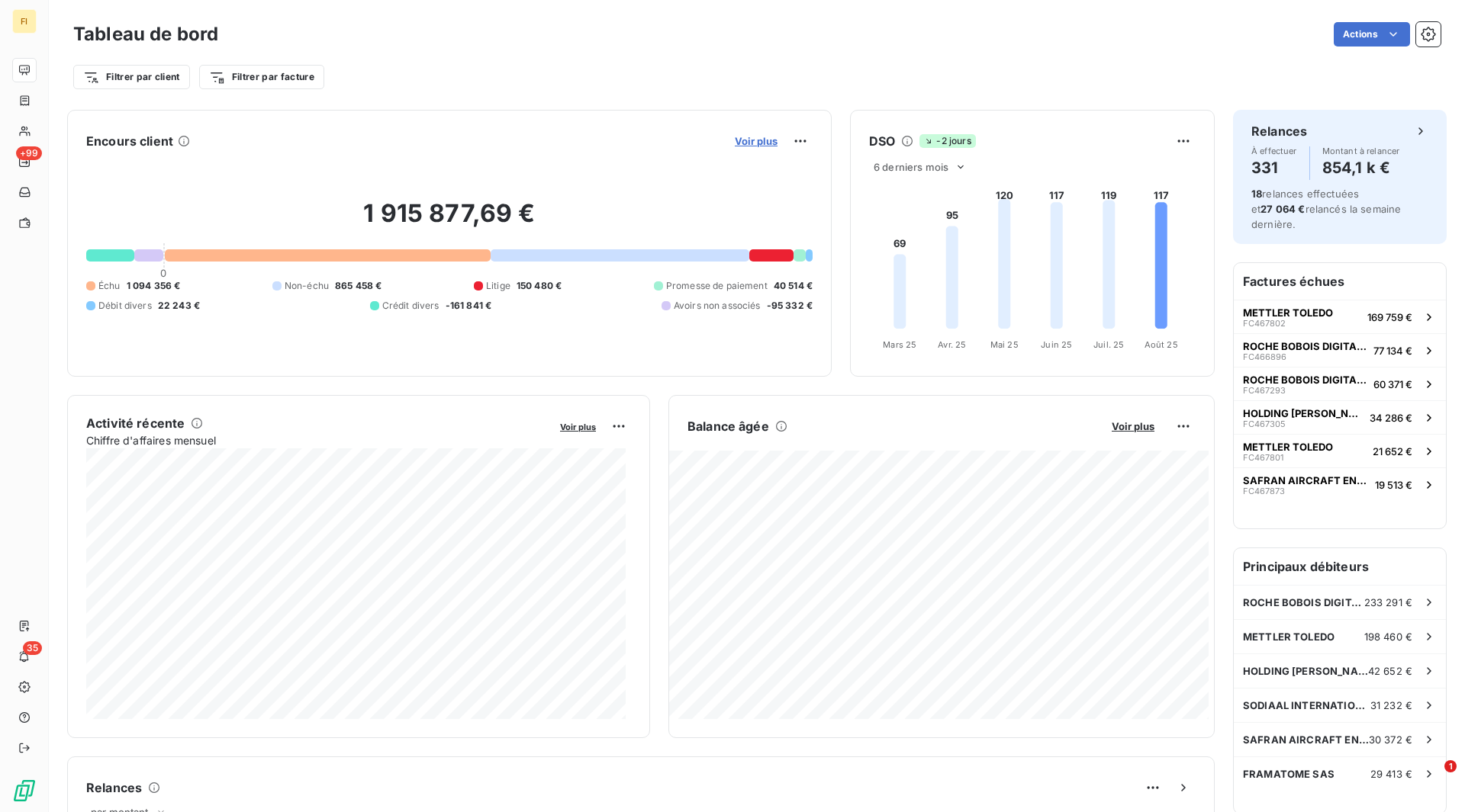
click at [758, 142] on span "Voir plus" at bounding box center [756, 141] width 43 height 12
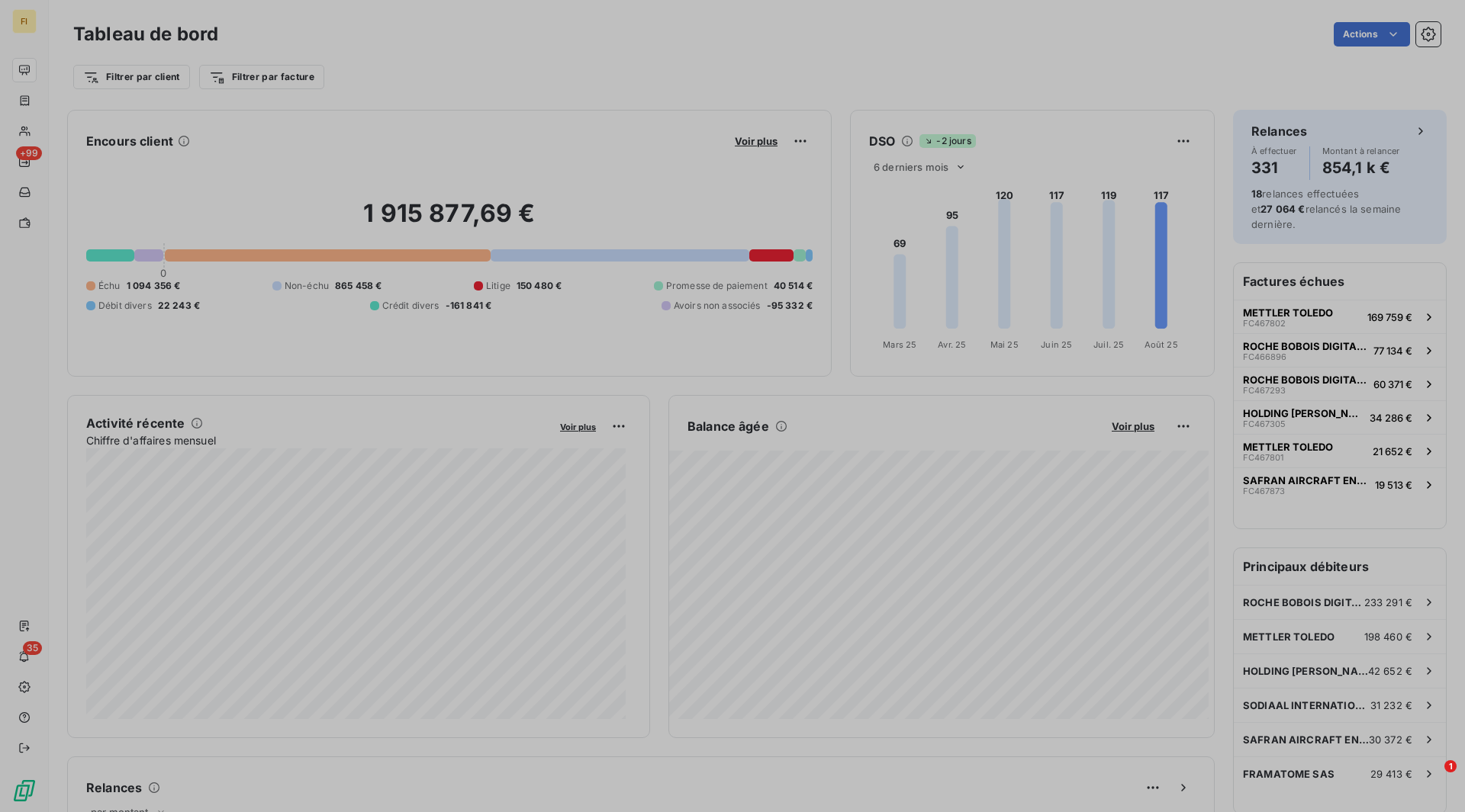
scroll to position [12, 12]
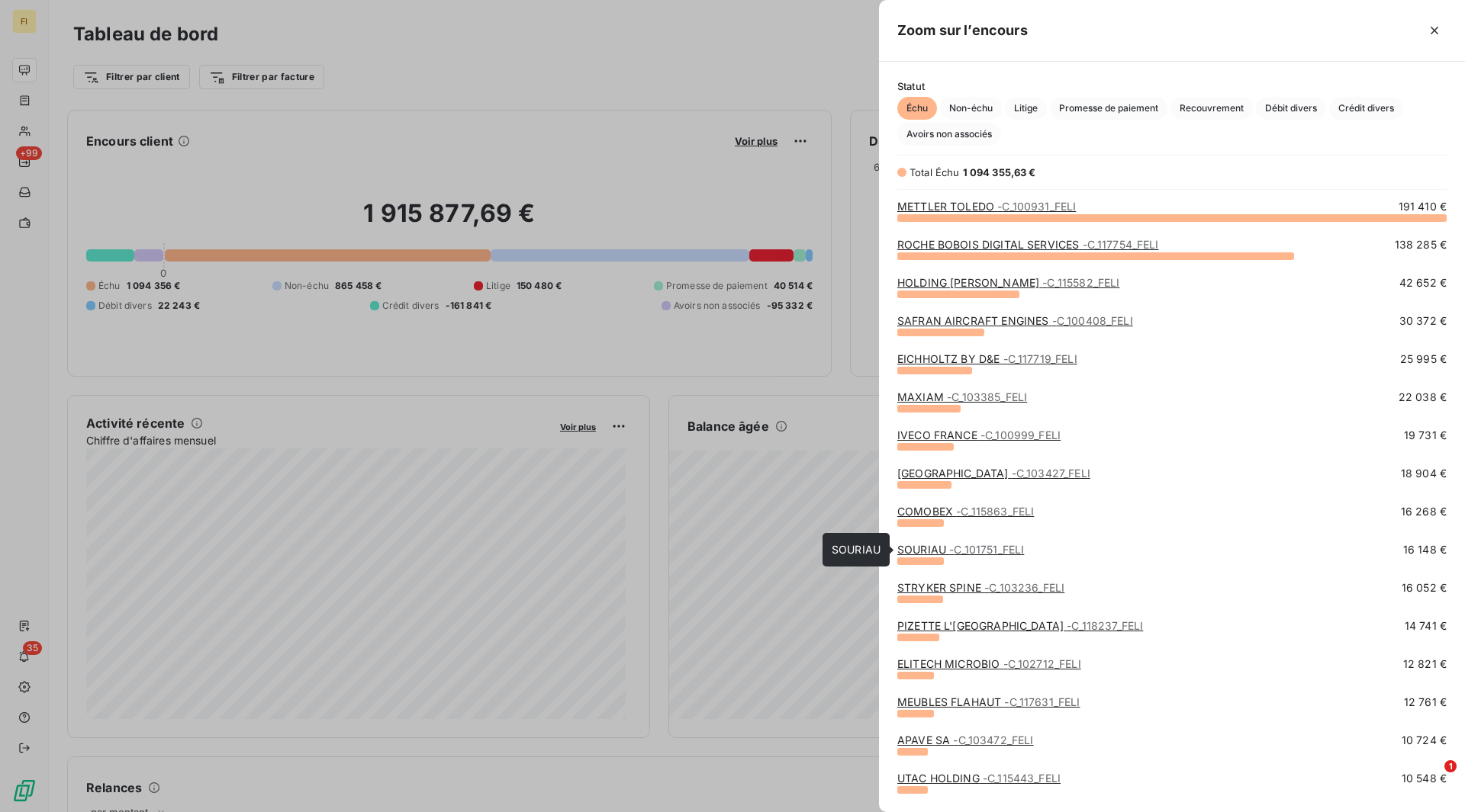
click at [982, 549] on span "- C_101751_FELI" at bounding box center [986, 549] width 74 height 13
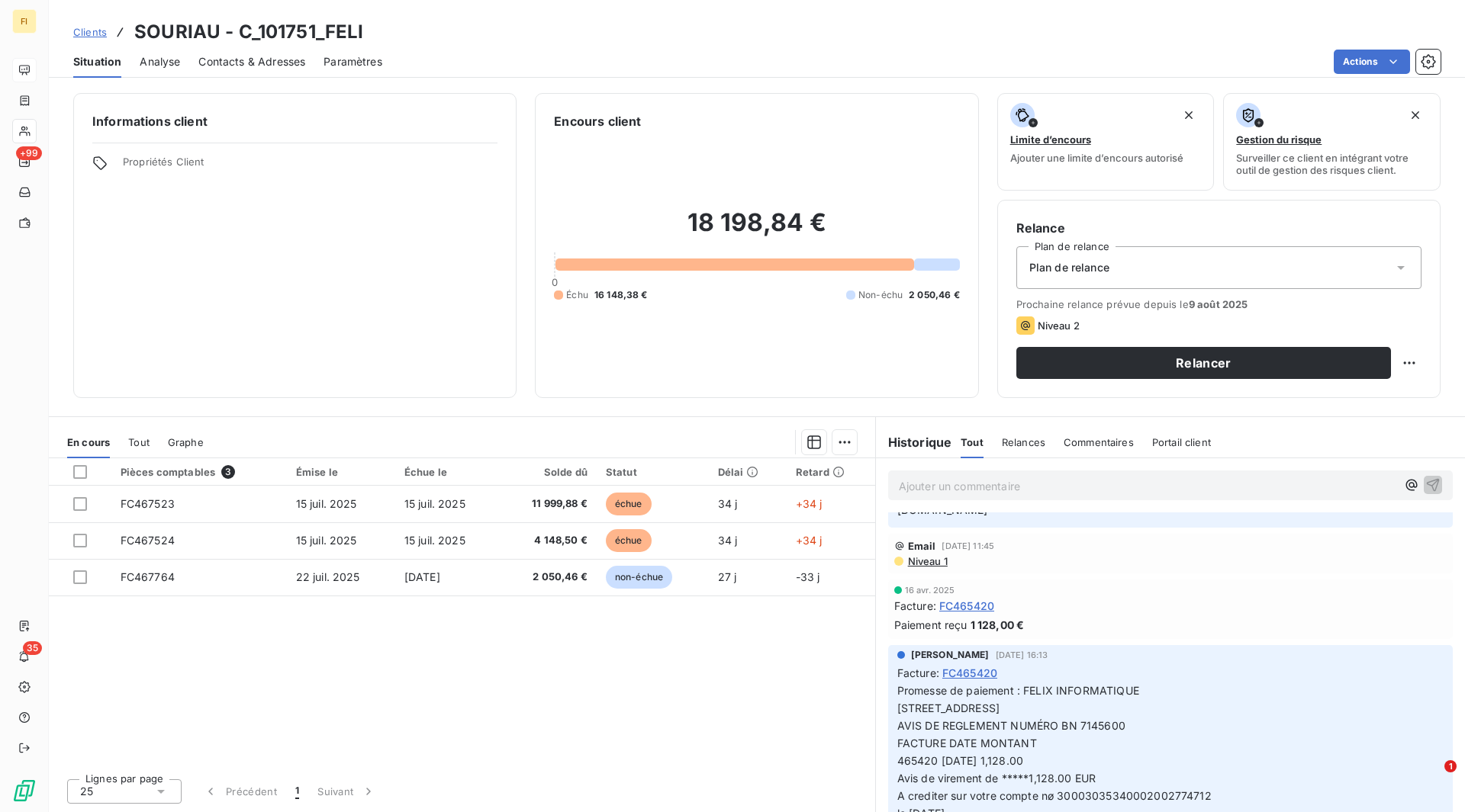
scroll to position [1525, 0]
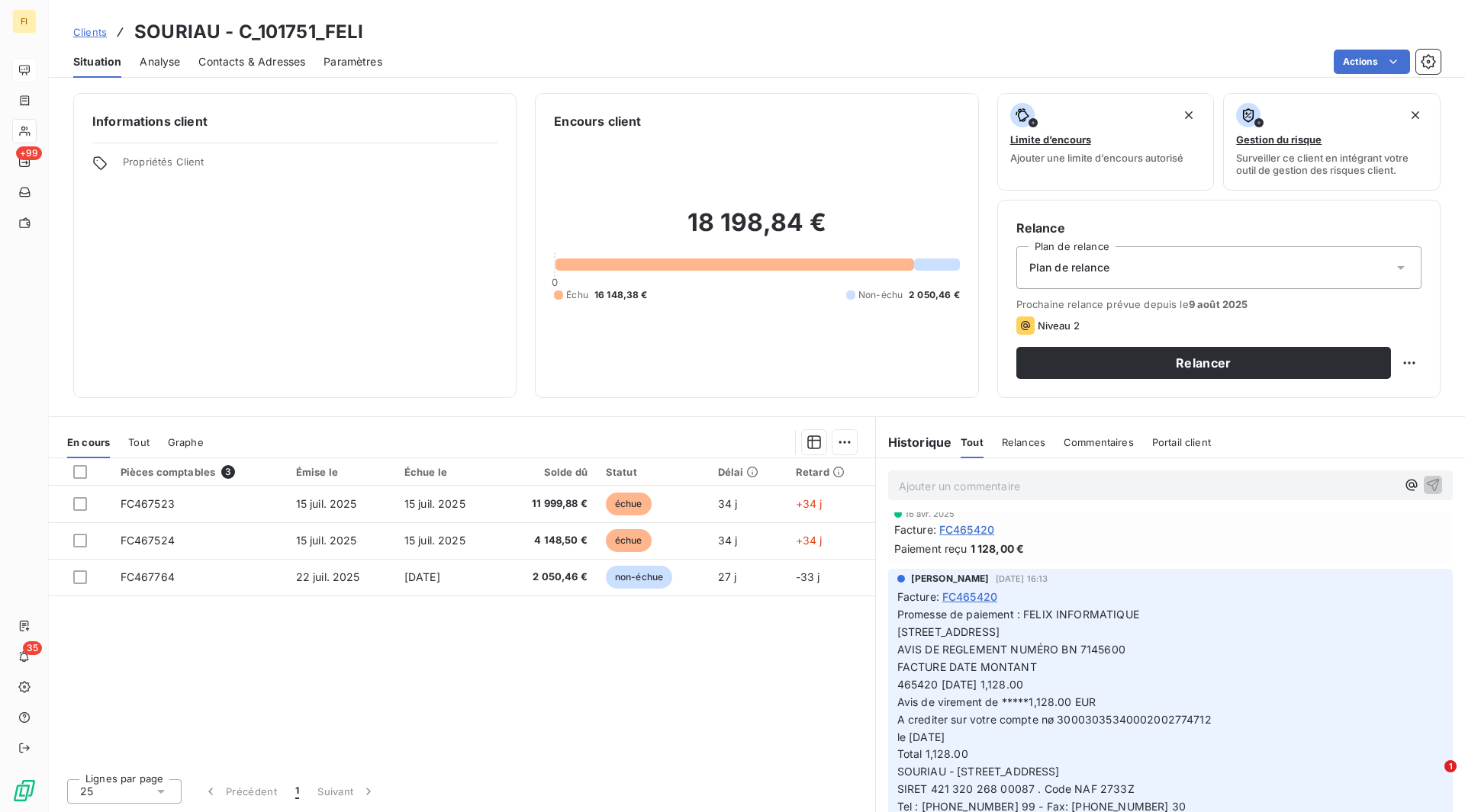
click at [981, 538] on span "FC465420" at bounding box center [966, 529] width 55 height 16
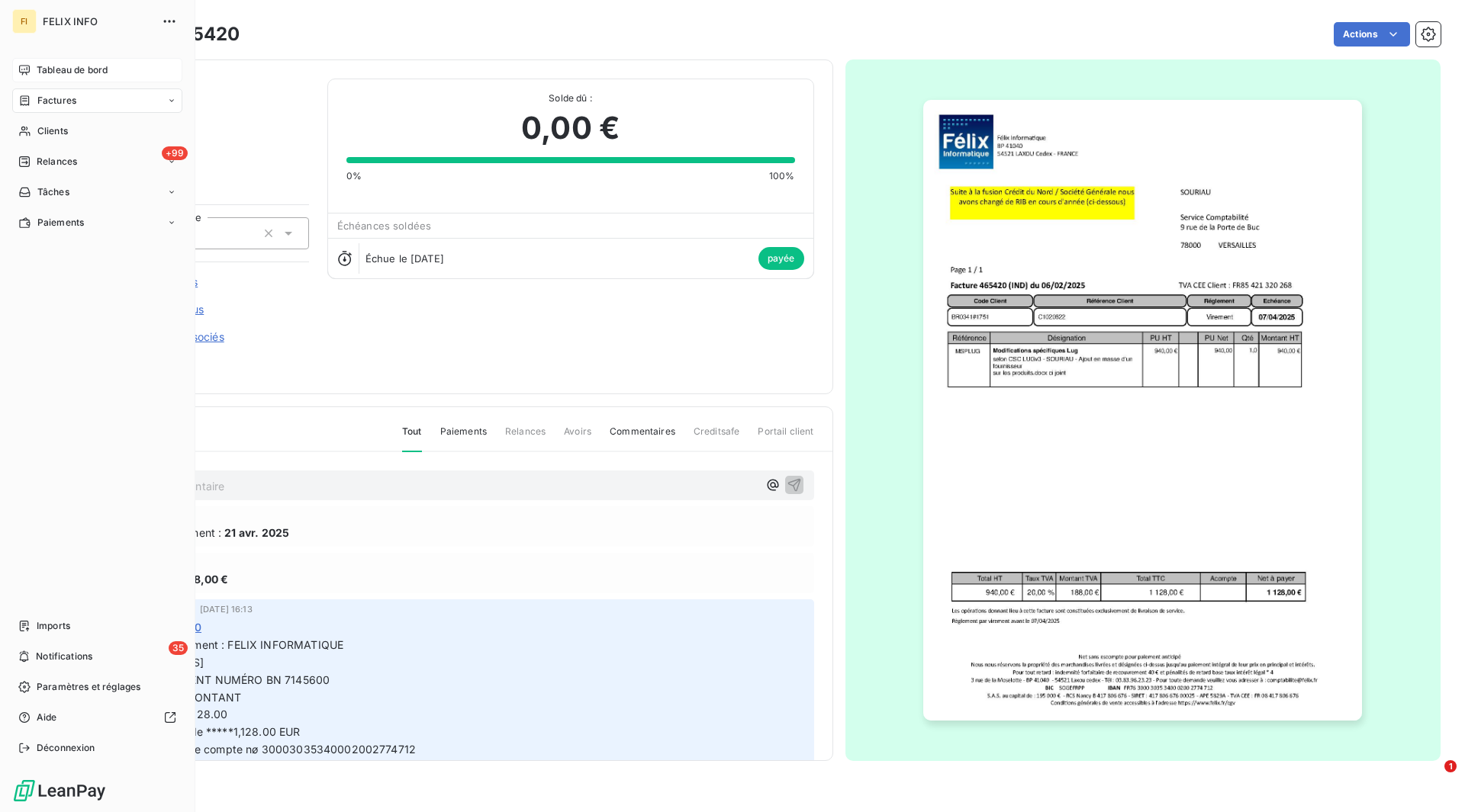
click at [80, 69] on span "Tableau de bord" at bounding box center [72, 70] width 71 height 14
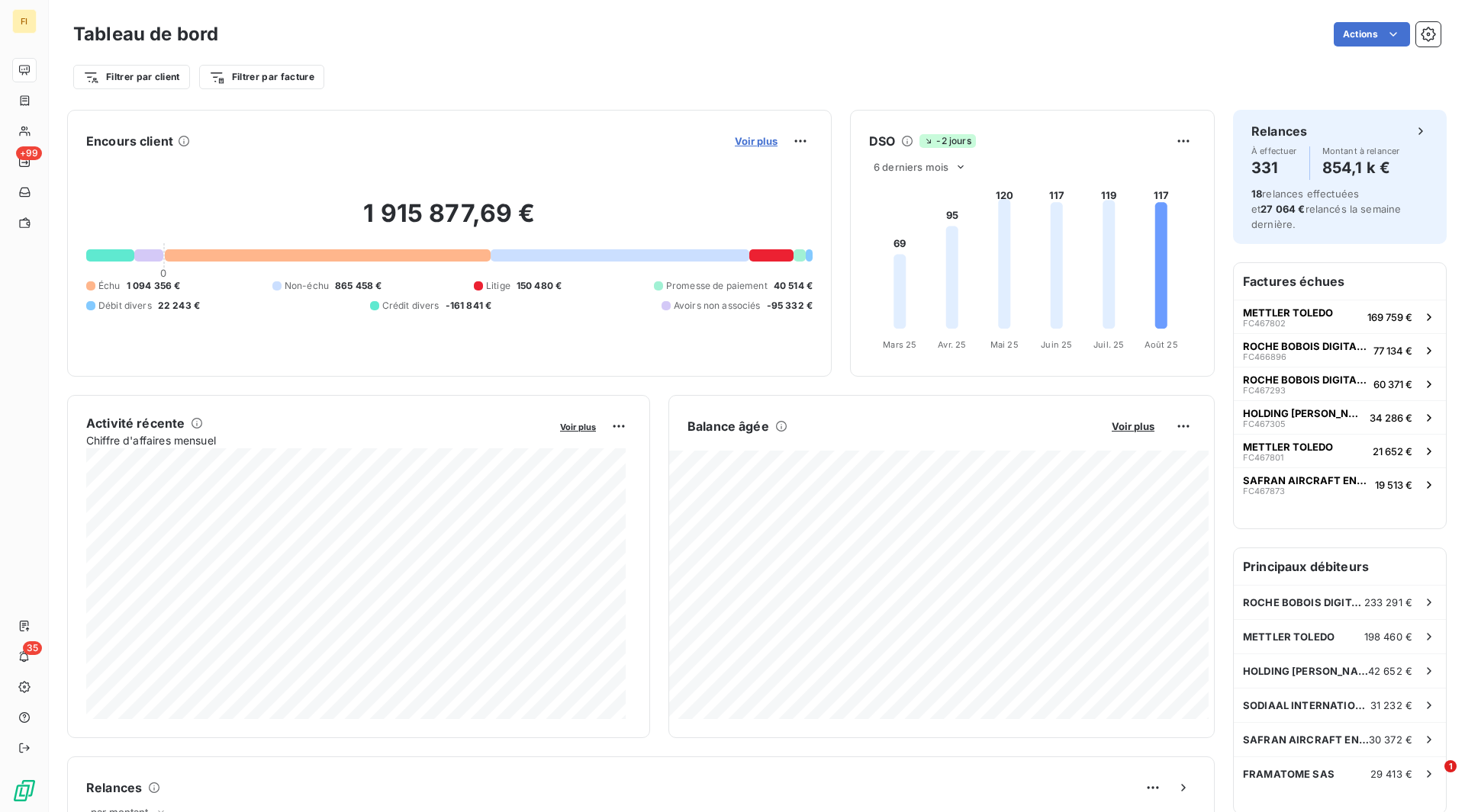
click at [749, 140] on span "Voir plus" at bounding box center [756, 141] width 43 height 12
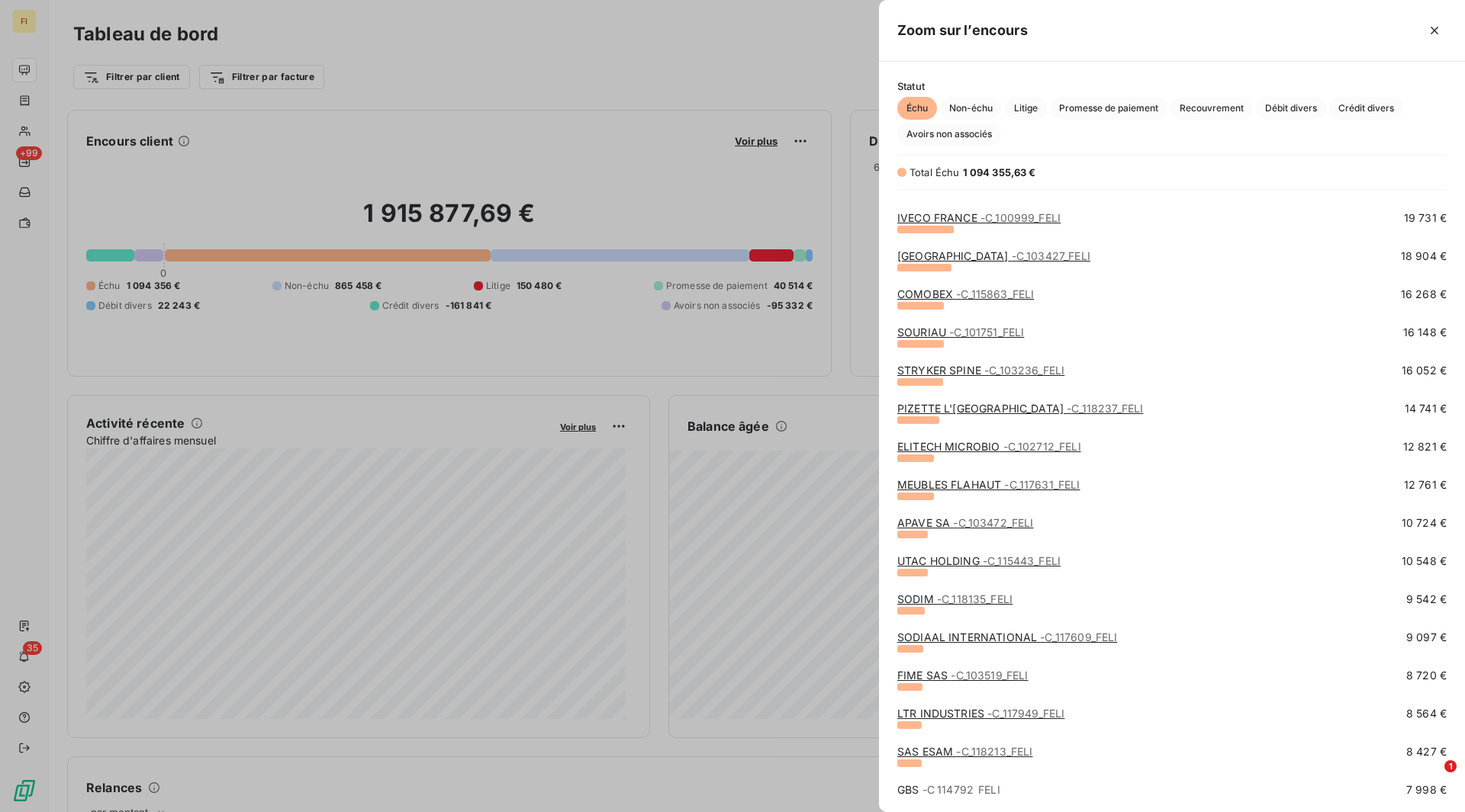
scroll to position [228, 0]
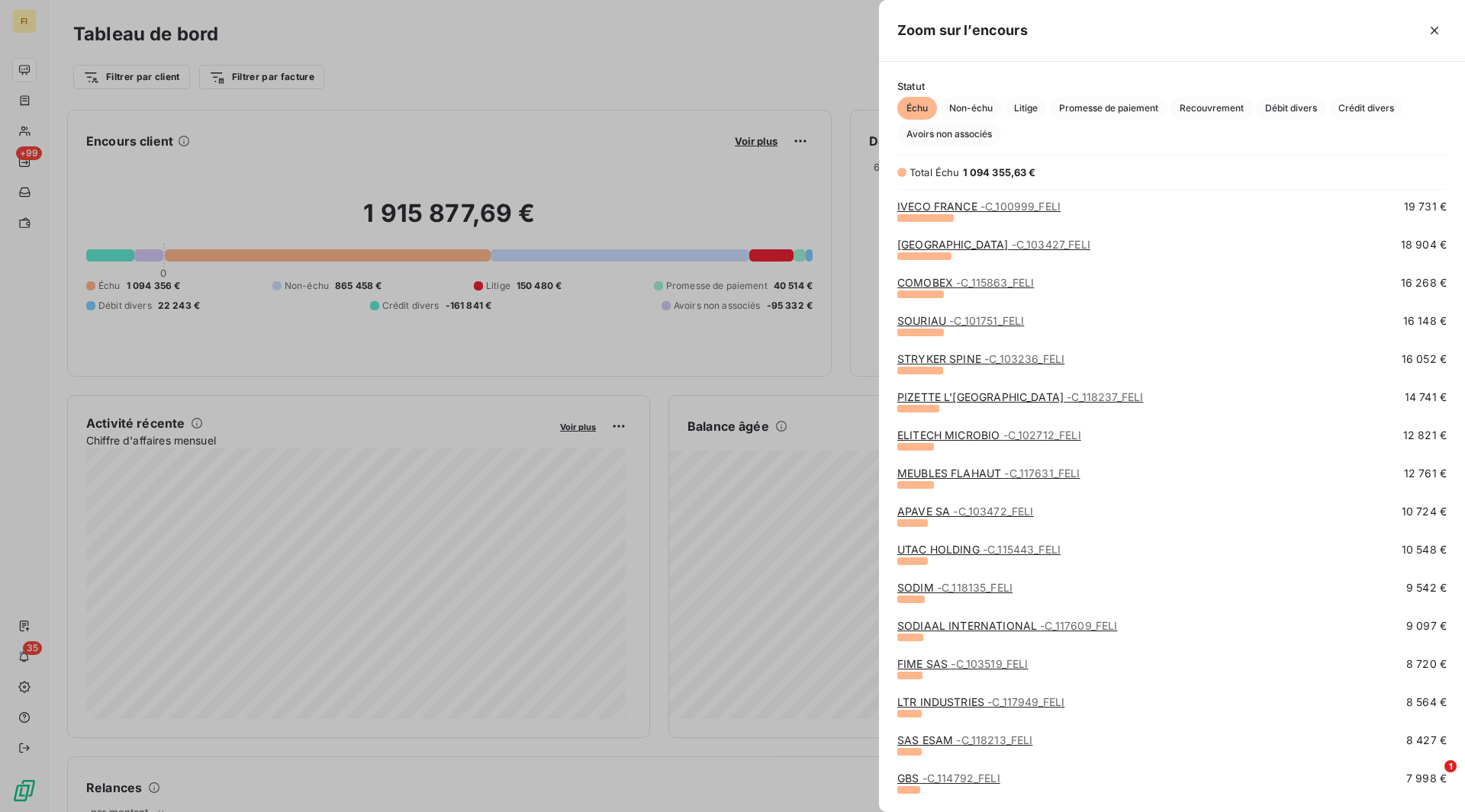
click at [979, 586] on span "- C_118135_FELI" at bounding box center [974, 587] width 75 height 13
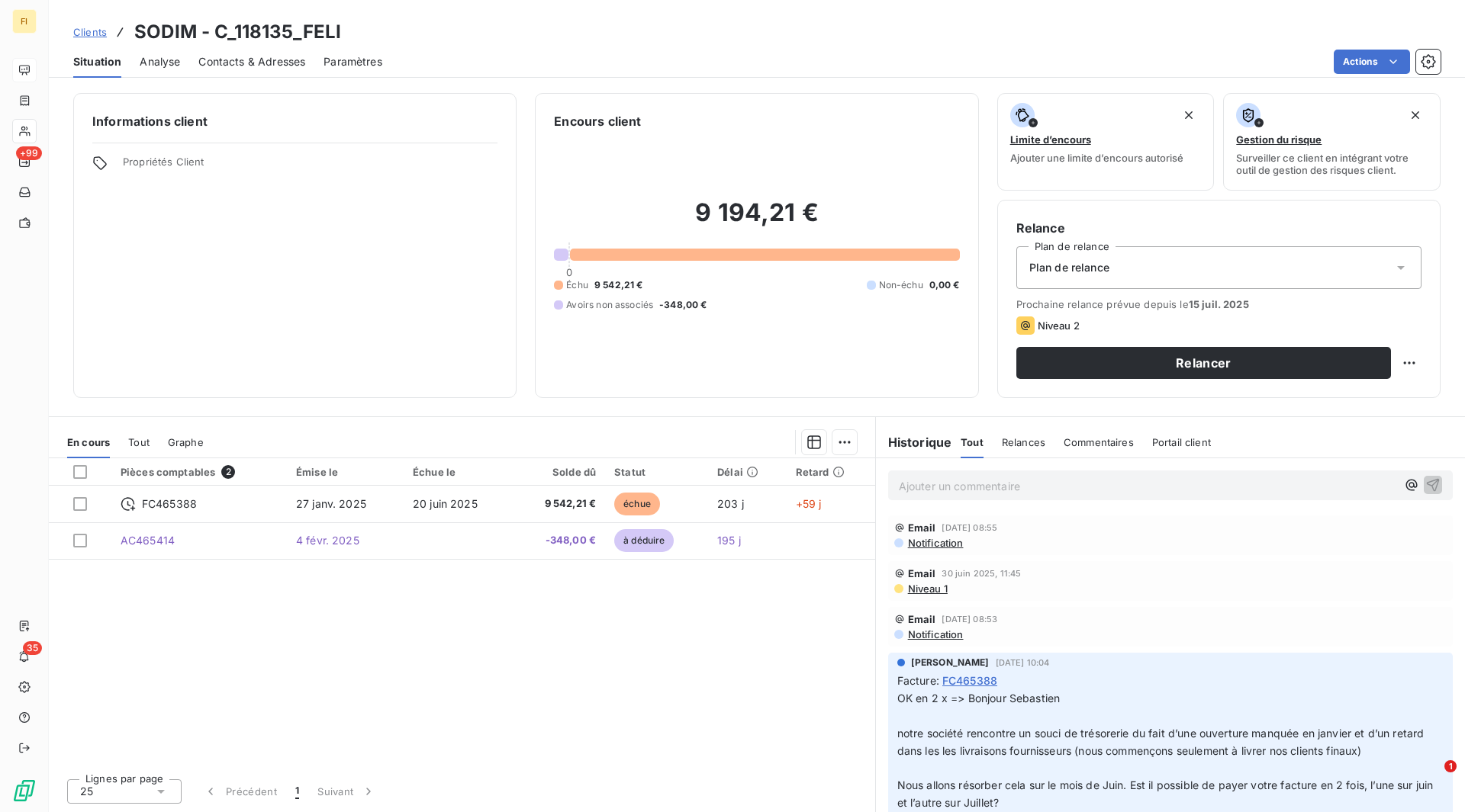
click at [975, 677] on span "FC465388" at bounding box center [969, 680] width 55 height 16
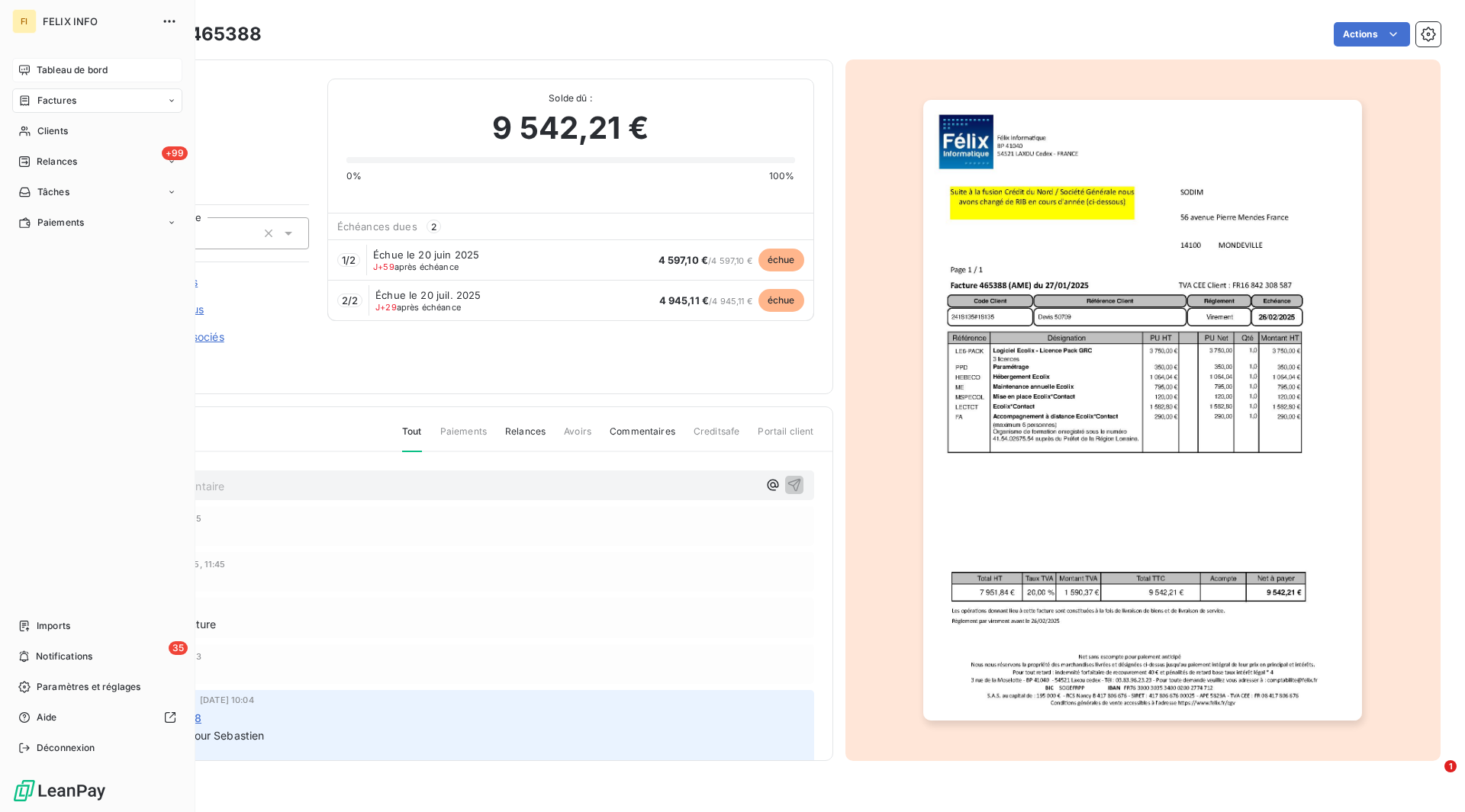
click at [67, 68] on span "Tableau de bord" at bounding box center [72, 70] width 71 height 14
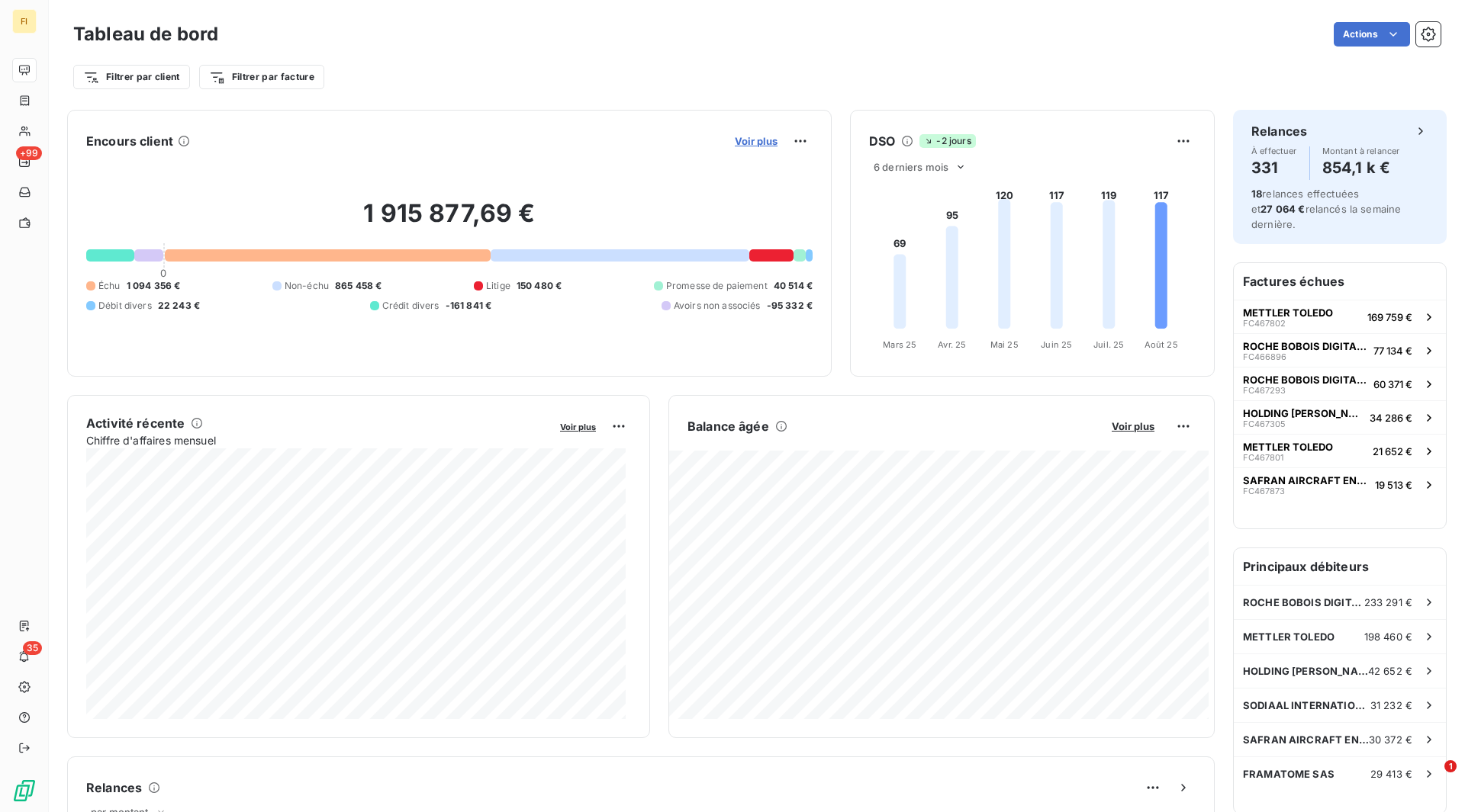
click at [749, 141] on span "Voir plus" at bounding box center [756, 141] width 43 height 12
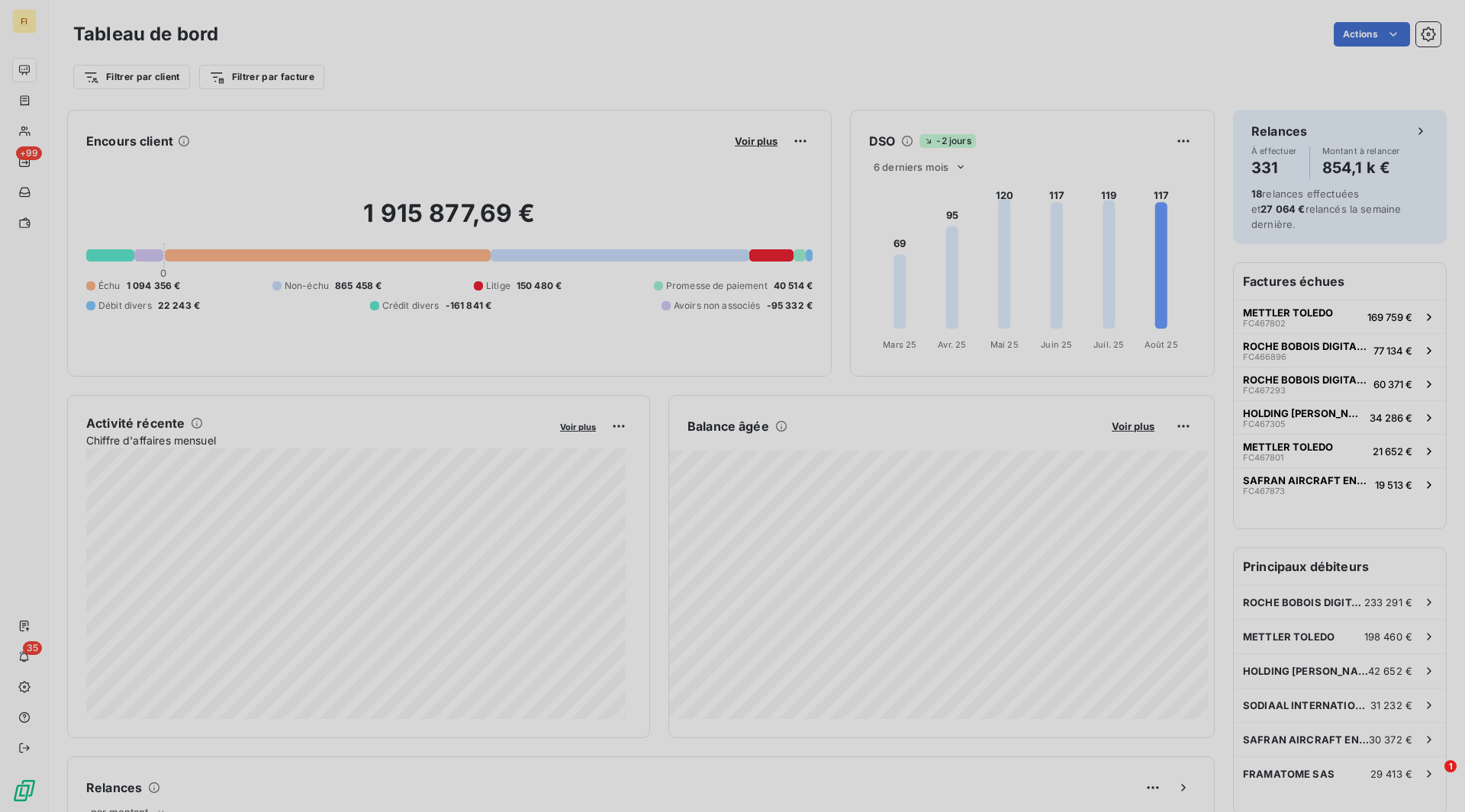
scroll to position [801, 574]
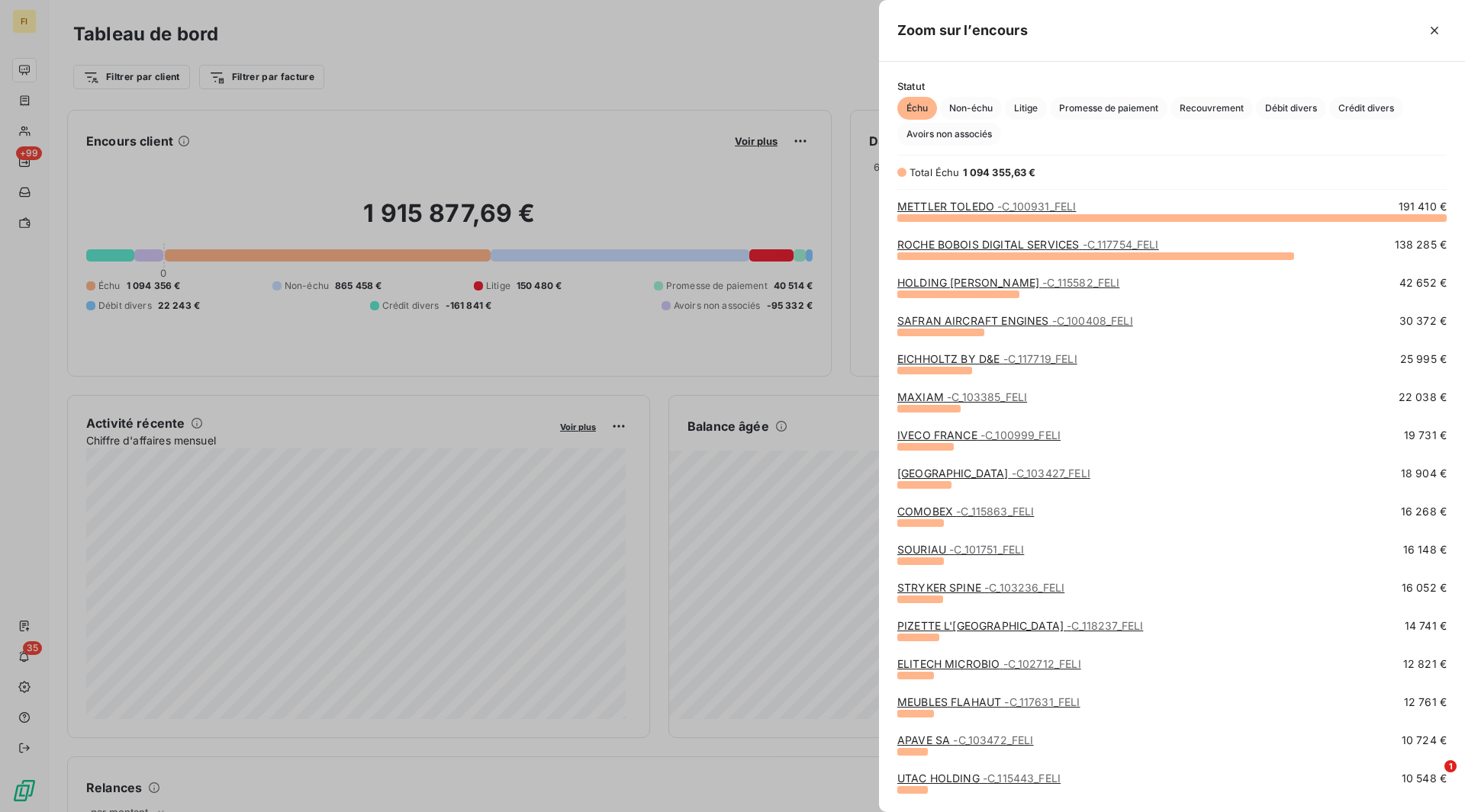
click at [961, 738] on span "- C_103472_FELI" at bounding box center [992, 740] width 80 height 13
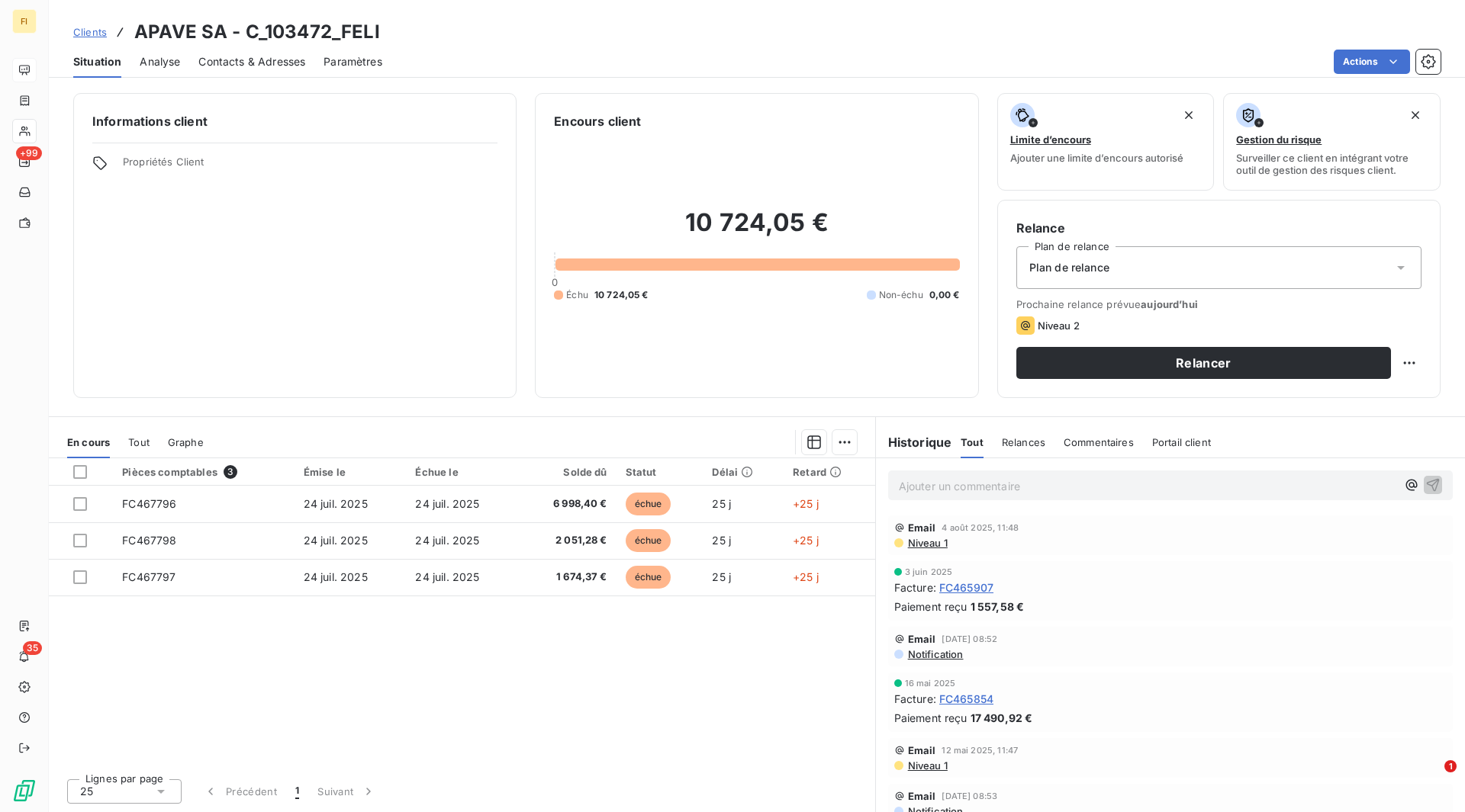
click at [965, 580] on span "FC465907" at bounding box center [966, 588] width 55 height 16
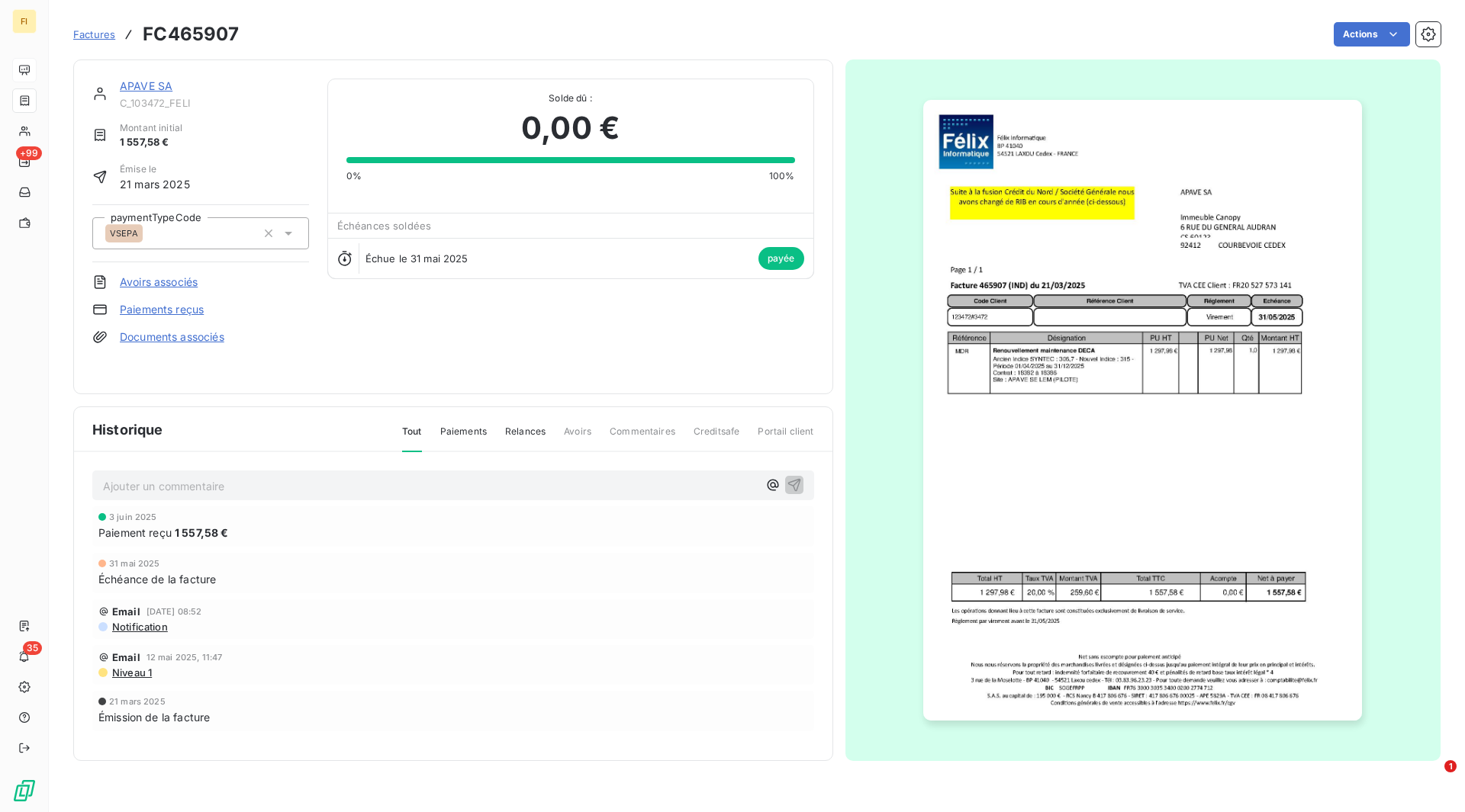
click at [92, 33] on span "Factures" at bounding box center [94, 34] width 42 height 12
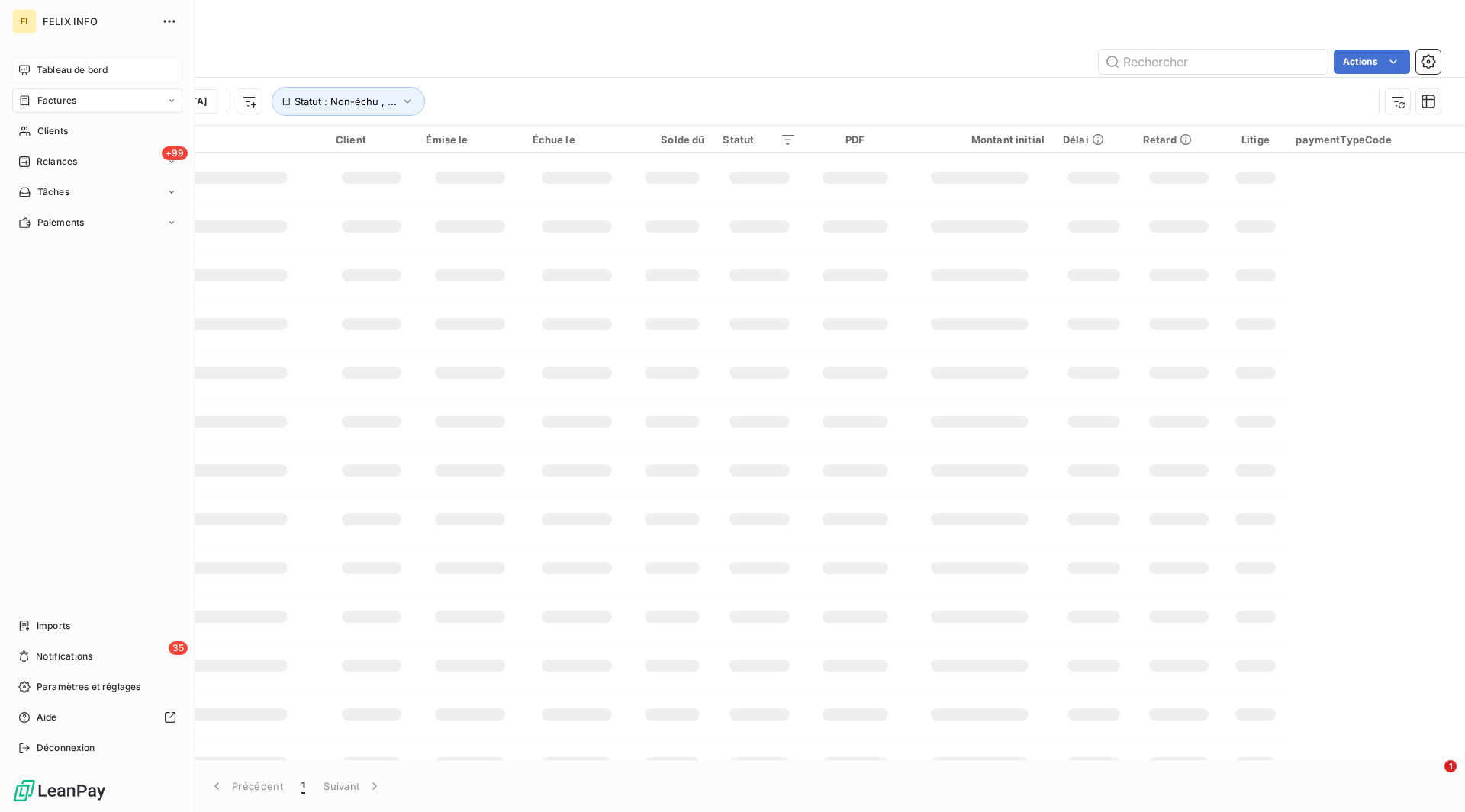
drag, startPoint x: 33, startPoint y: 65, endPoint x: 38, endPoint y: 71, distance: 7.8
click at [33, 65] on div "Tableau de bord" at bounding box center [96, 69] width 170 height 25
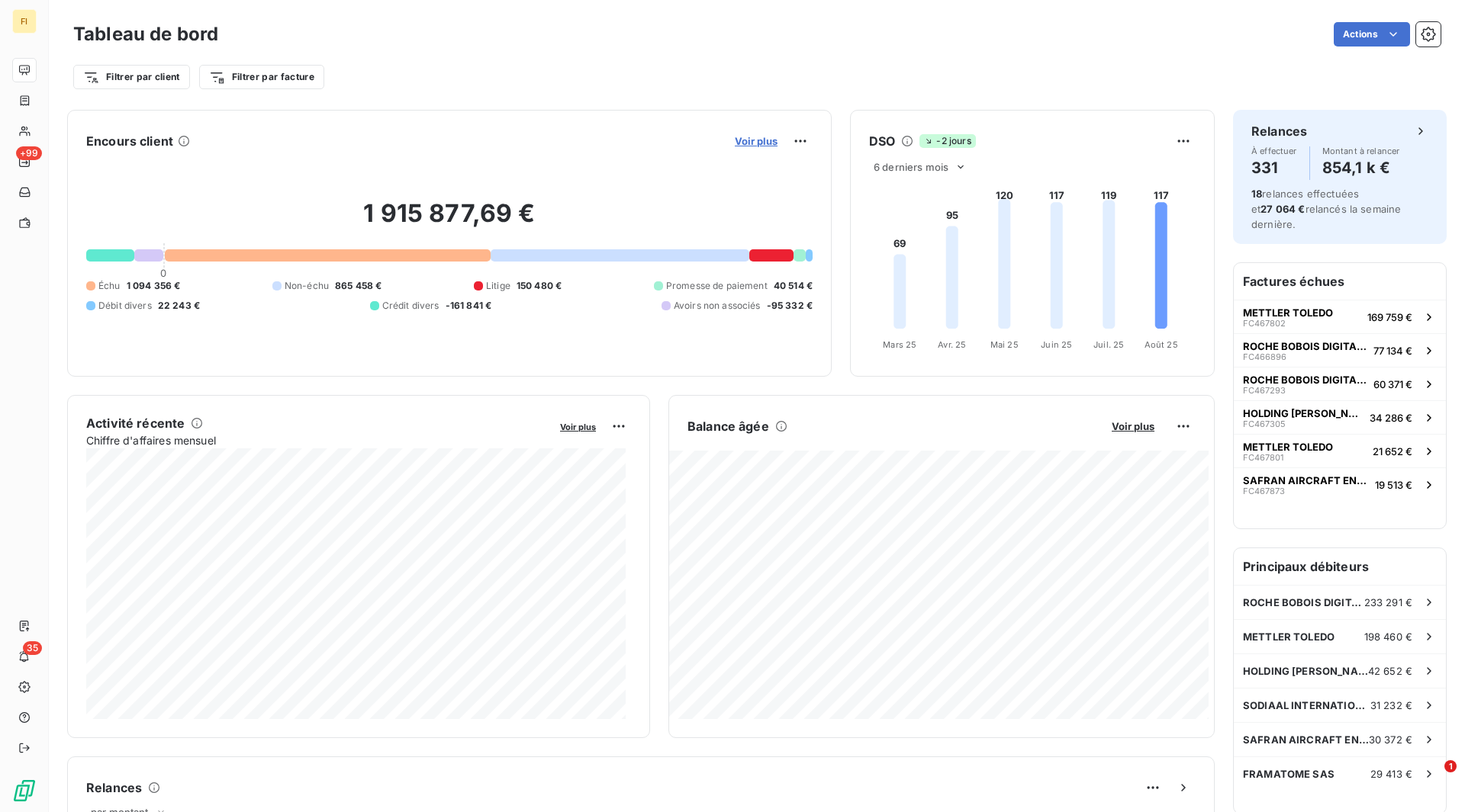
click at [755, 142] on span "Voir plus" at bounding box center [756, 141] width 43 height 12
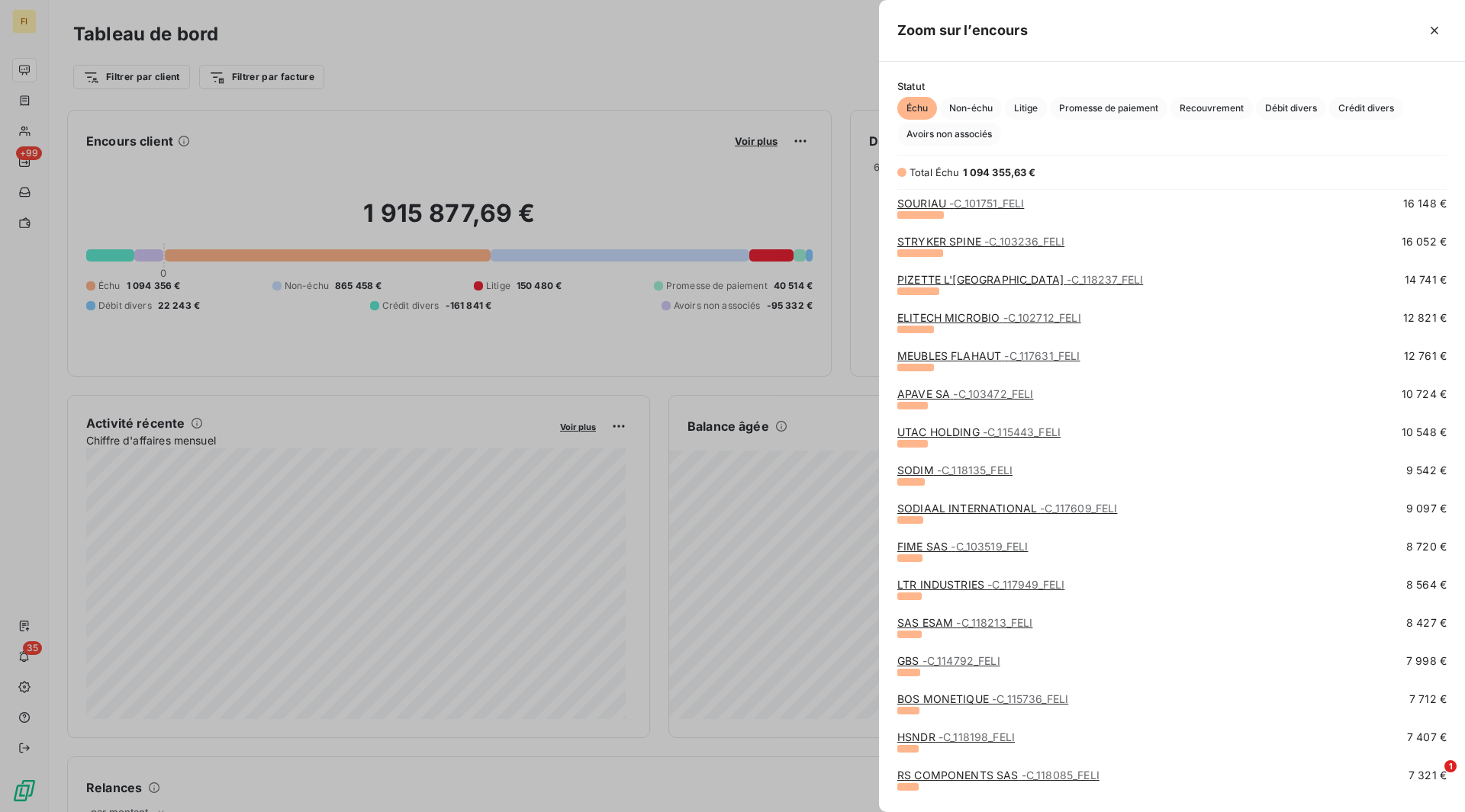
scroll to position [381, 0]
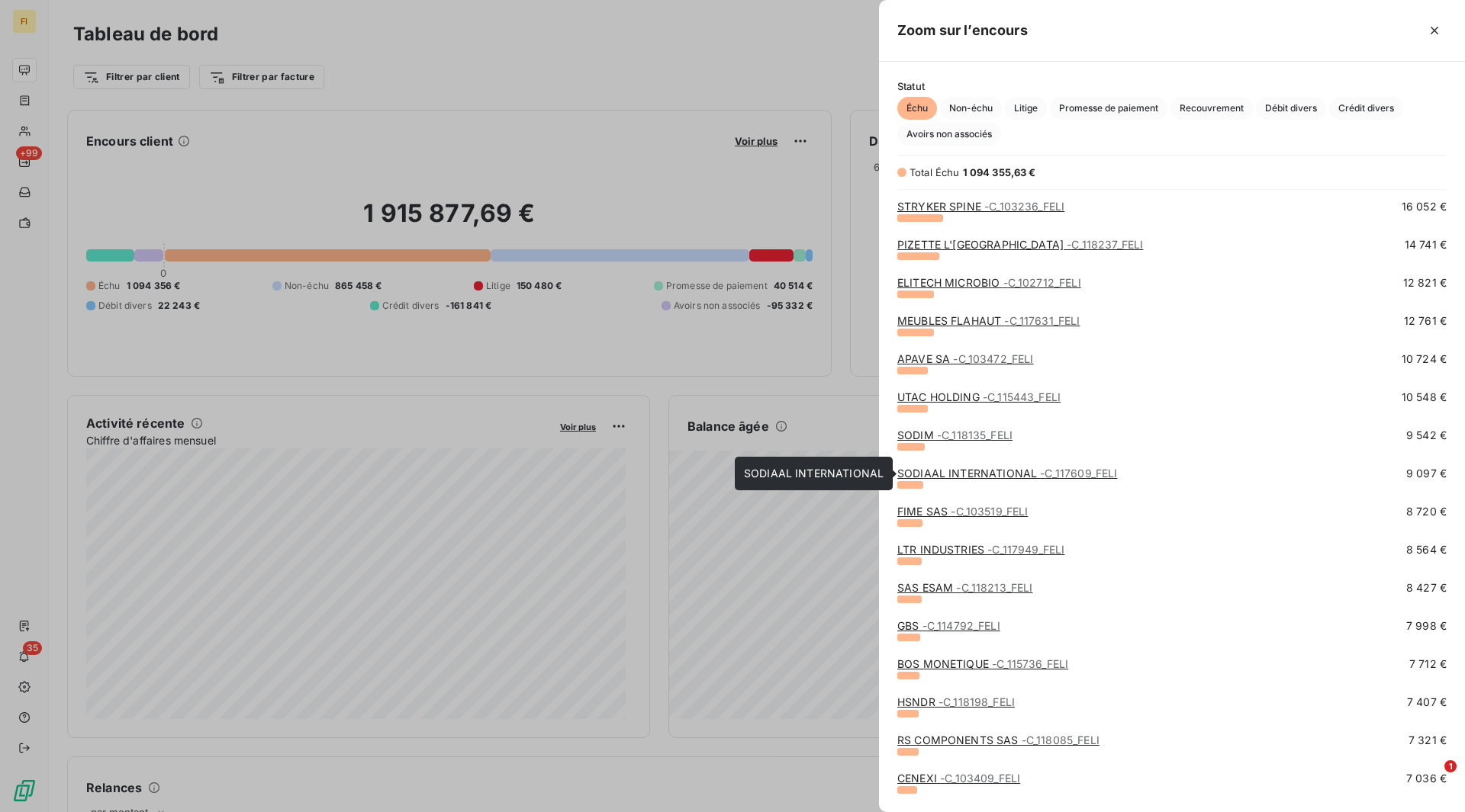
click at [947, 474] on link "SODIAAL INTERNATIONAL - C_117609_FELI" at bounding box center [1006, 473] width 220 height 13
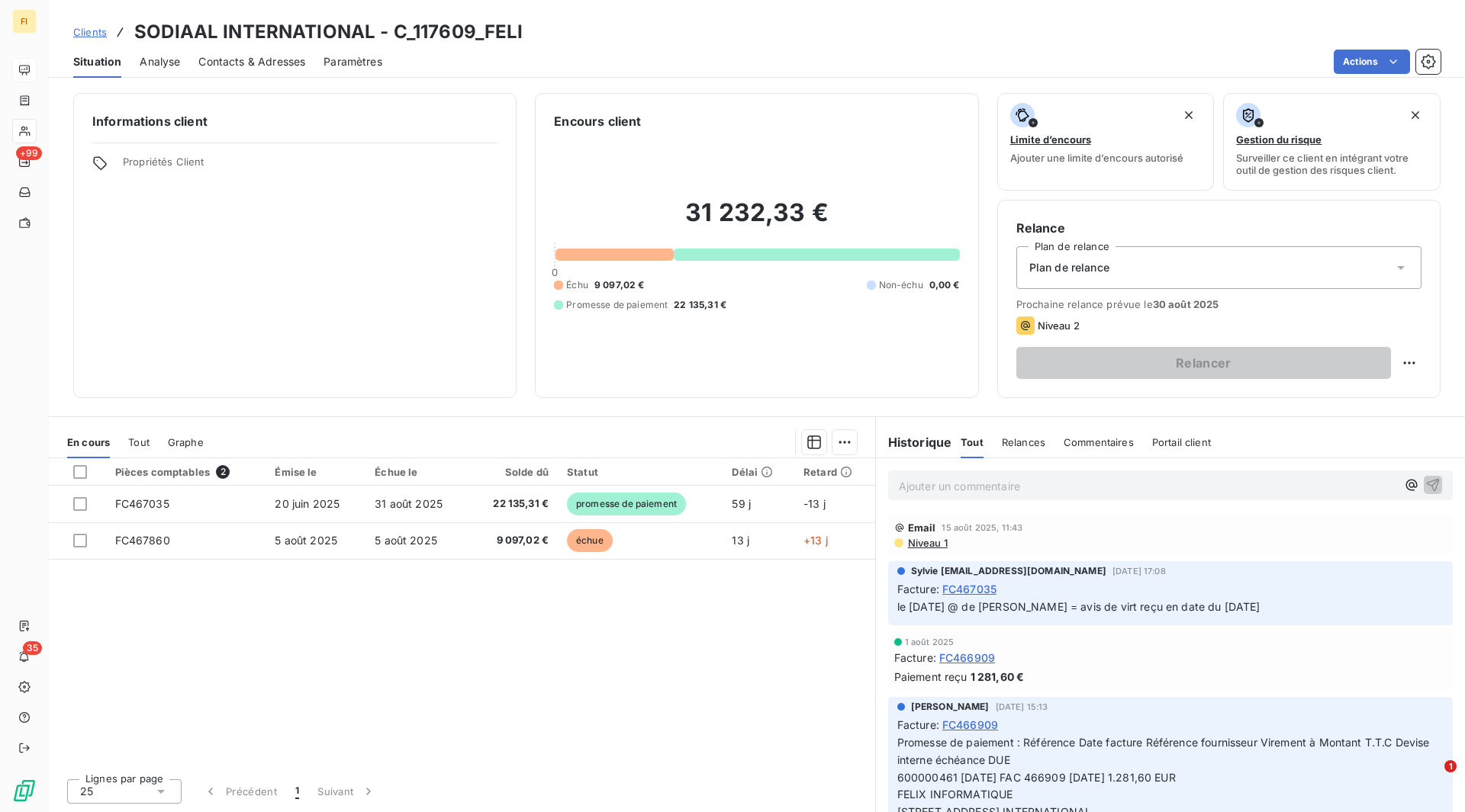
click at [959, 587] on span "FC467035" at bounding box center [969, 589] width 55 height 16
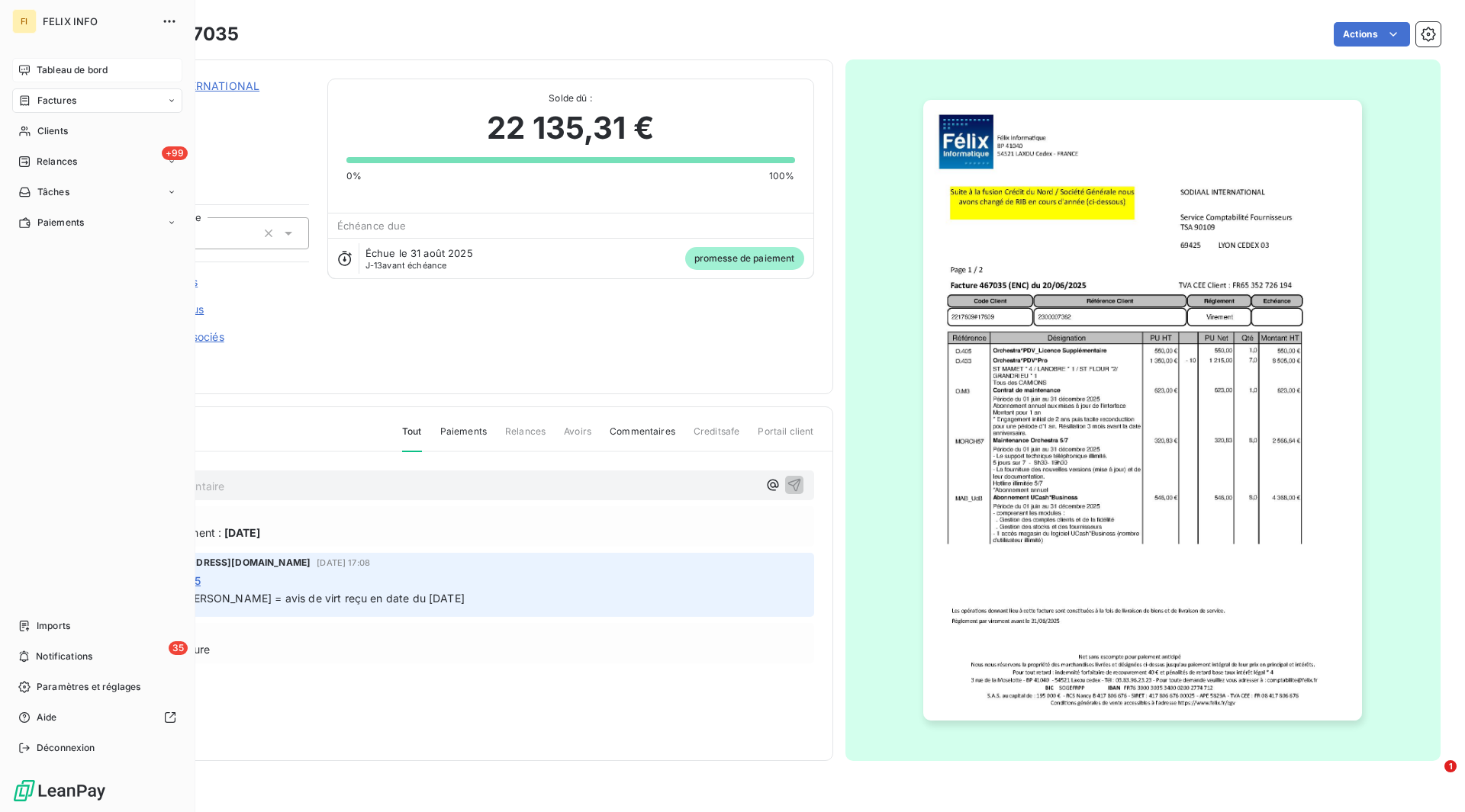
click at [35, 69] on div "Tableau de bord" at bounding box center [96, 69] width 170 height 25
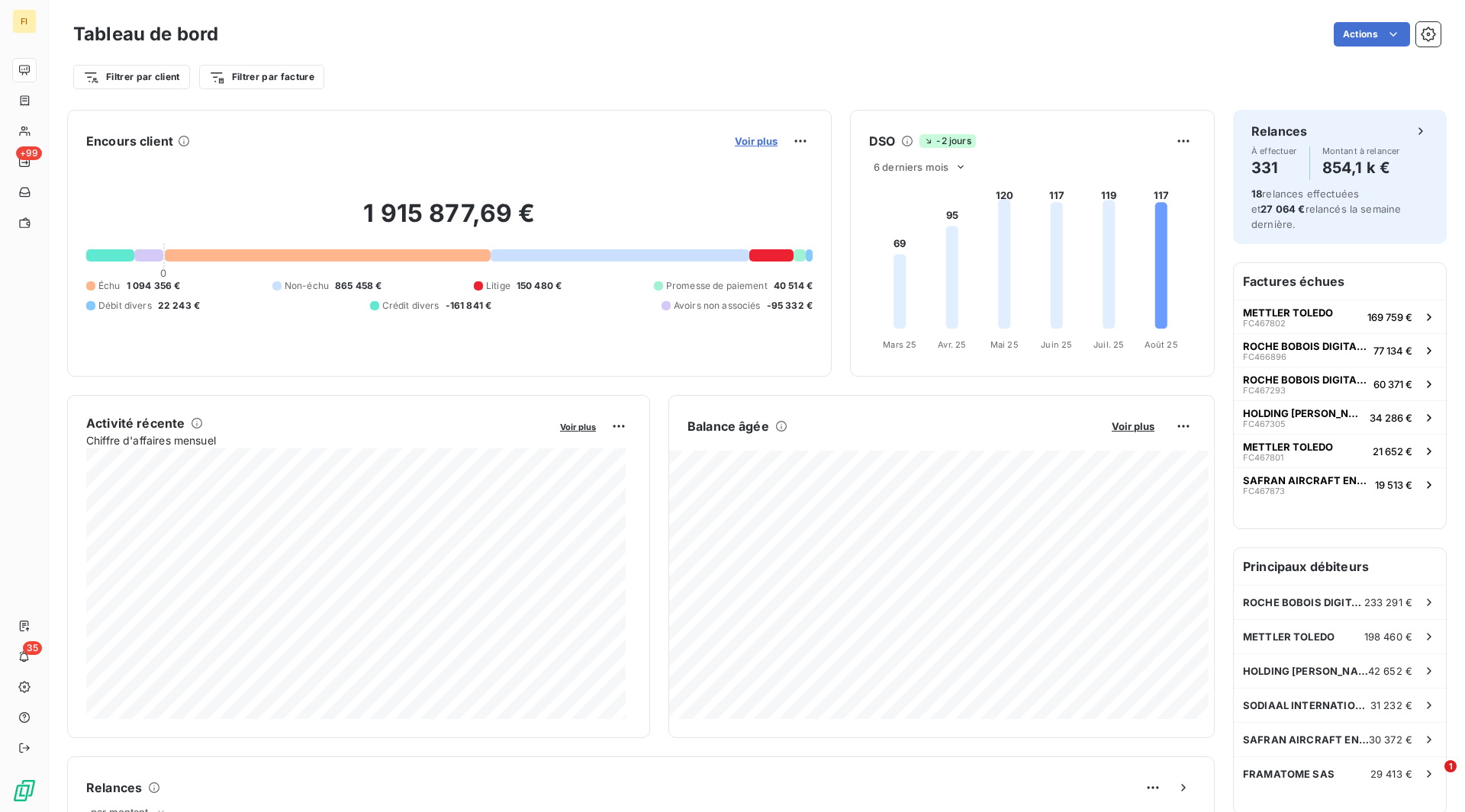
click at [746, 137] on span "Voir plus" at bounding box center [756, 141] width 43 height 12
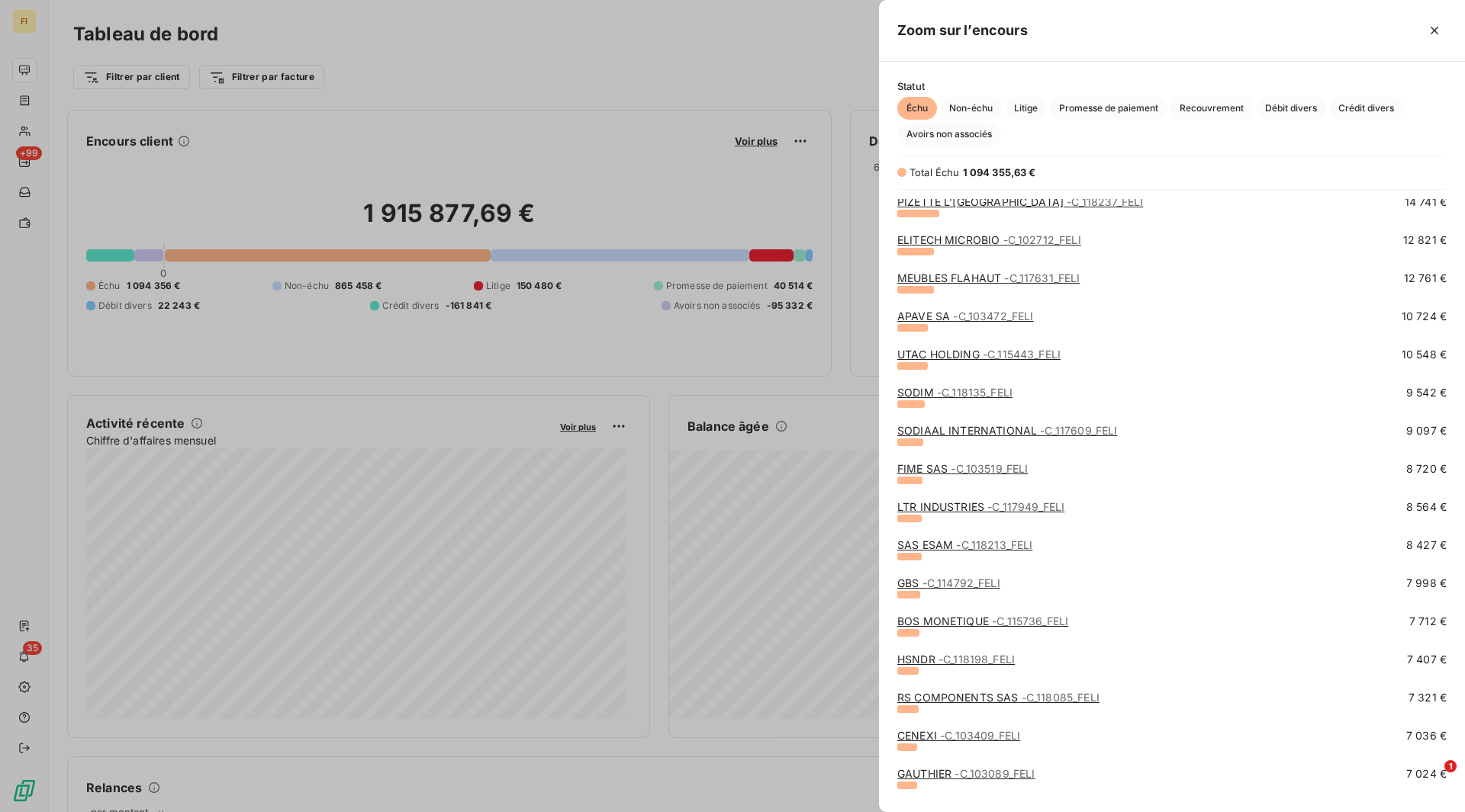
scroll to position [458, 0]
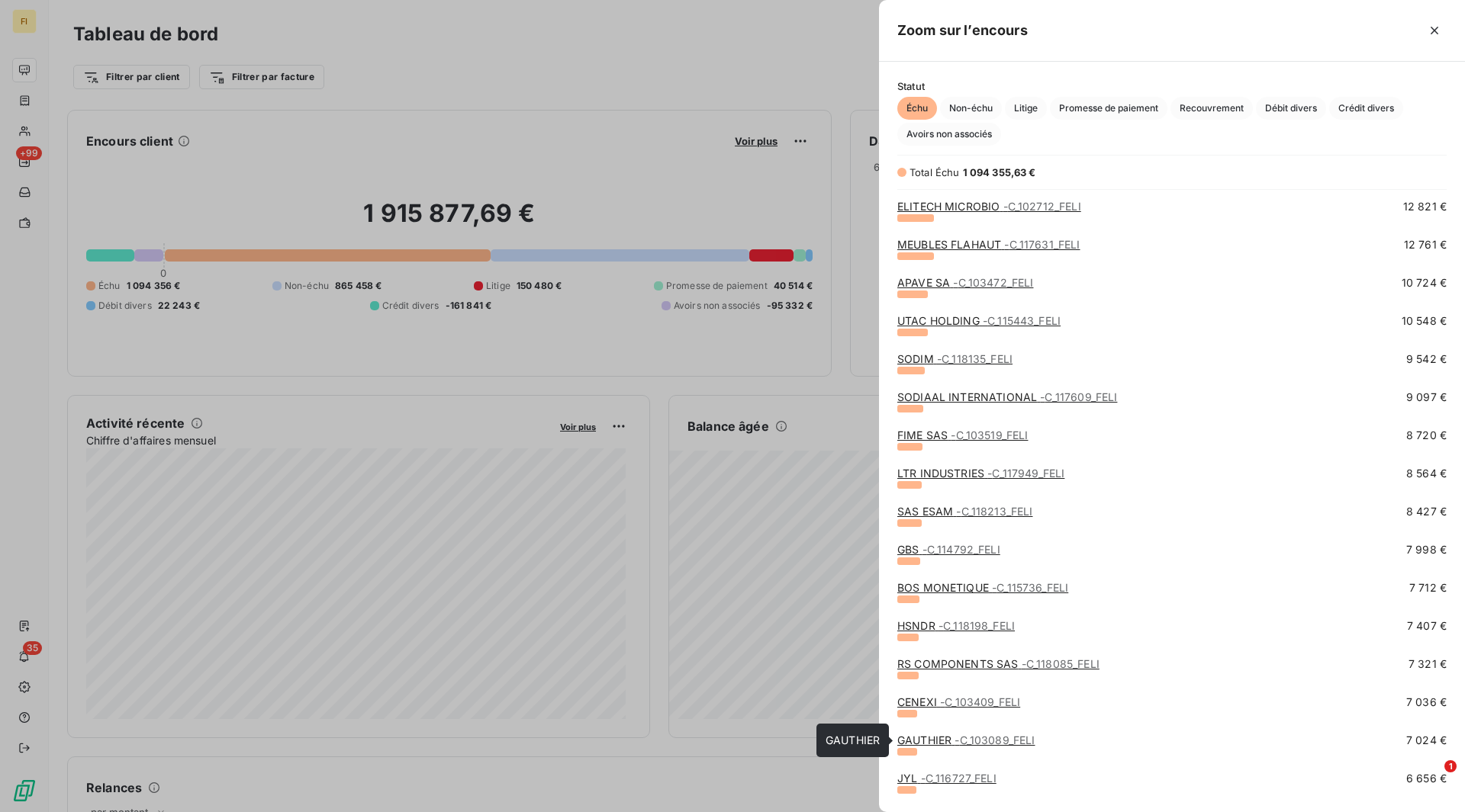
click at [1002, 742] on span "- C_103089_FELI" at bounding box center [994, 740] width 80 height 13
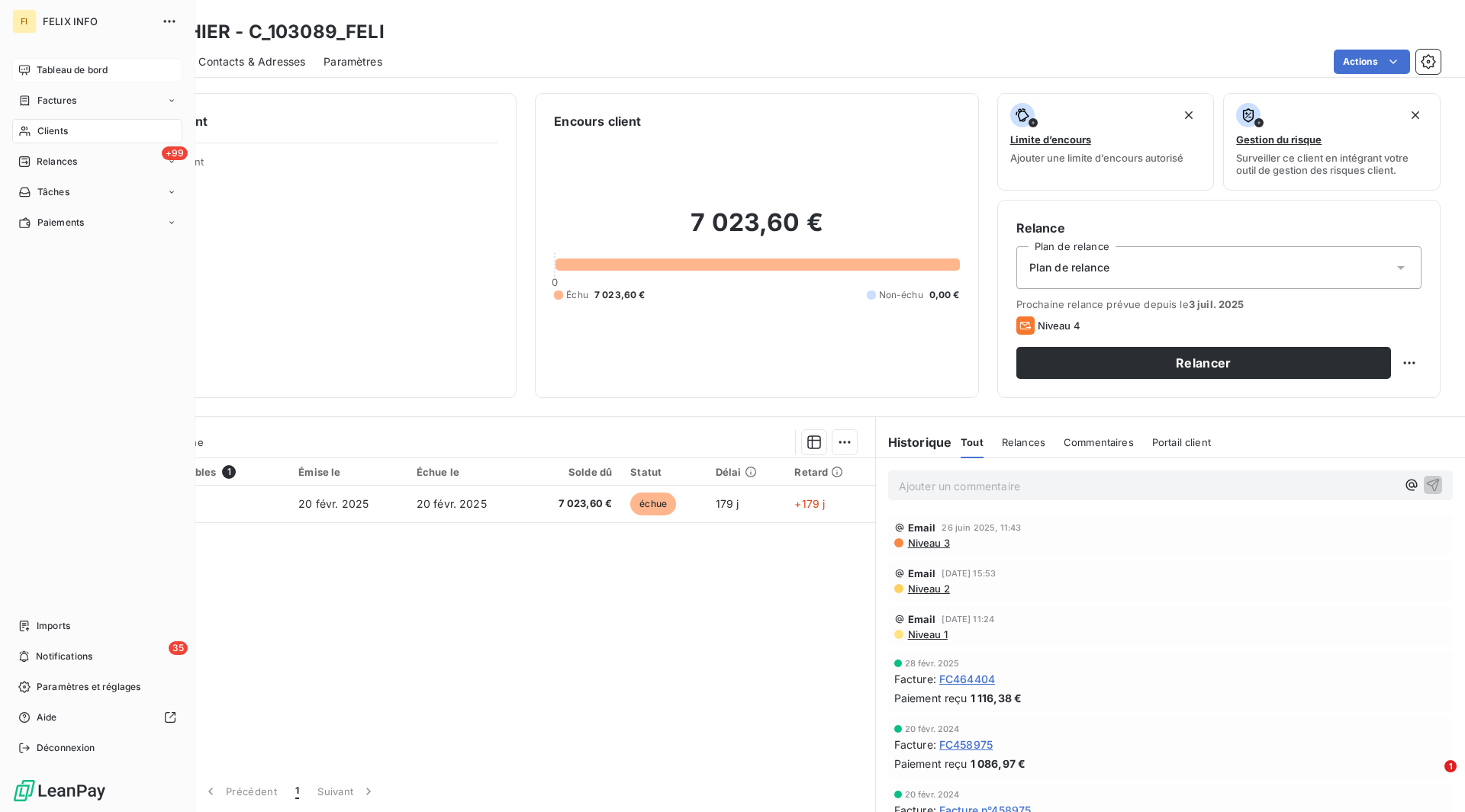
click at [37, 64] on div "Tableau de bord" at bounding box center [96, 69] width 170 height 25
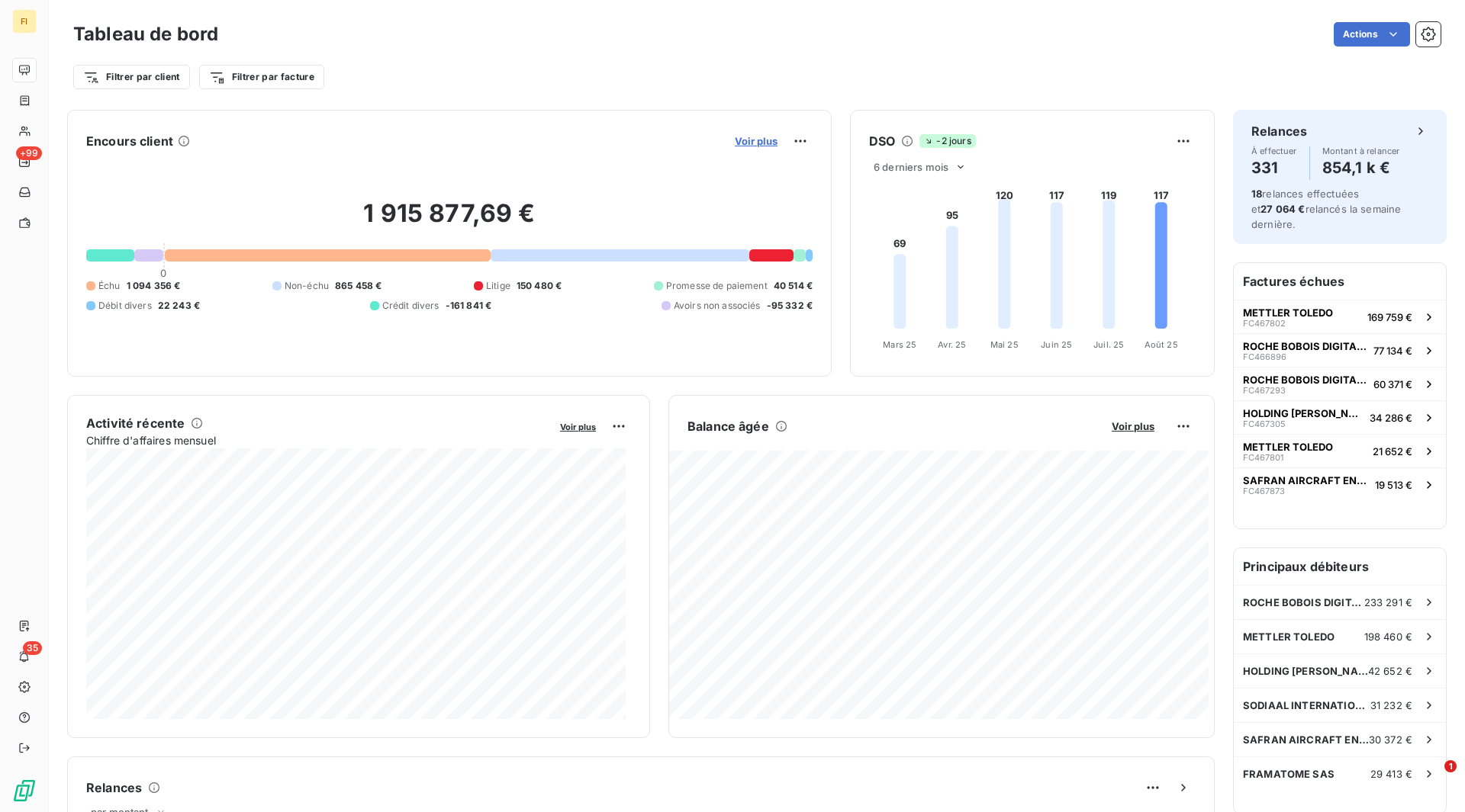
click at [768, 145] on span "Voir plus" at bounding box center [756, 141] width 43 height 12
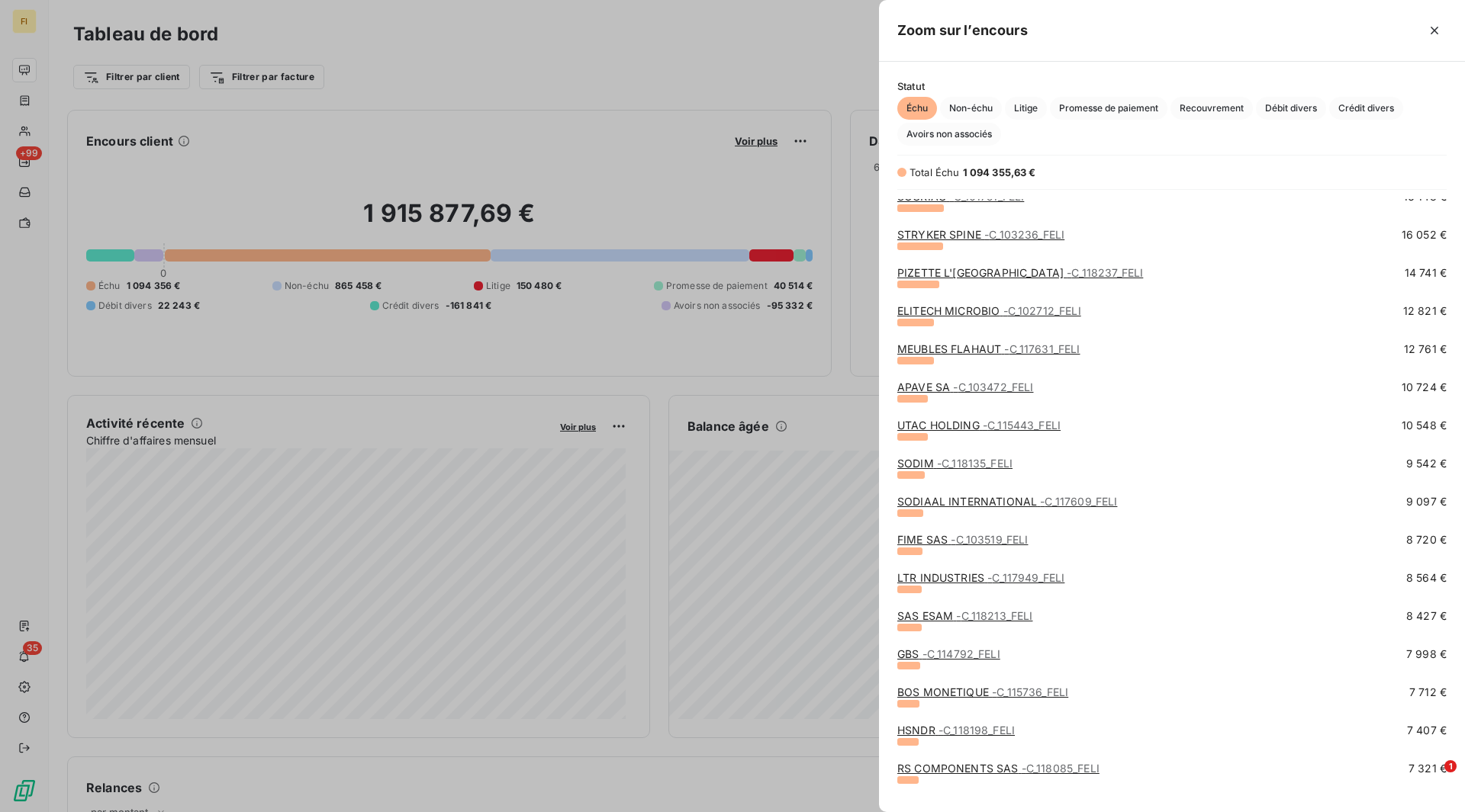
scroll to position [381, 0]
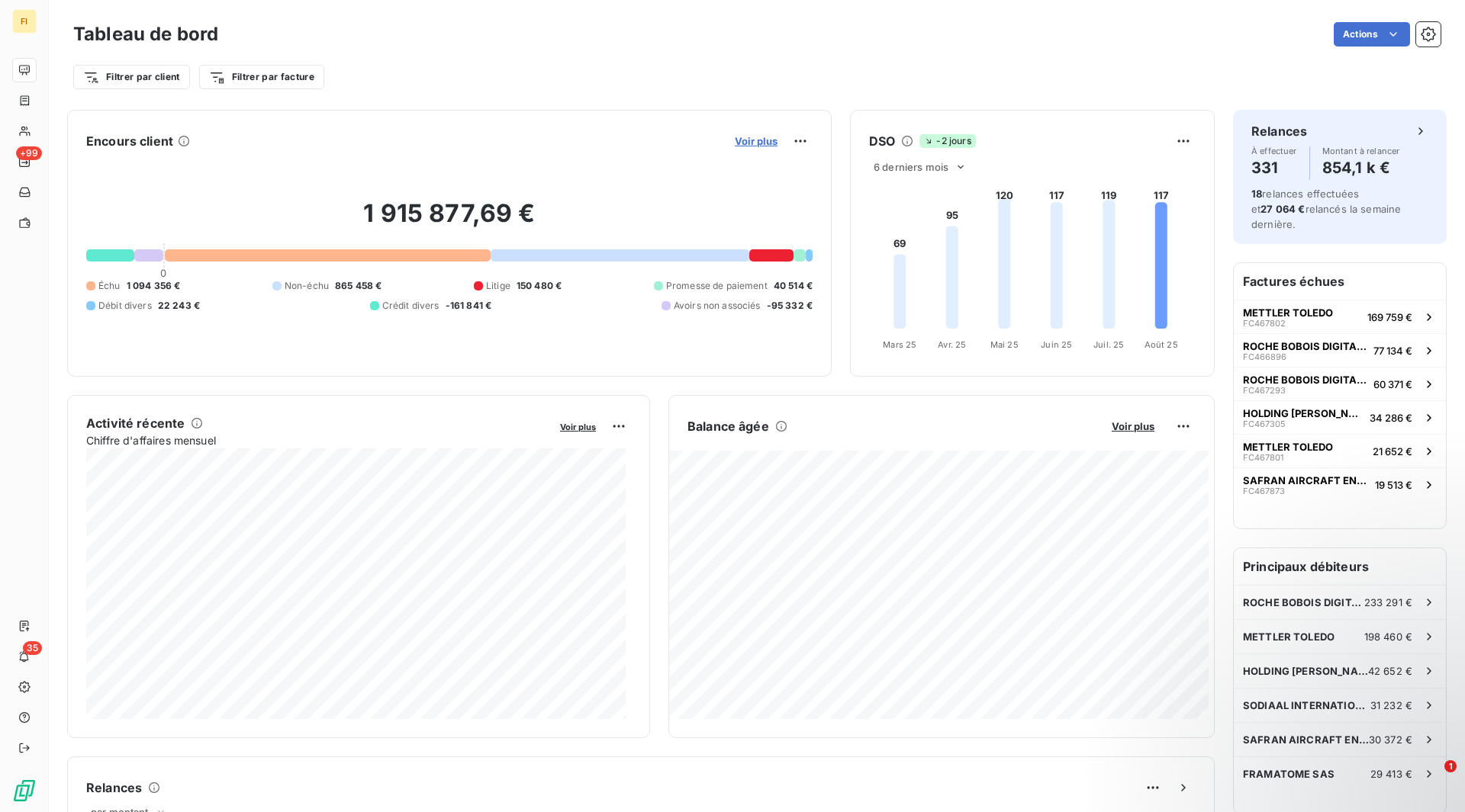
click at [740, 142] on span "Voir plus" at bounding box center [756, 141] width 43 height 12
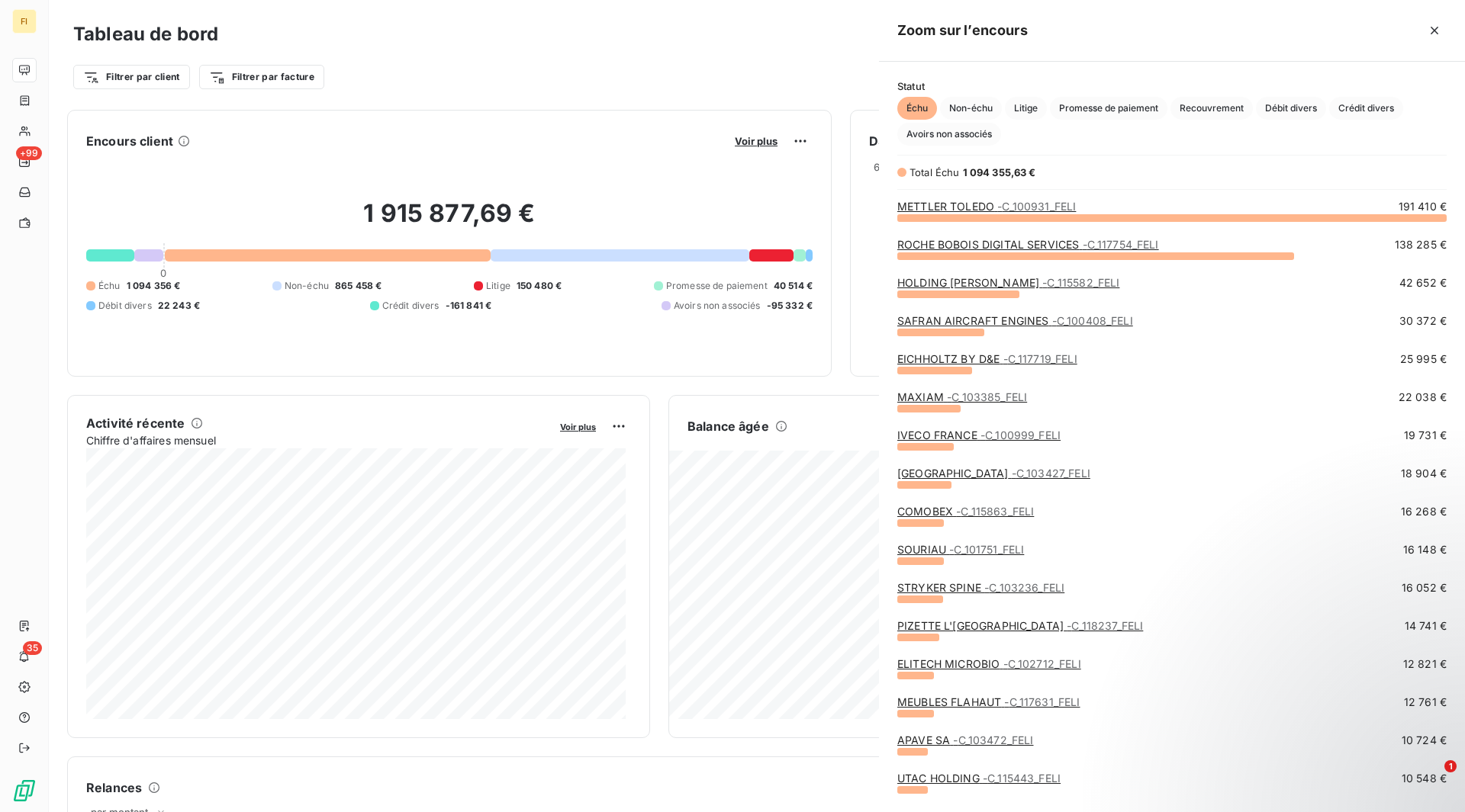
scroll to position [584, 574]
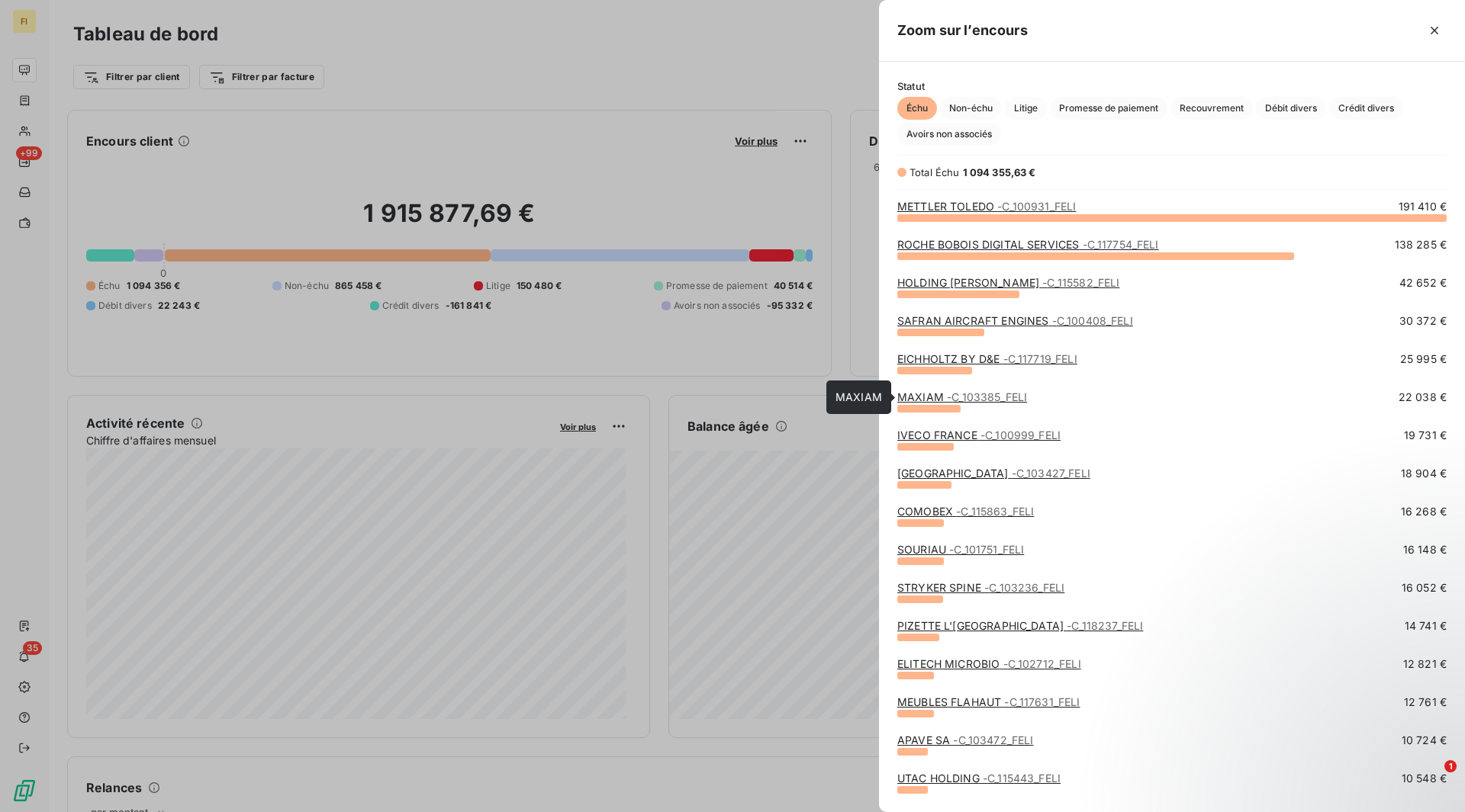
click at [972, 400] on span "- C_103385_FELI" at bounding box center [986, 396] width 80 height 13
